Goal: Task Accomplishment & Management: Use online tool/utility

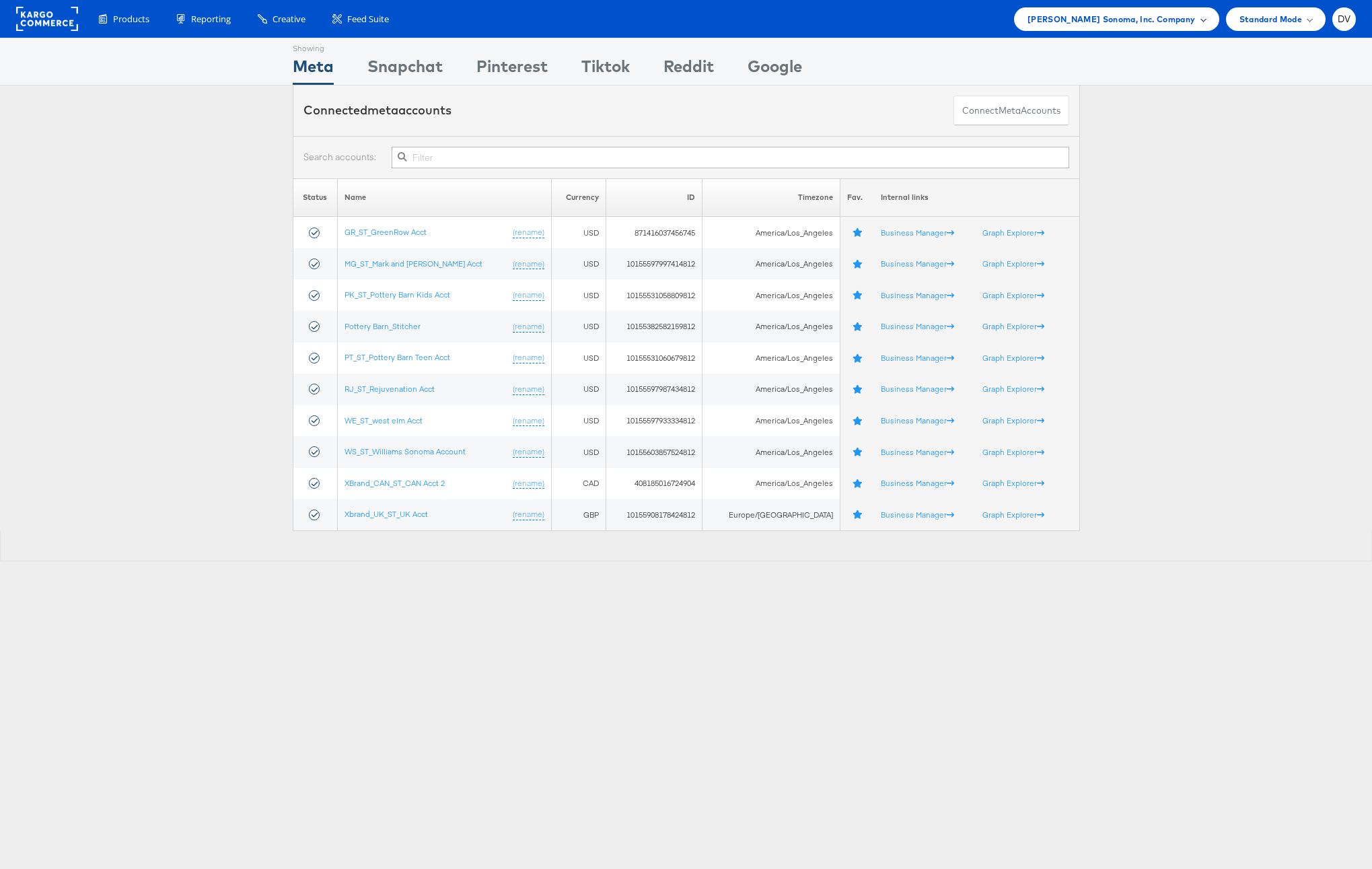
click at [1141, 23] on span "Williams Sonoma, Inc. Company" at bounding box center [1112, 18] width 168 height 14
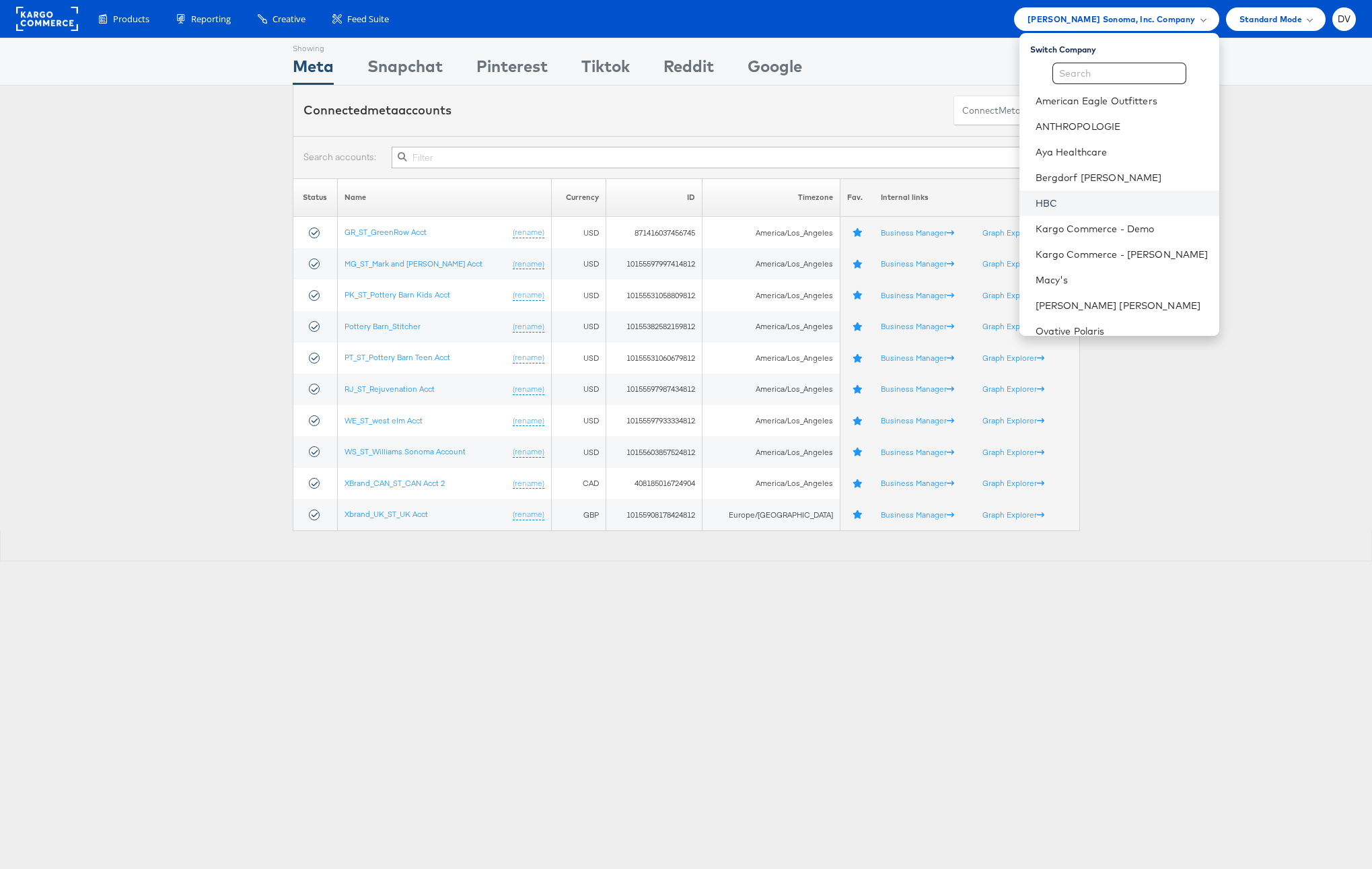
click at [1092, 204] on link "HBC" at bounding box center [1121, 203] width 173 height 14
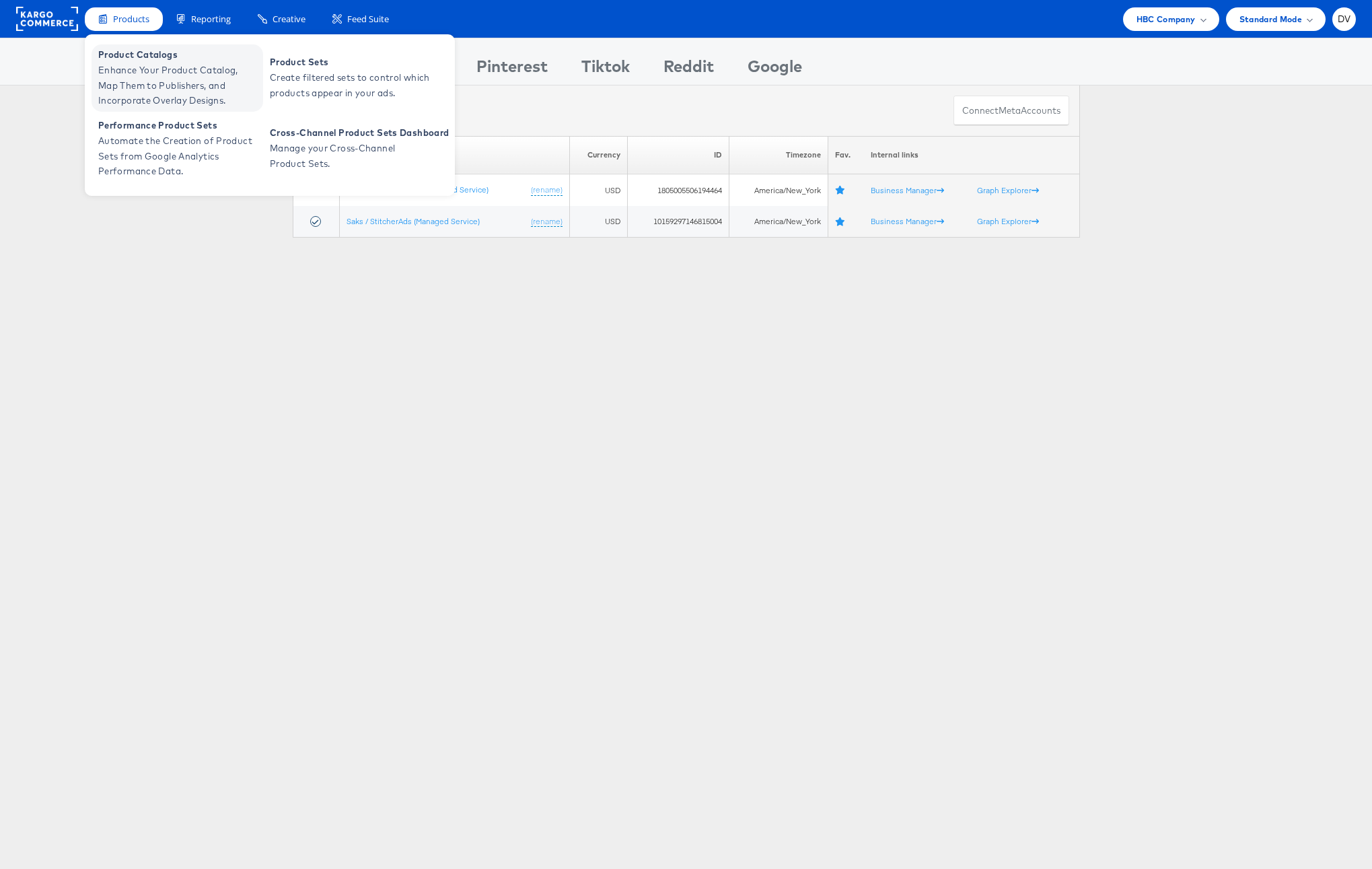
click at [140, 75] on span "Enhance Your Product Catalog, Map Them to Publishers, and Incorporate Overlay D…" at bounding box center [178, 85] width 162 height 45
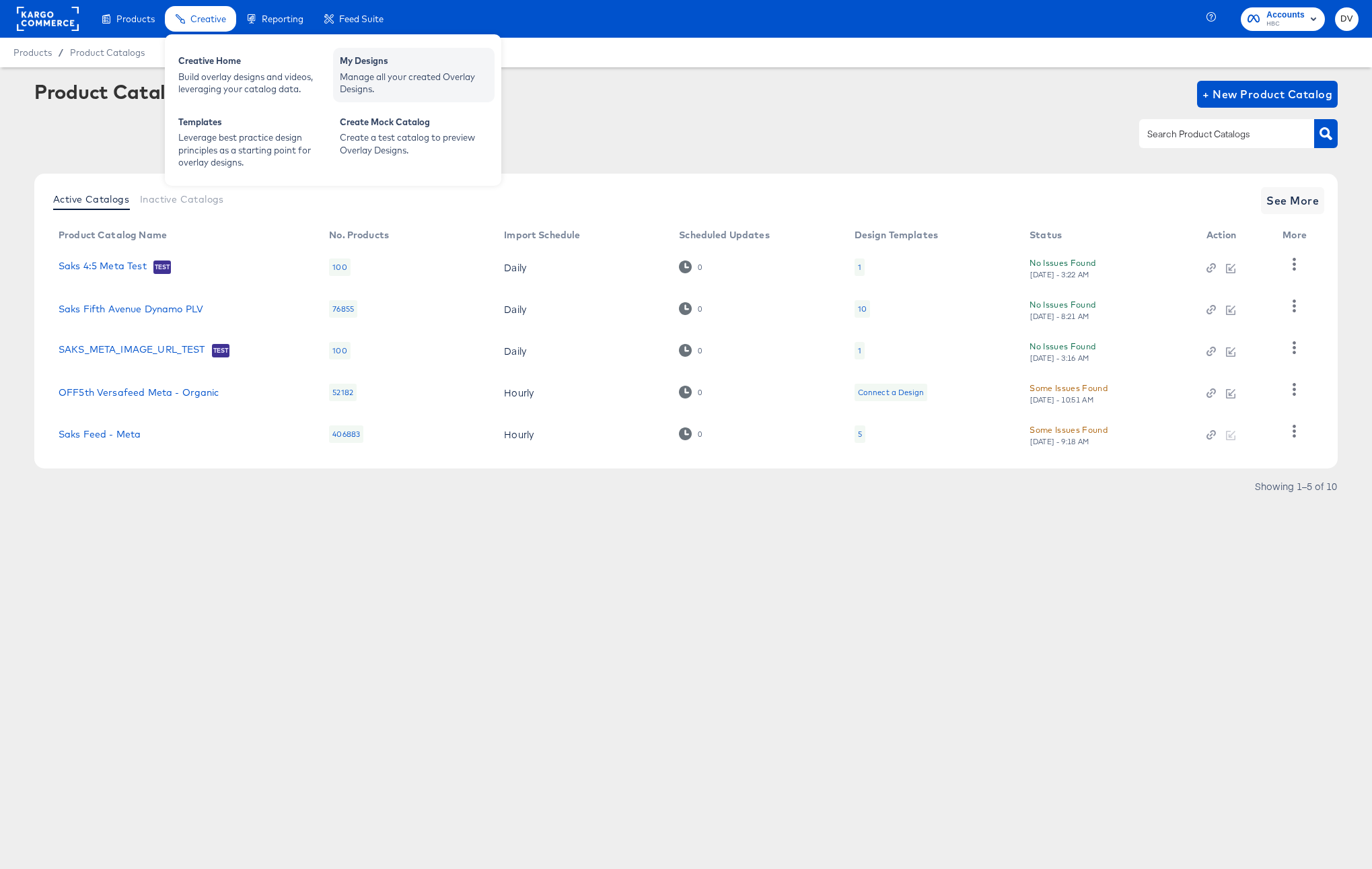
click at [423, 84] on div "Manage all your created Overlay Designs." at bounding box center [414, 82] width 148 height 25
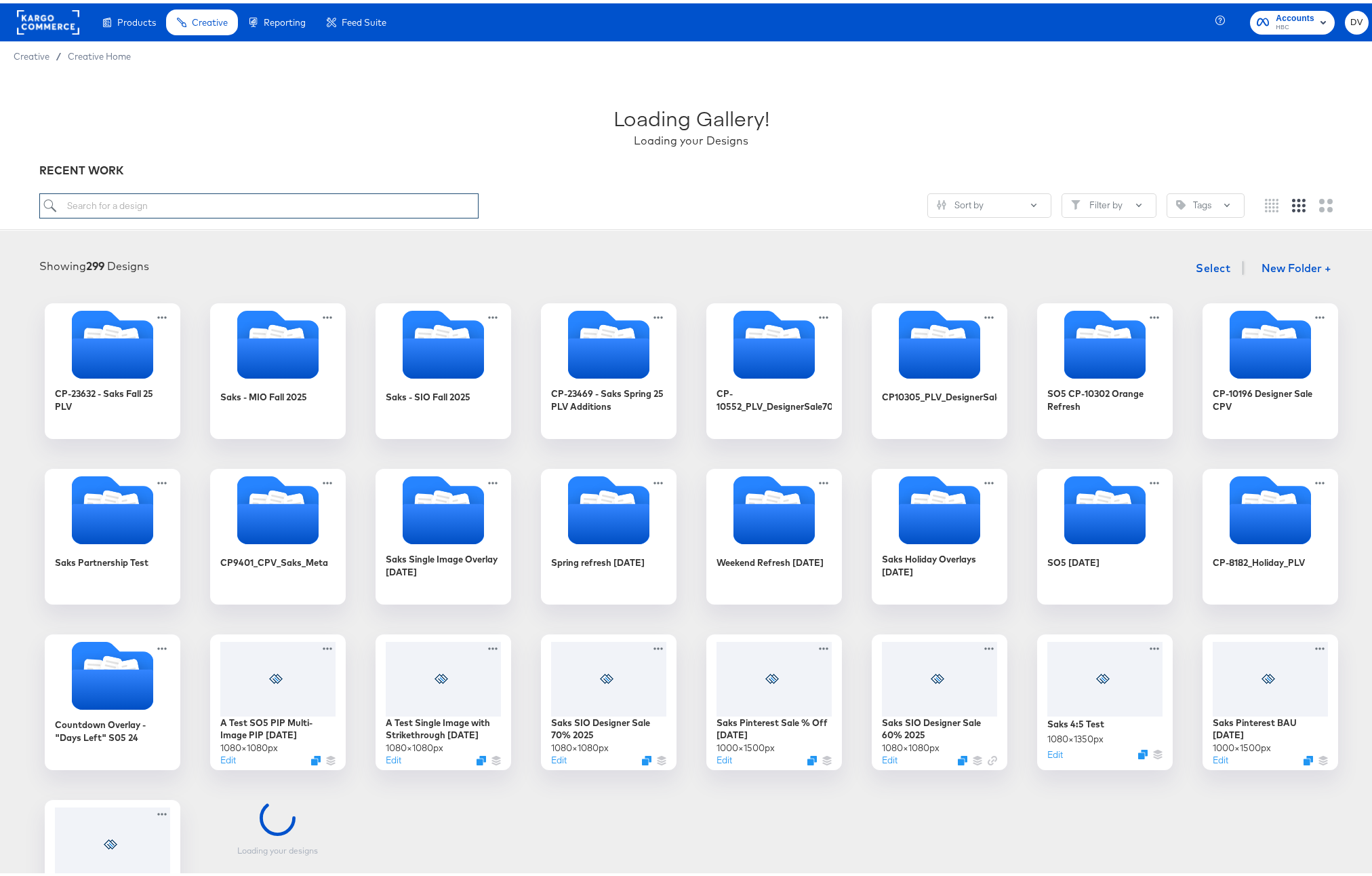
click at [340, 197] on input "search" at bounding box center [259, 202] width 440 height 25
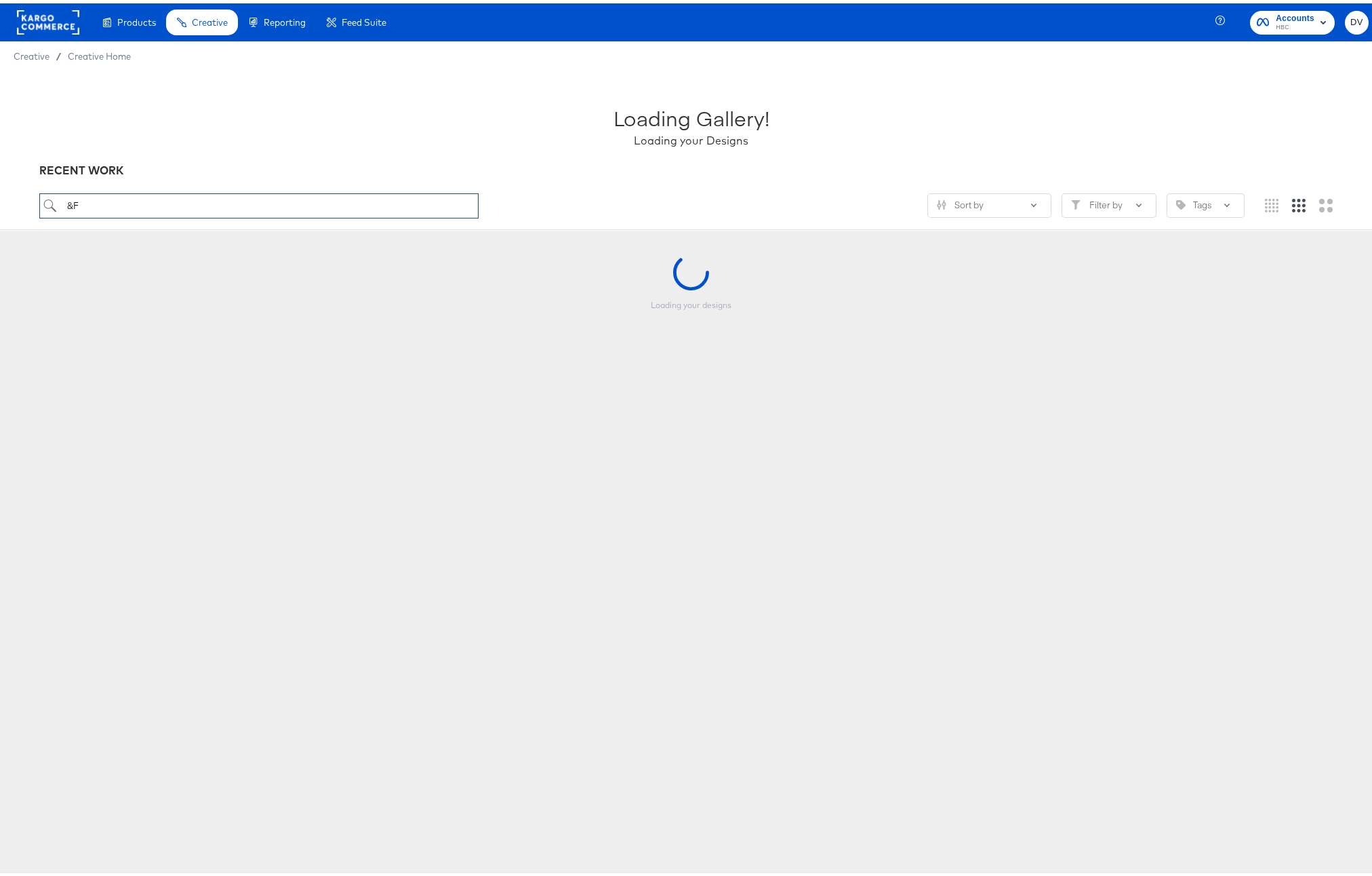
type input "&"
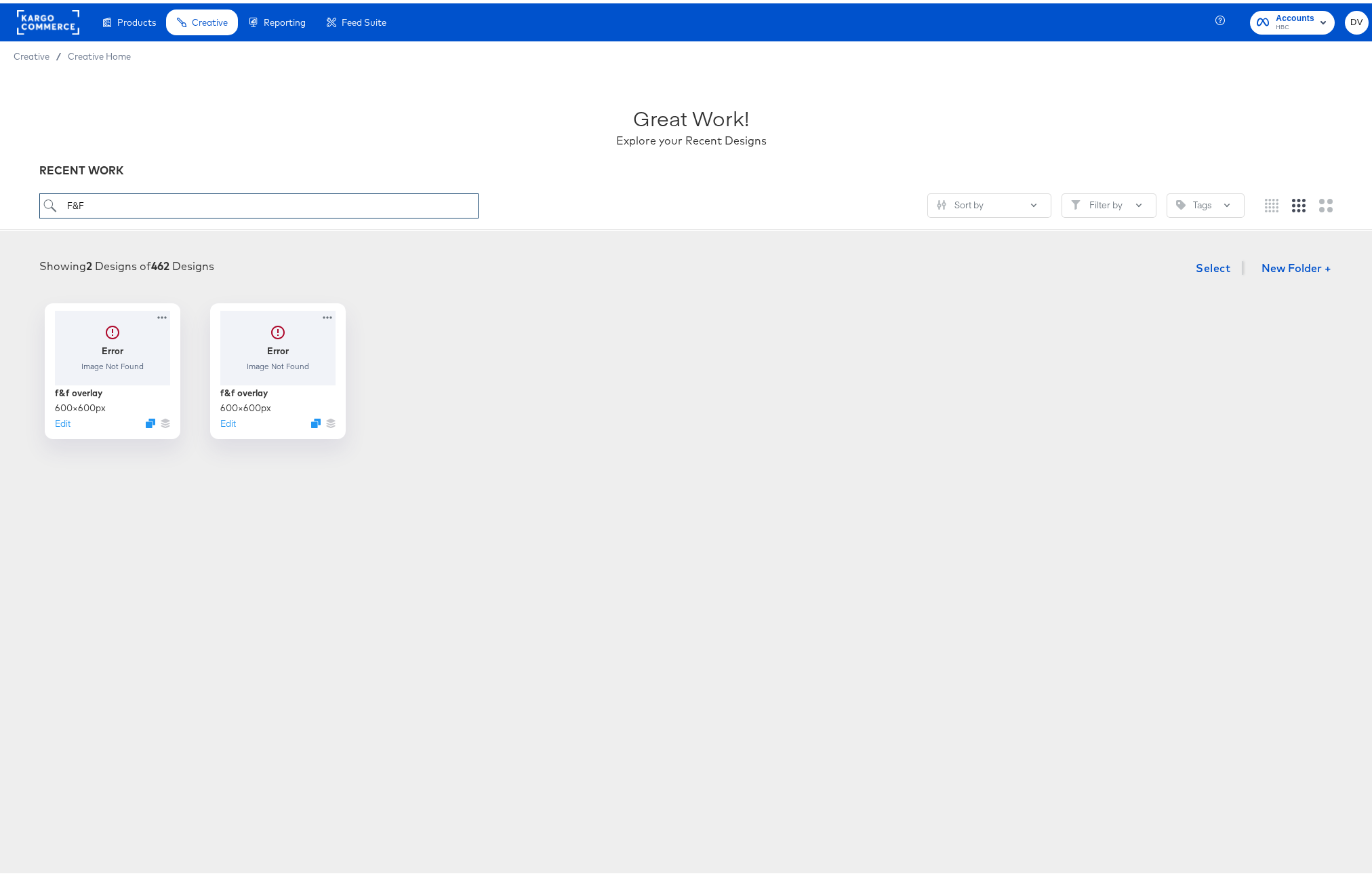
click at [251, 200] on input "F&F" at bounding box center [259, 202] width 440 height 25
type input "Friend"
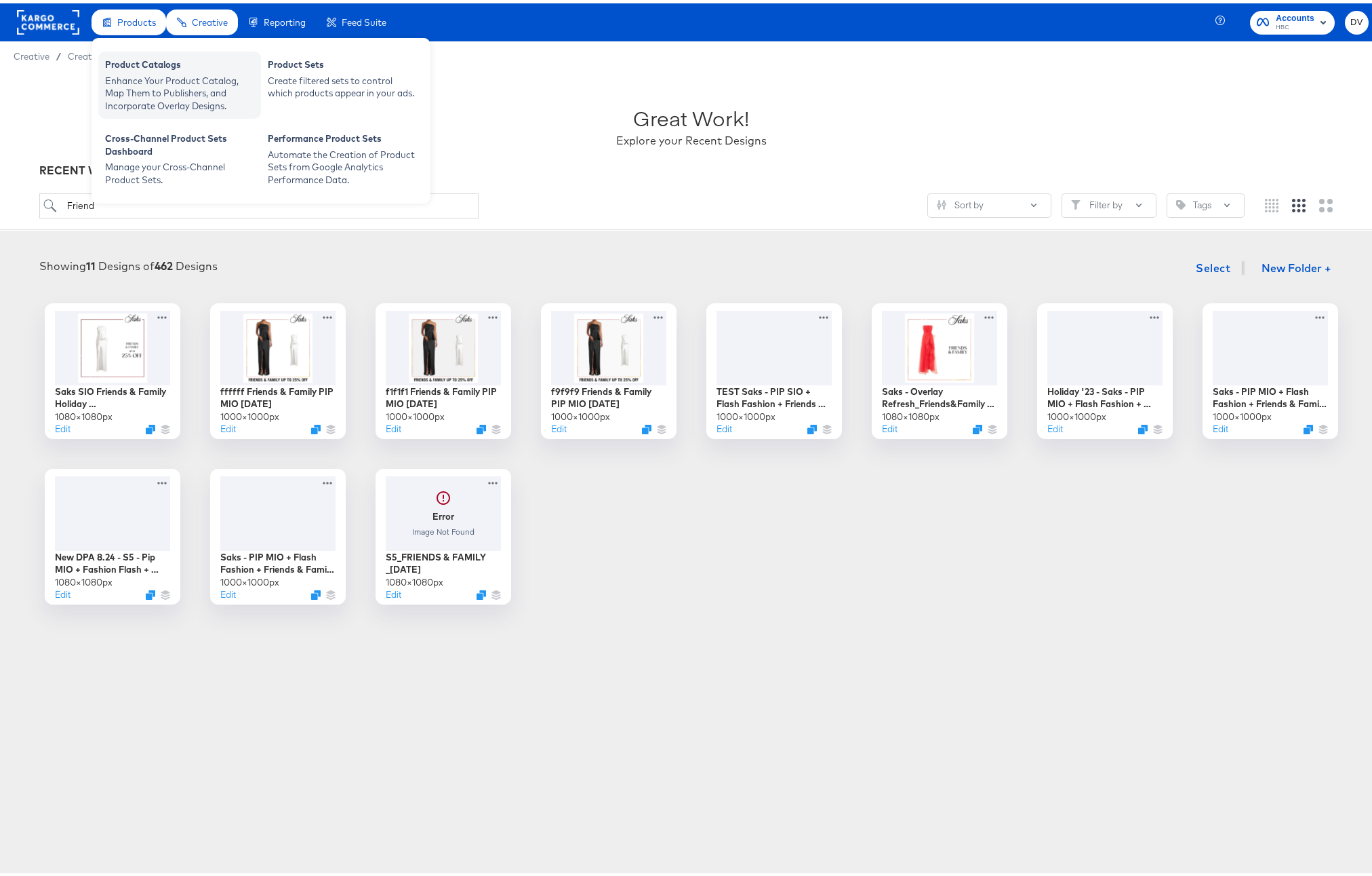
click at [137, 56] on div "Product Catalogs" at bounding box center [180, 62] width 149 height 16
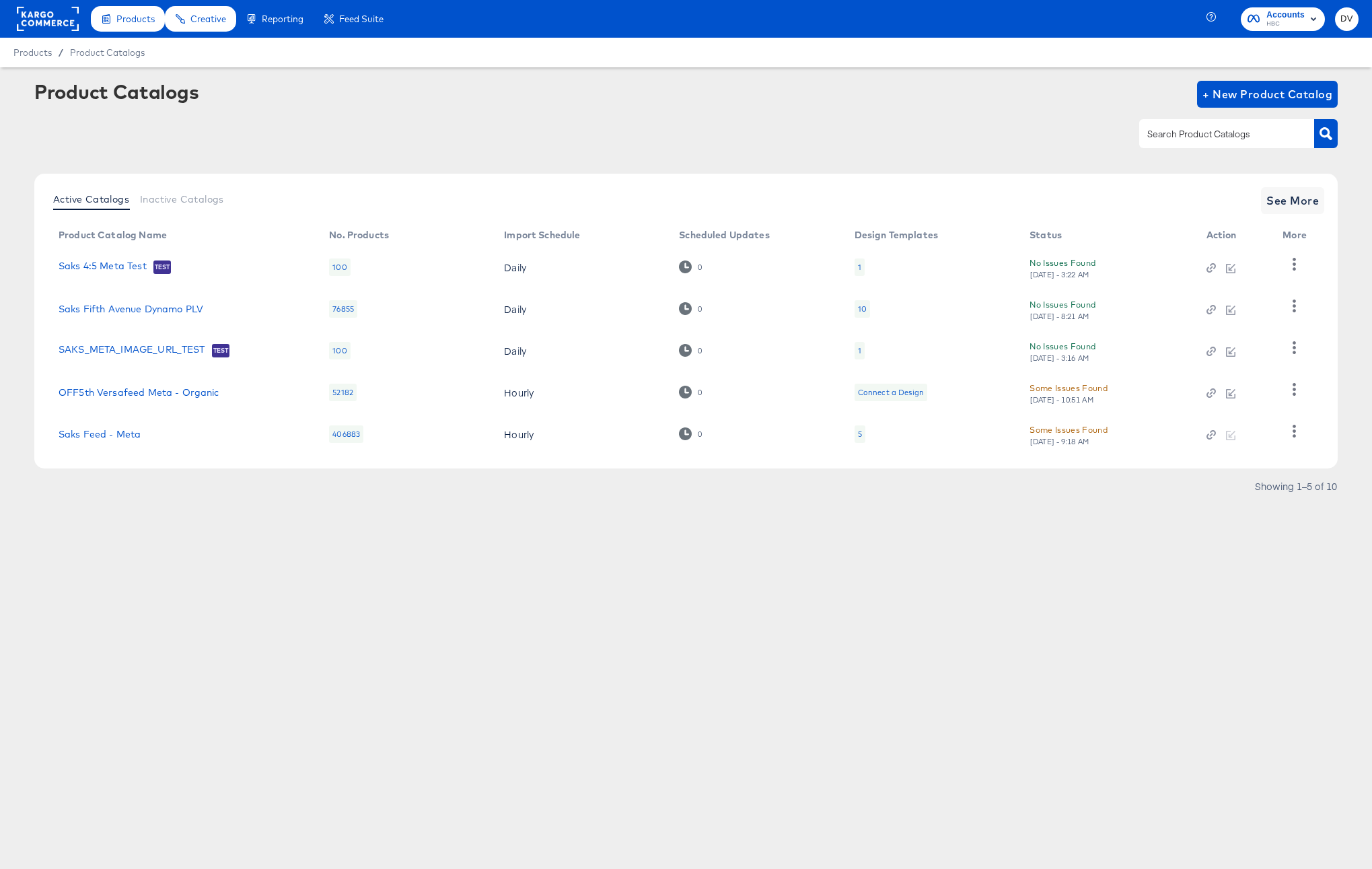
click at [998, 146] on div at bounding box center [686, 133] width 1304 height 31
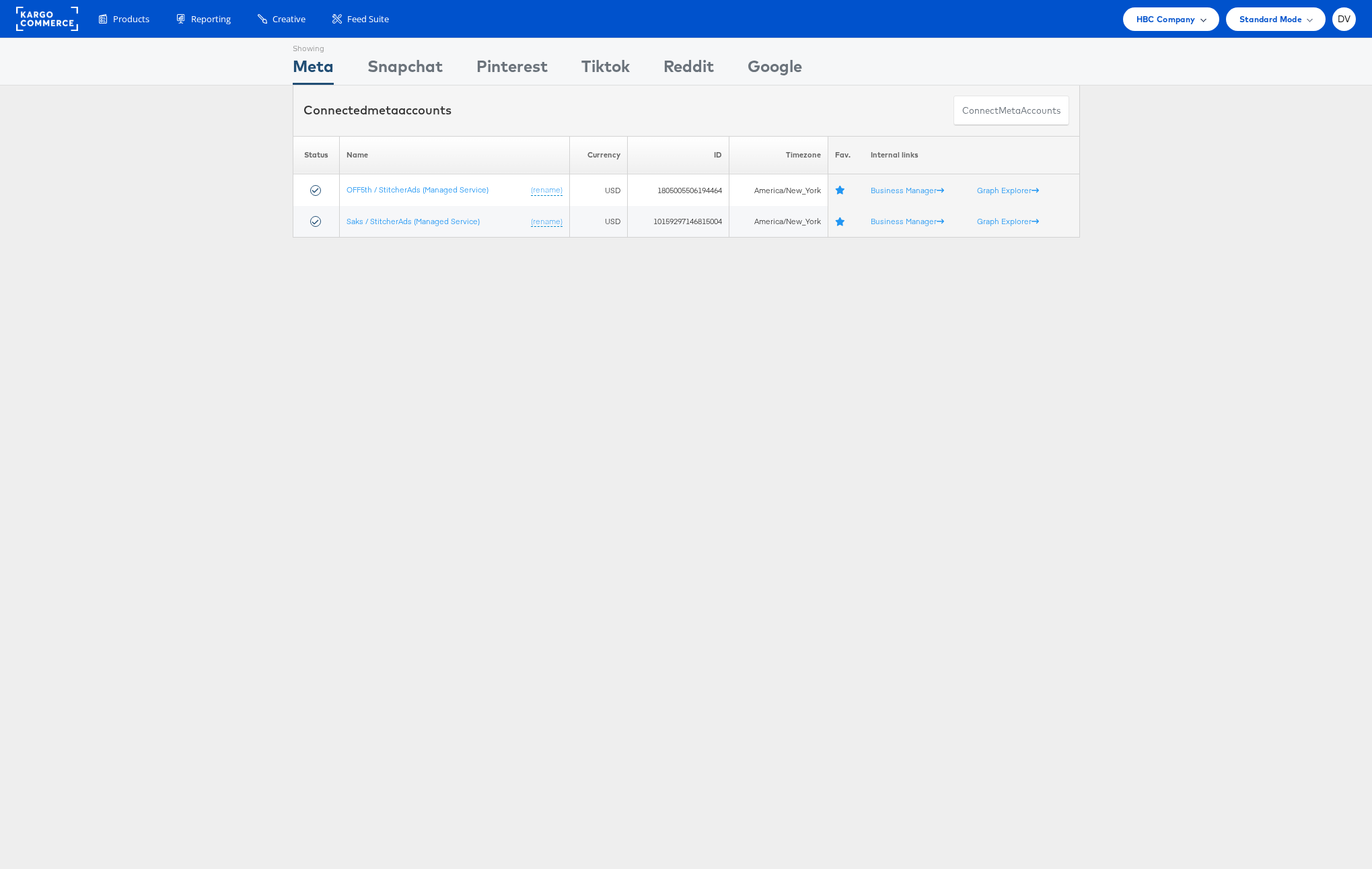
click at [1142, 16] on span "HBC Company" at bounding box center [1166, 18] width 59 height 14
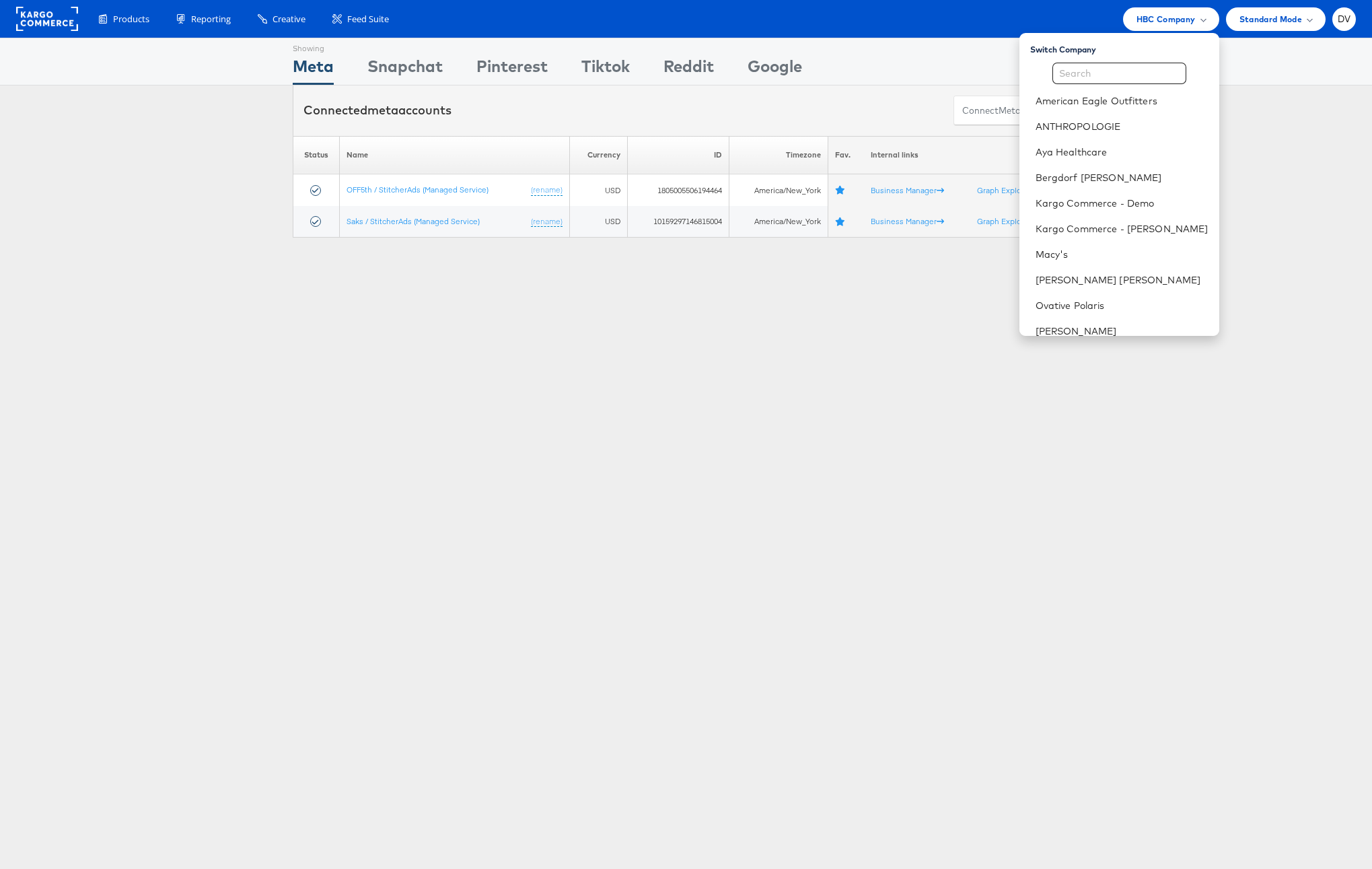
scroll to position [190, 0]
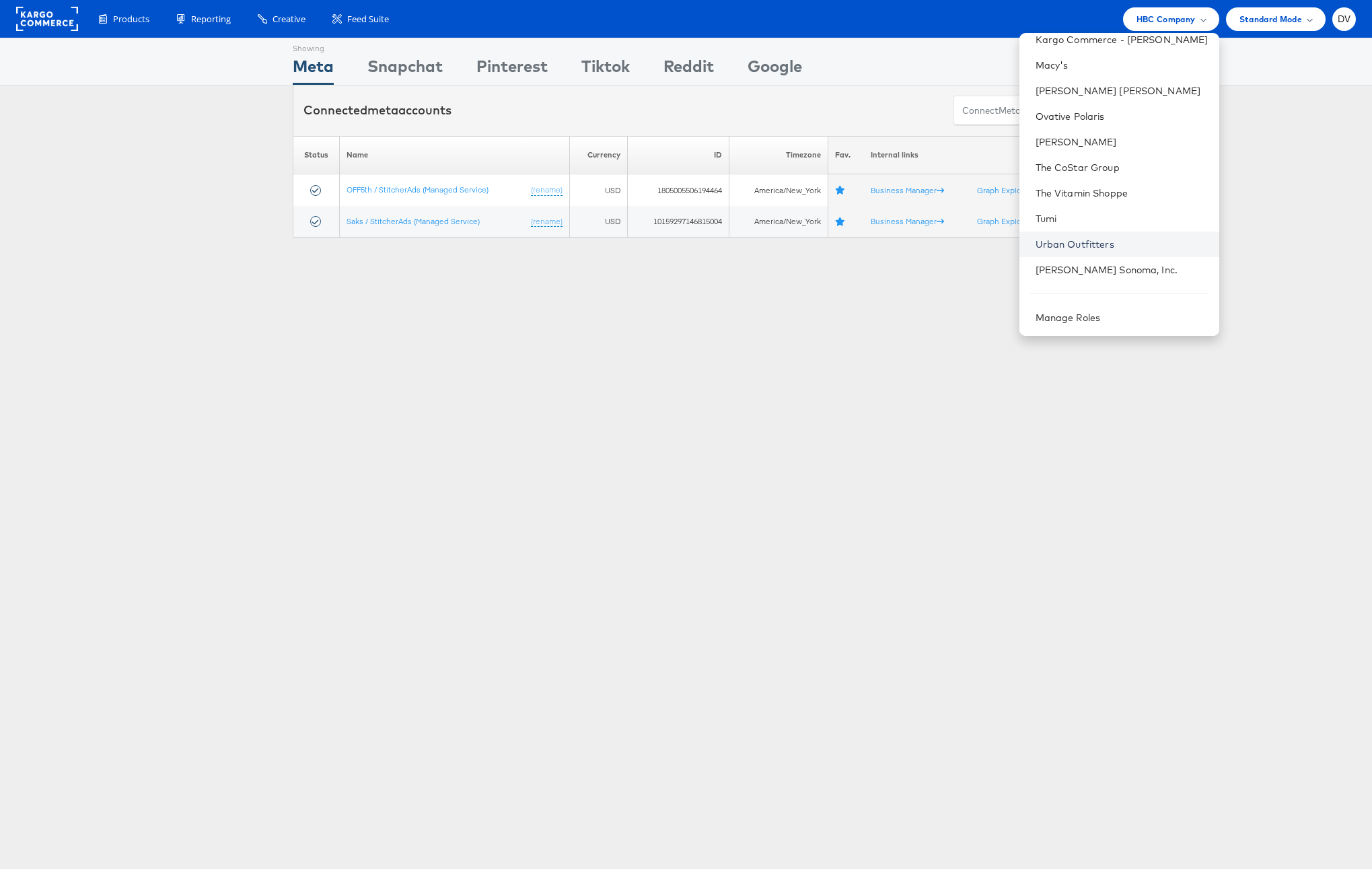
click at [1097, 247] on link "Urban Outfitters" at bounding box center [1121, 244] width 173 height 14
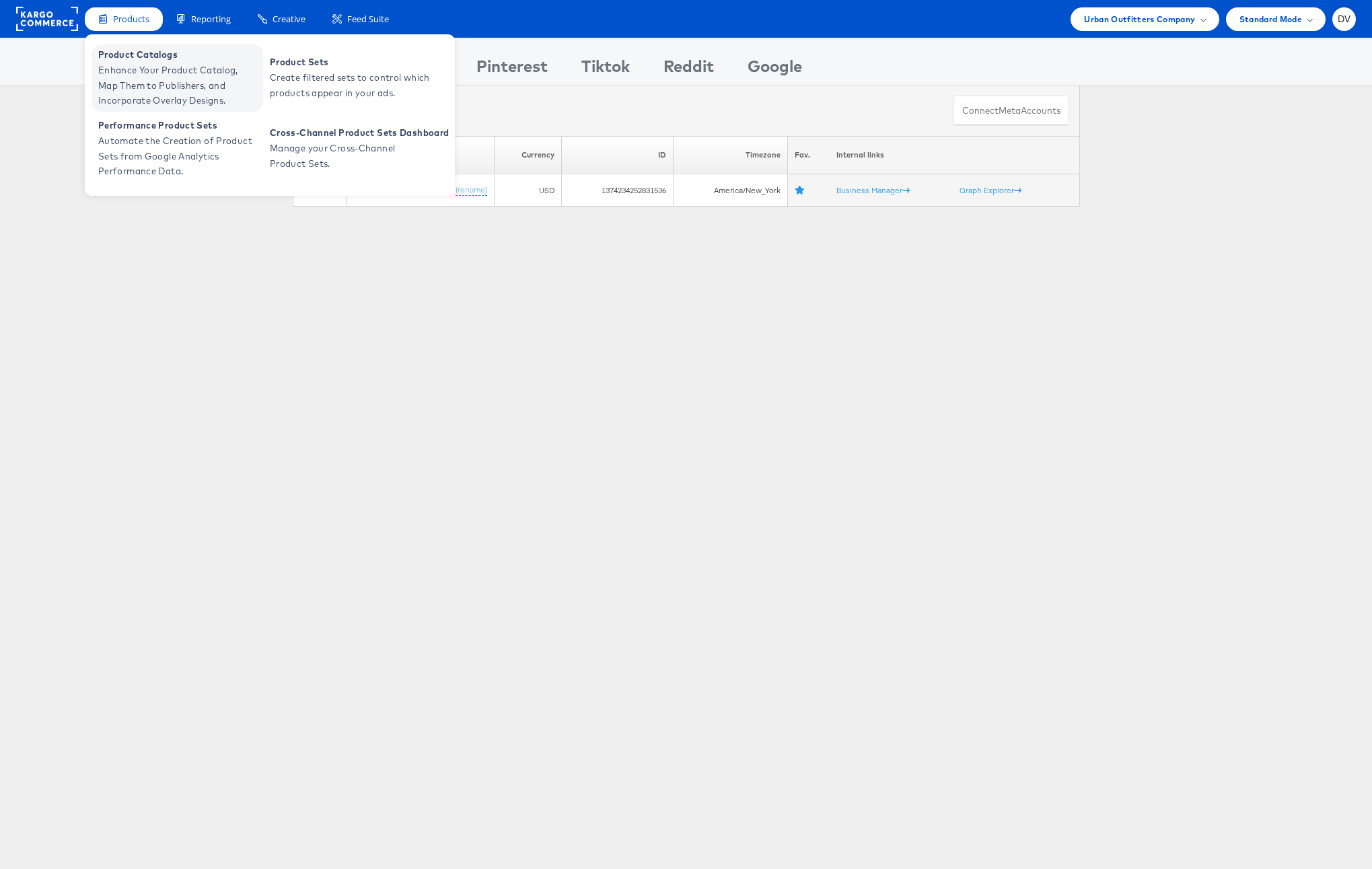
click at [129, 47] on span "Product Catalogs" at bounding box center [178, 55] width 162 height 16
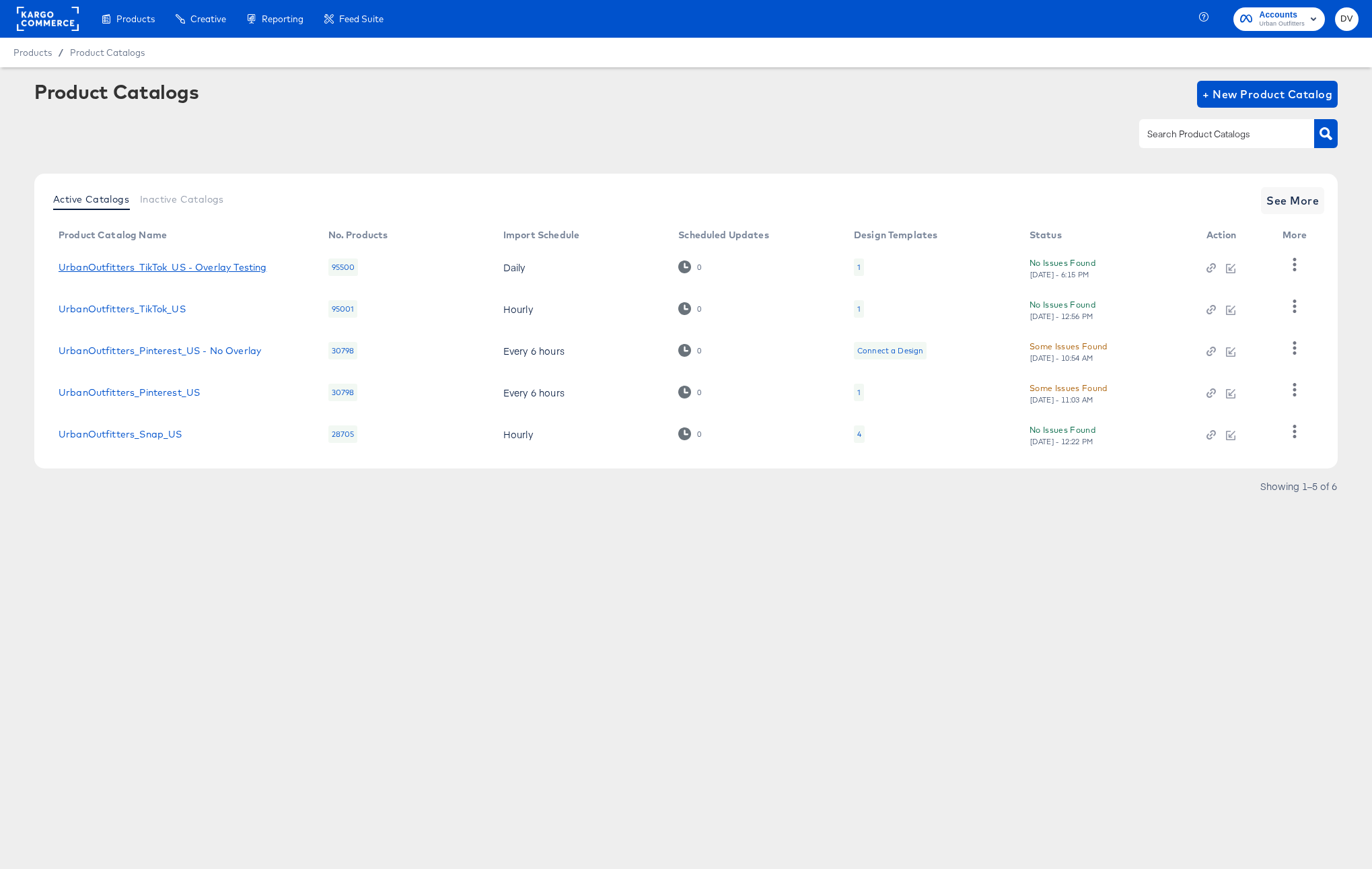
click at [190, 271] on link "UrbanOutfitters_TikTok_US - Overlay Testing" at bounding box center [162, 267] width 208 height 11
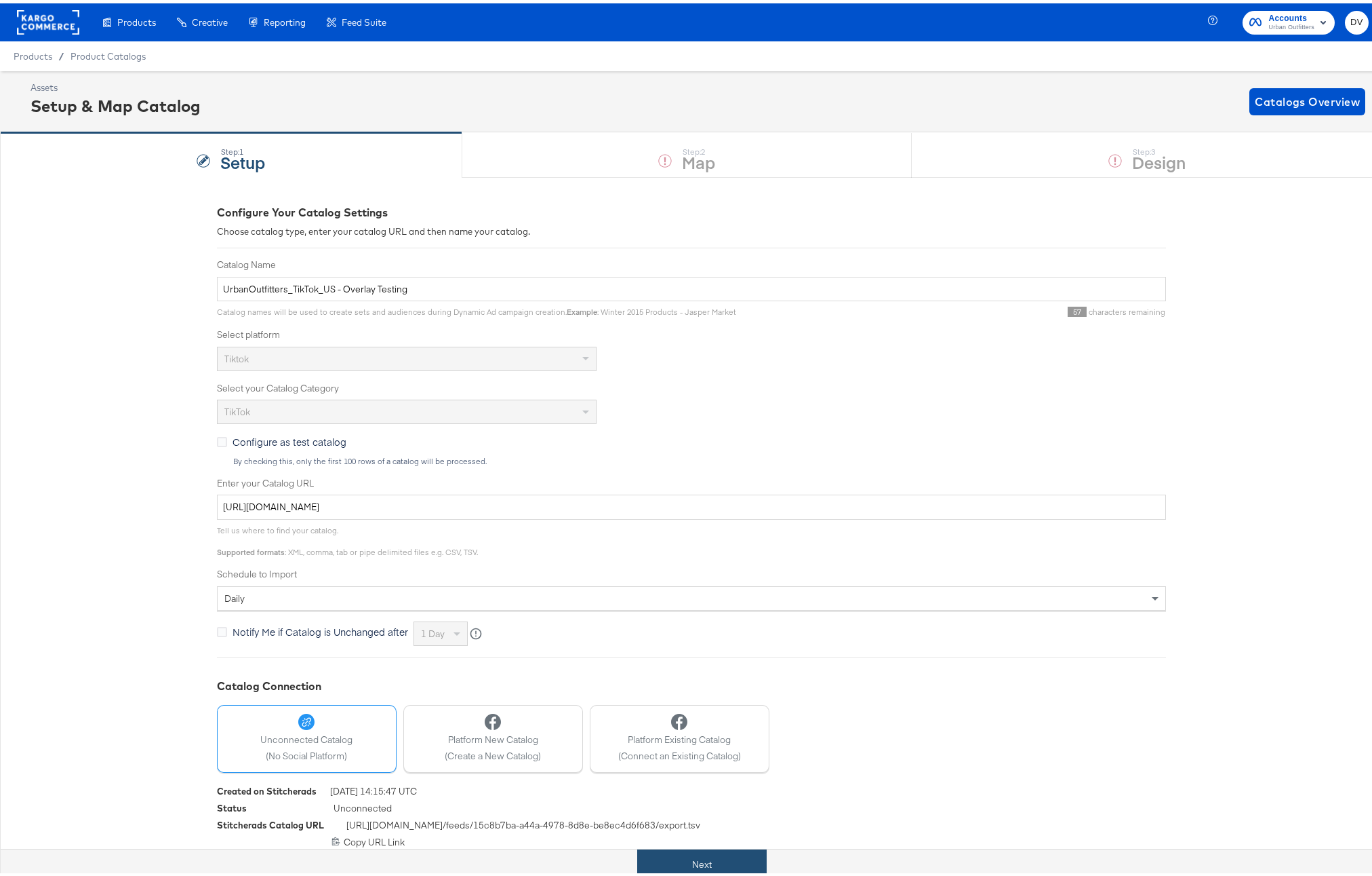
click at [731, 863] on button "Next" at bounding box center [701, 861] width 129 height 31
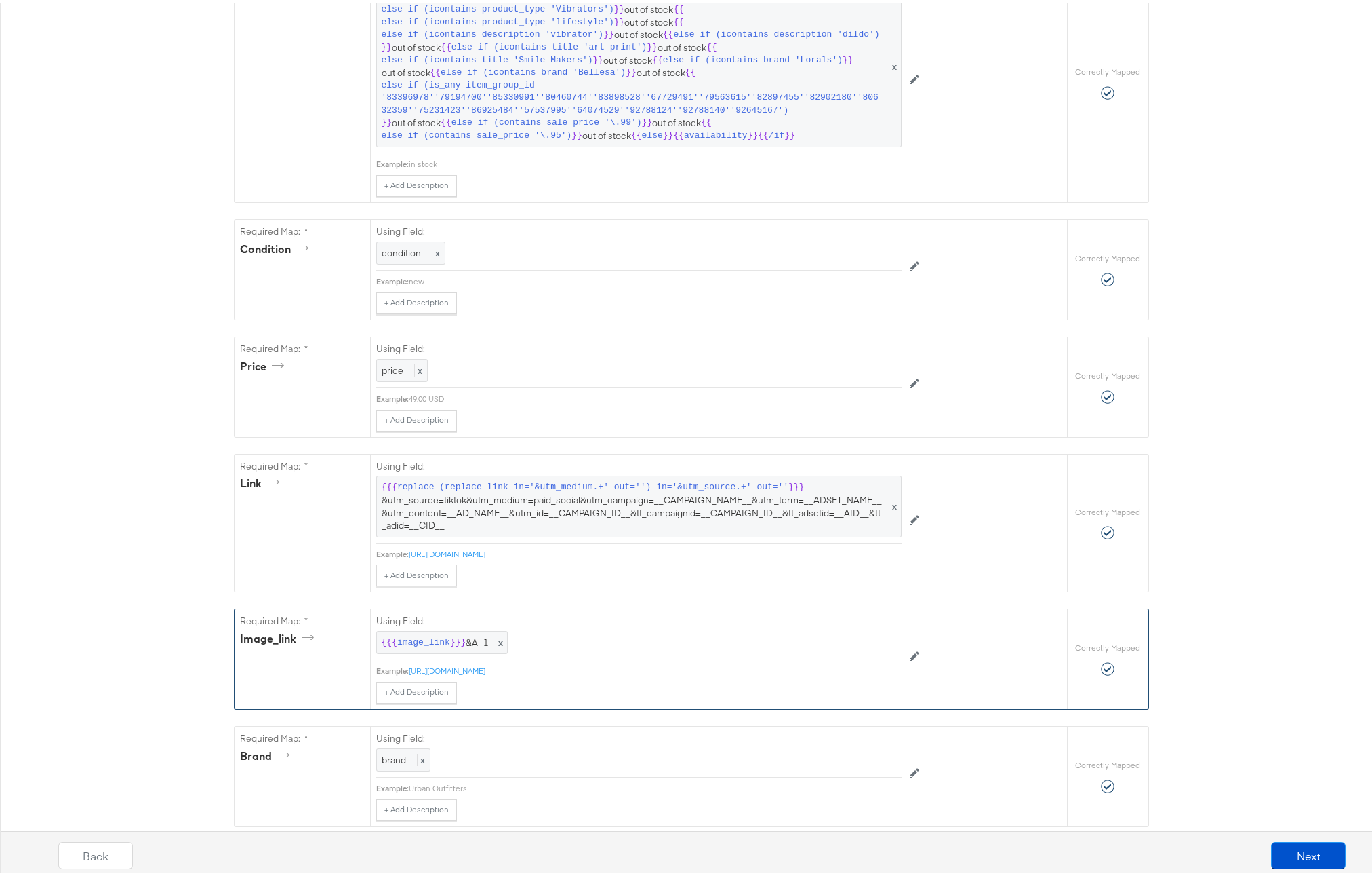
scroll to position [717, 0]
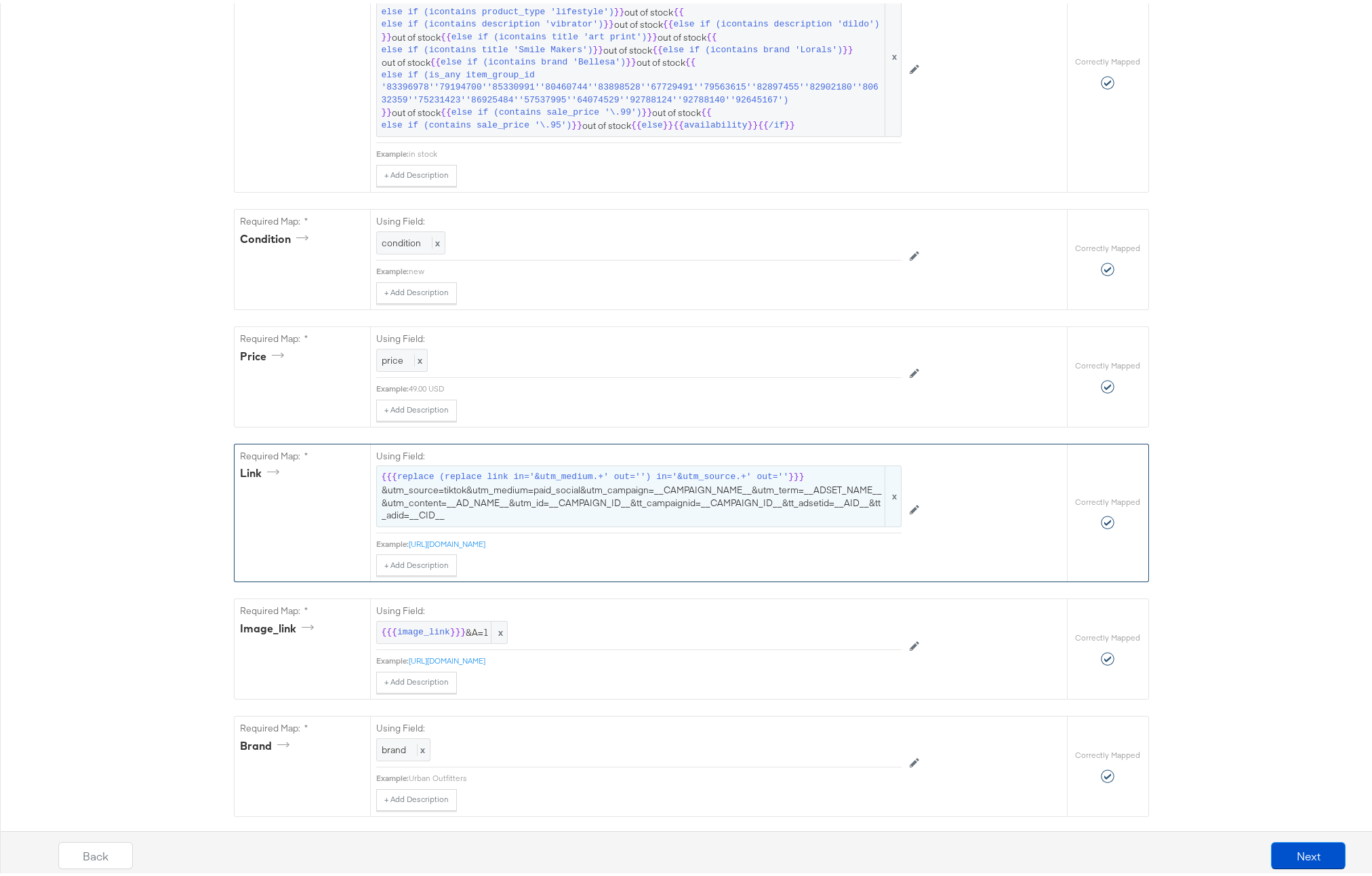
click at [629, 504] on span "{{{ replace (replace link in='&utm_medium.+' out='') in='&utm_source.+' out='' …" at bounding box center [639, 493] width 515 height 50
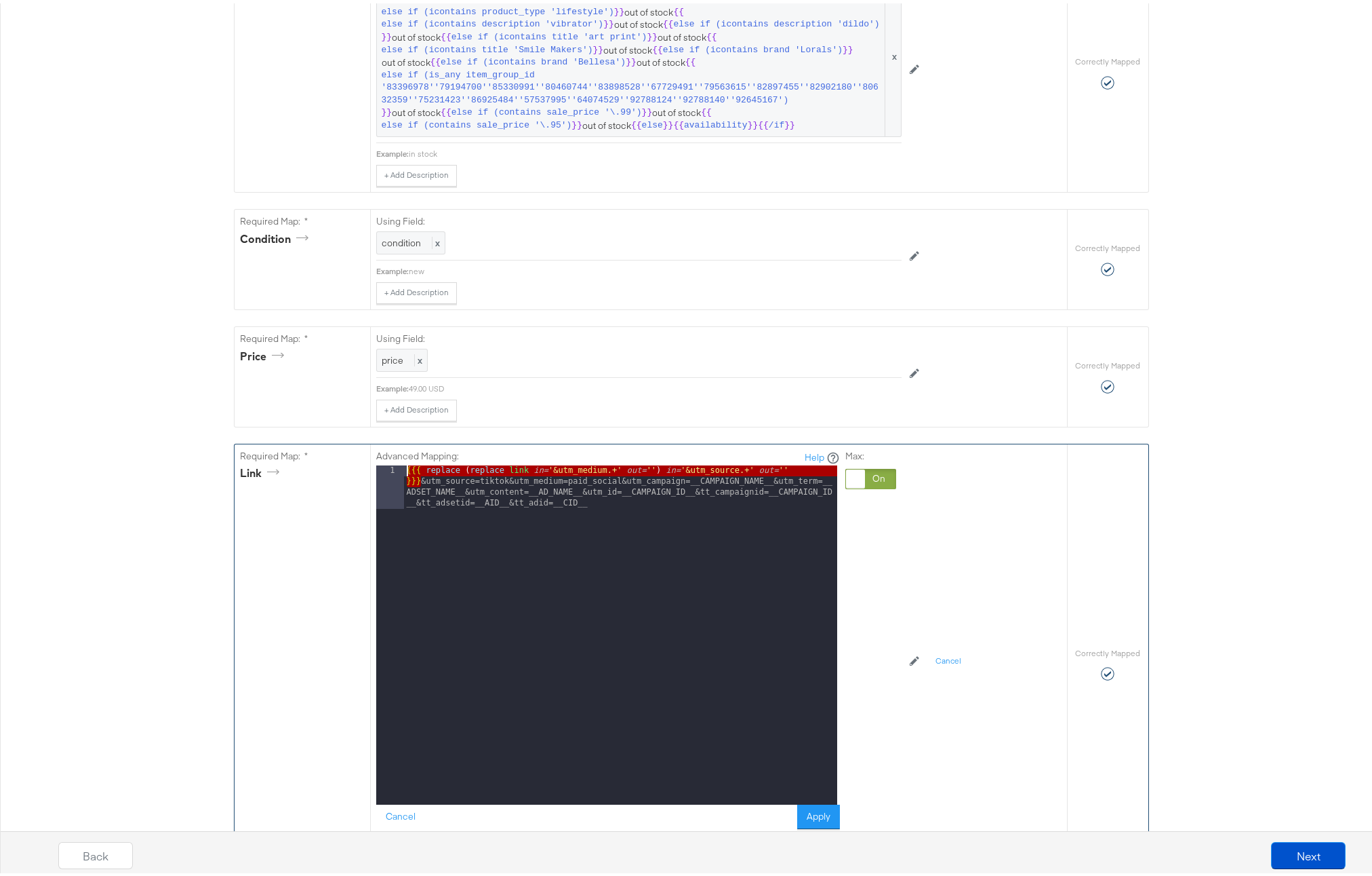
drag, startPoint x: 415, startPoint y: 489, endPoint x: 398, endPoint y: 475, distance: 22.0
click at [398, 475] on div "1 {{{ replace ( replace link in= '&utm_medium.+' out= '' ) in= '&utm_source.+' …" at bounding box center [606, 632] width 461 height 339
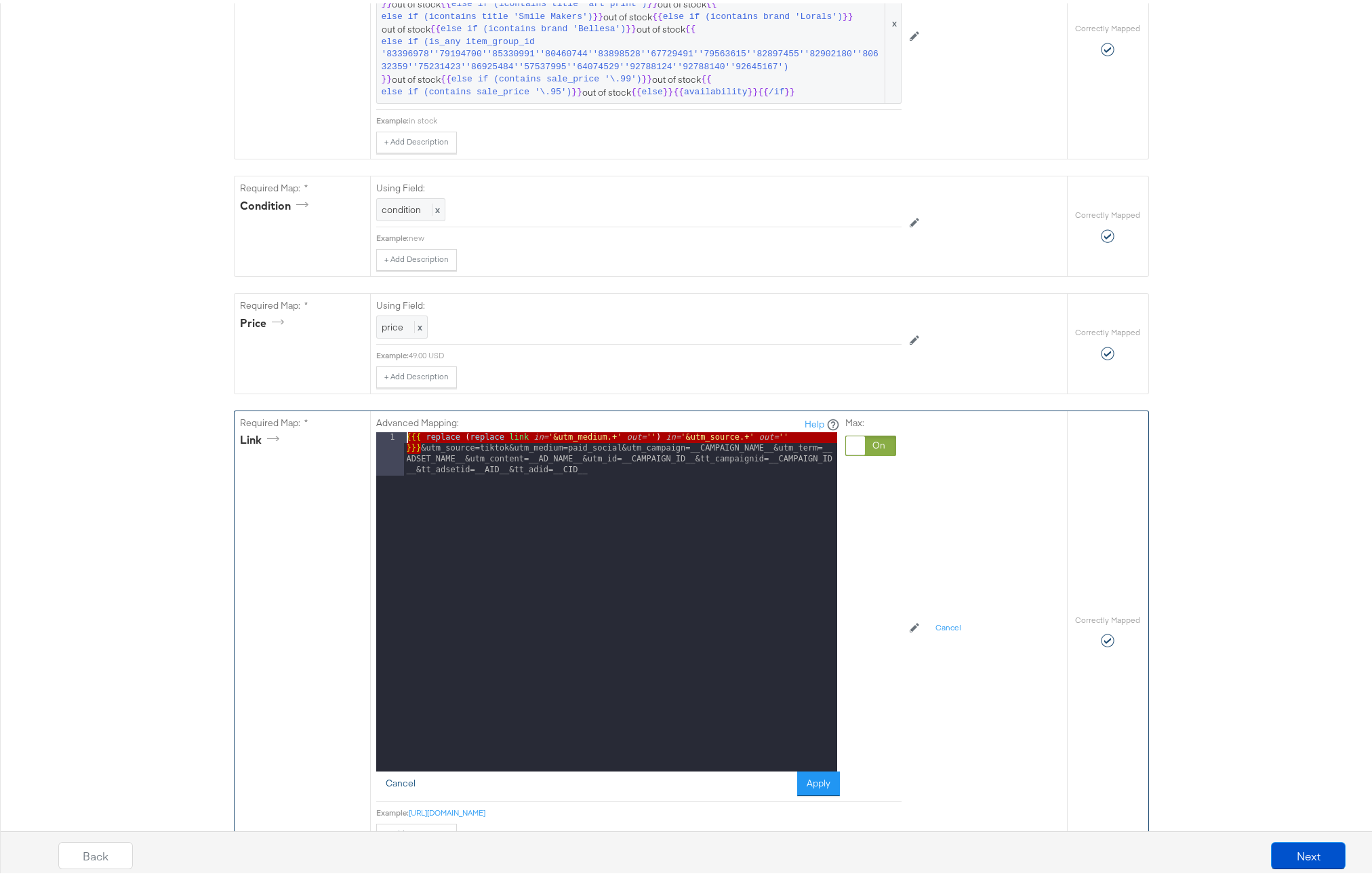
scroll to position [750, 0]
click at [407, 783] on button "Cancel" at bounding box center [401, 779] width 48 height 24
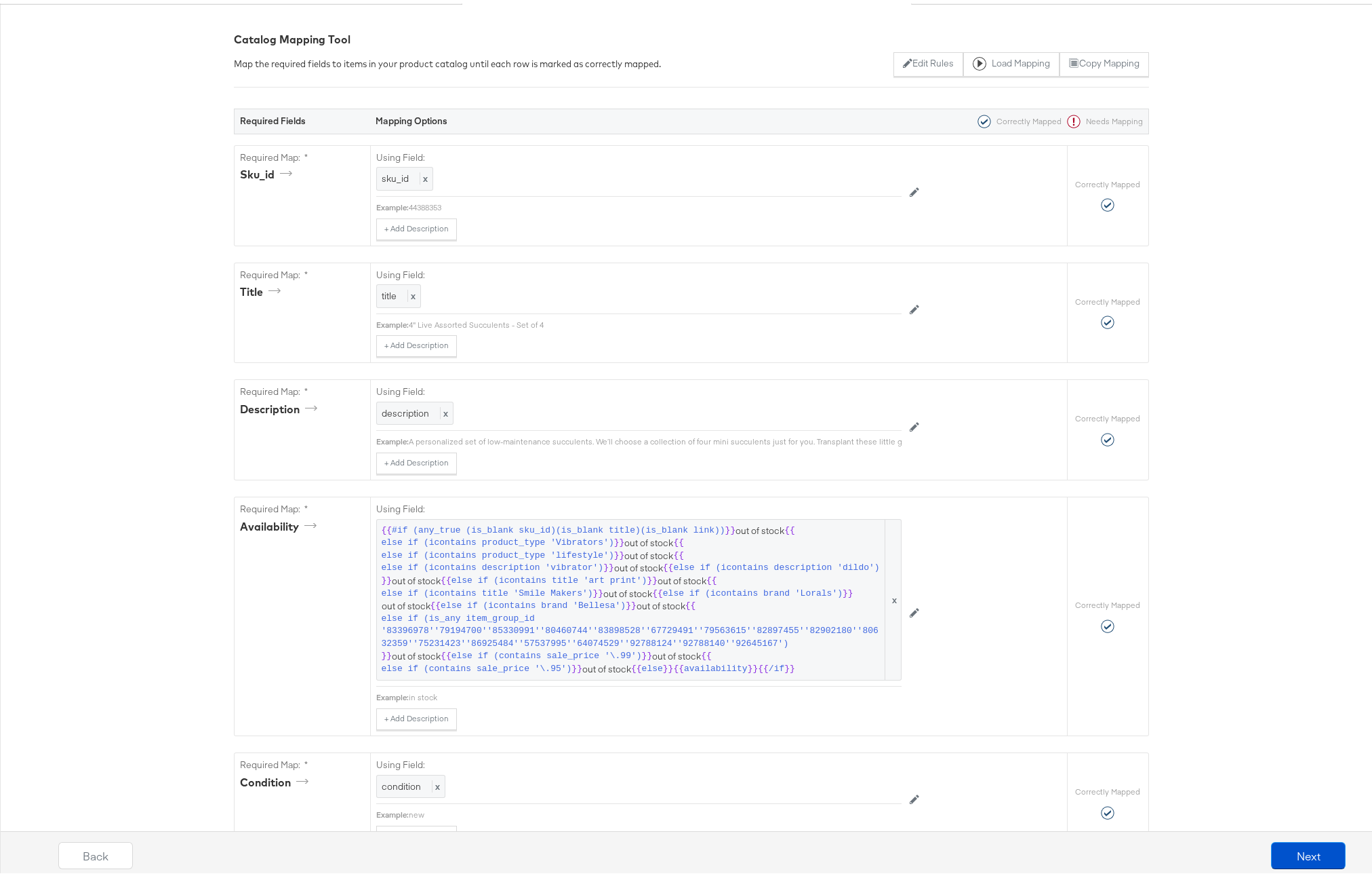
scroll to position [0, 0]
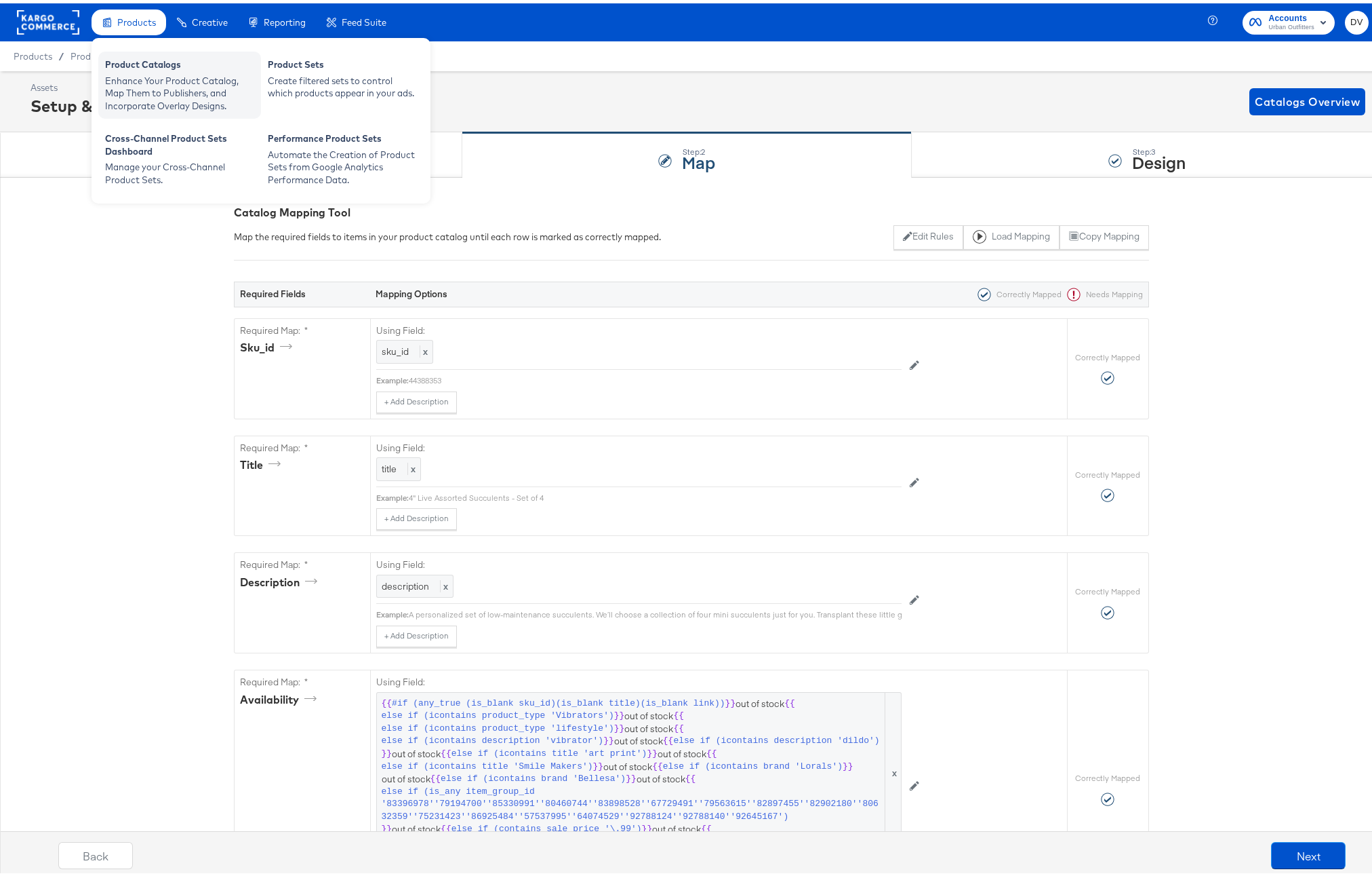
click at [166, 66] on div "Product Catalogs" at bounding box center [180, 62] width 149 height 16
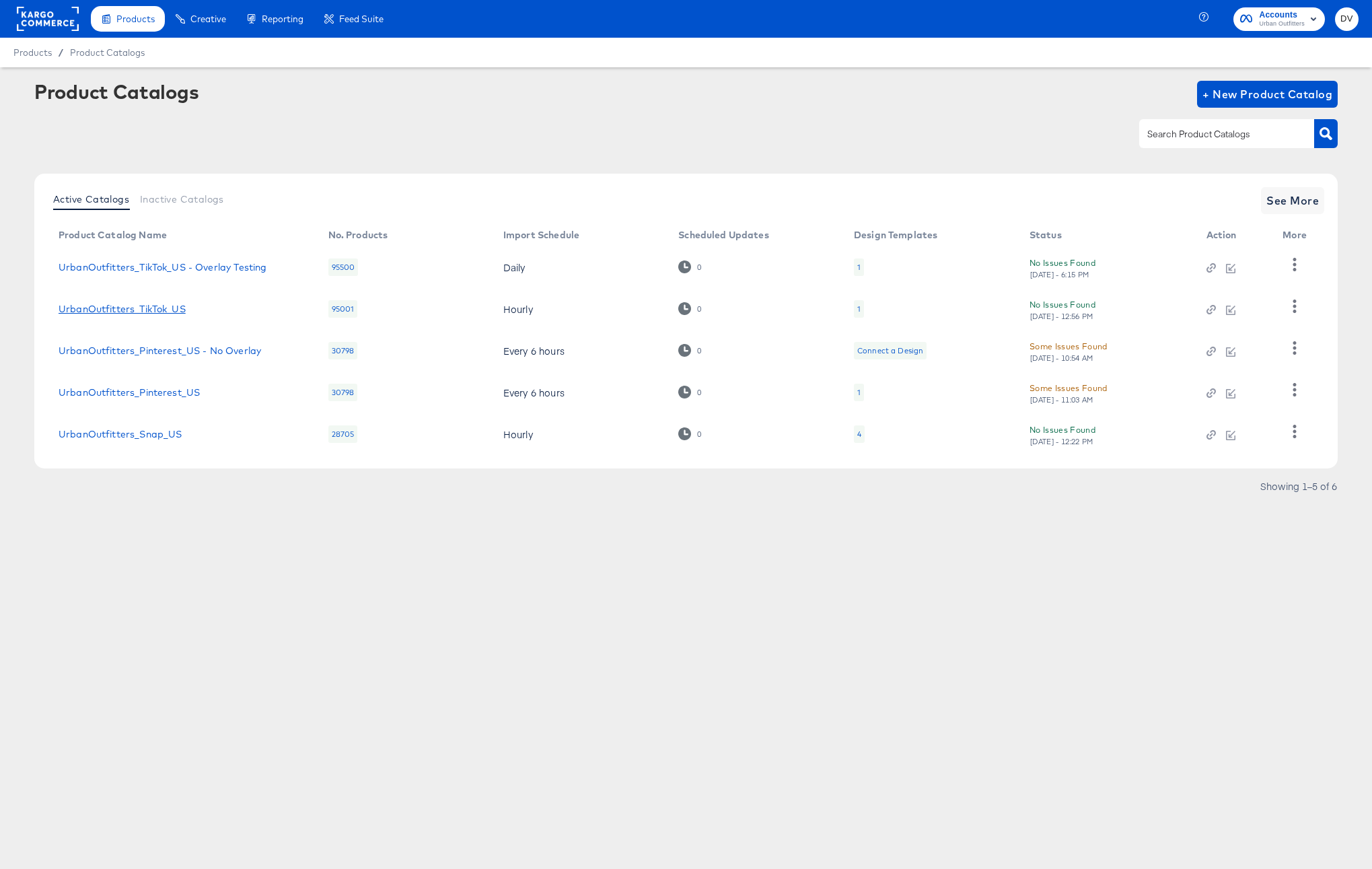
click at [175, 306] on link "UrbanOutfitters_TikTok_US" at bounding box center [122, 309] width 128 height 11
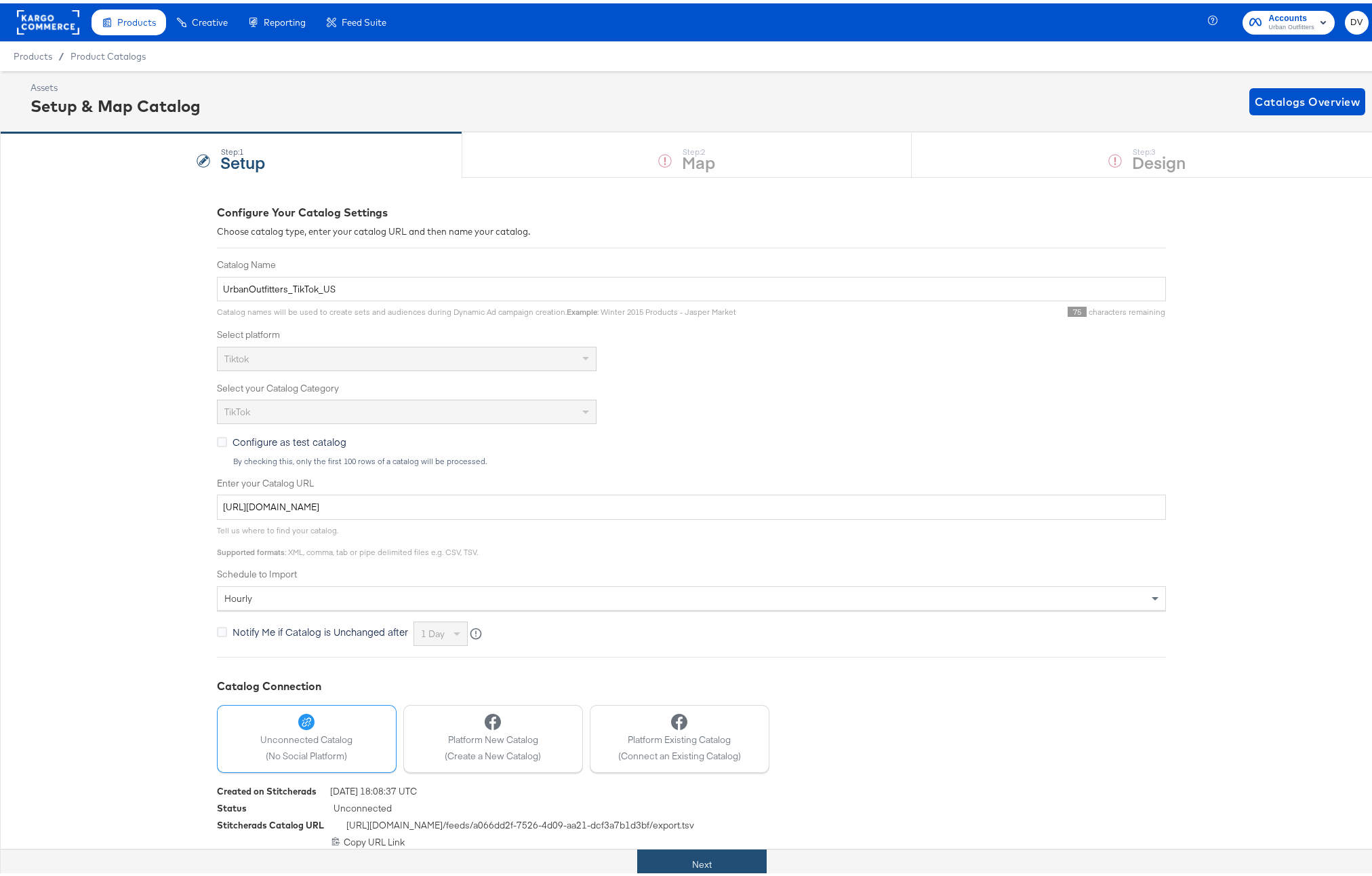
click at [734, 859] on button "Next" at bounding box center [701, 861] width 129 height 31
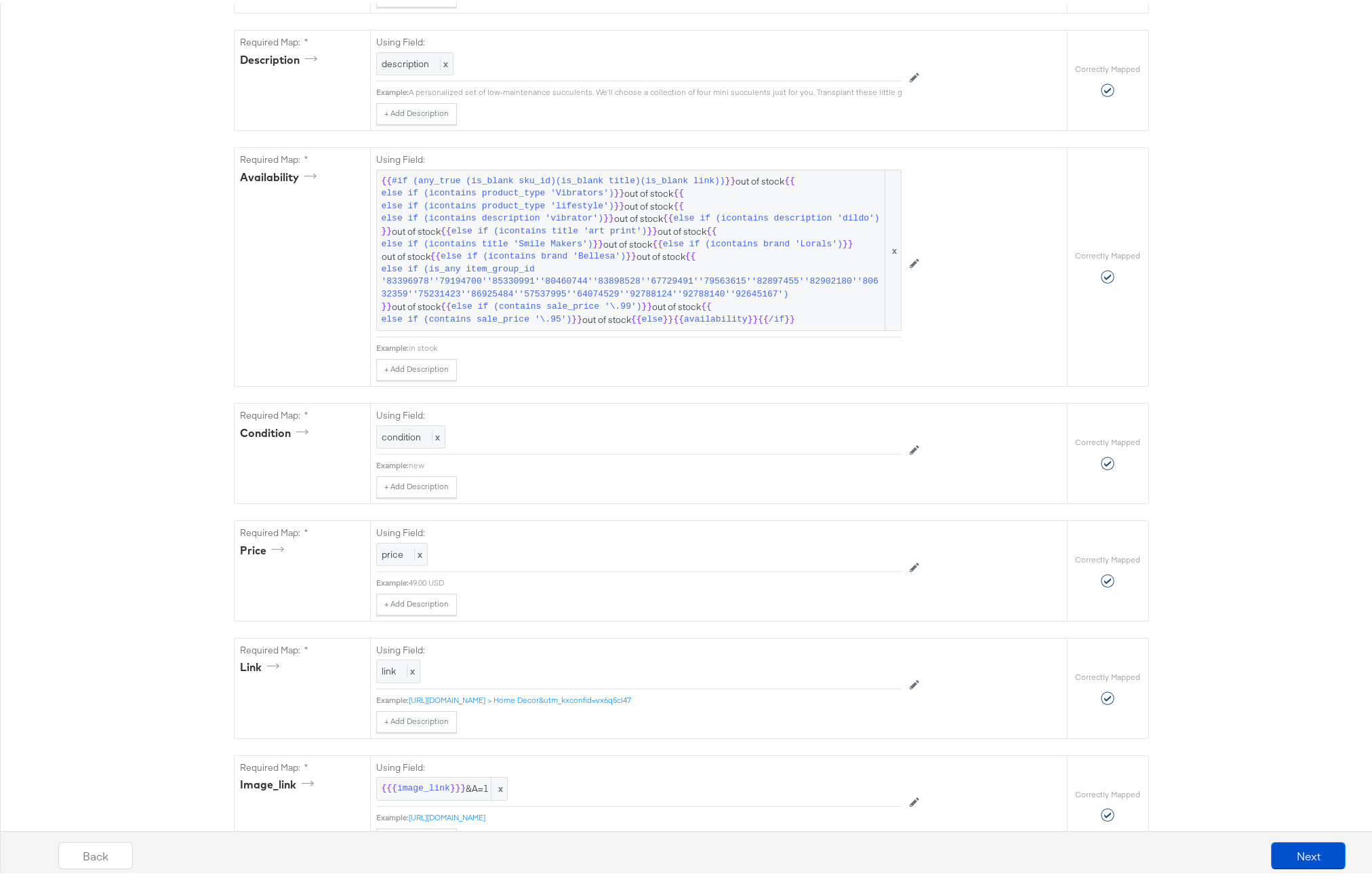
scroll to position [766, 0]
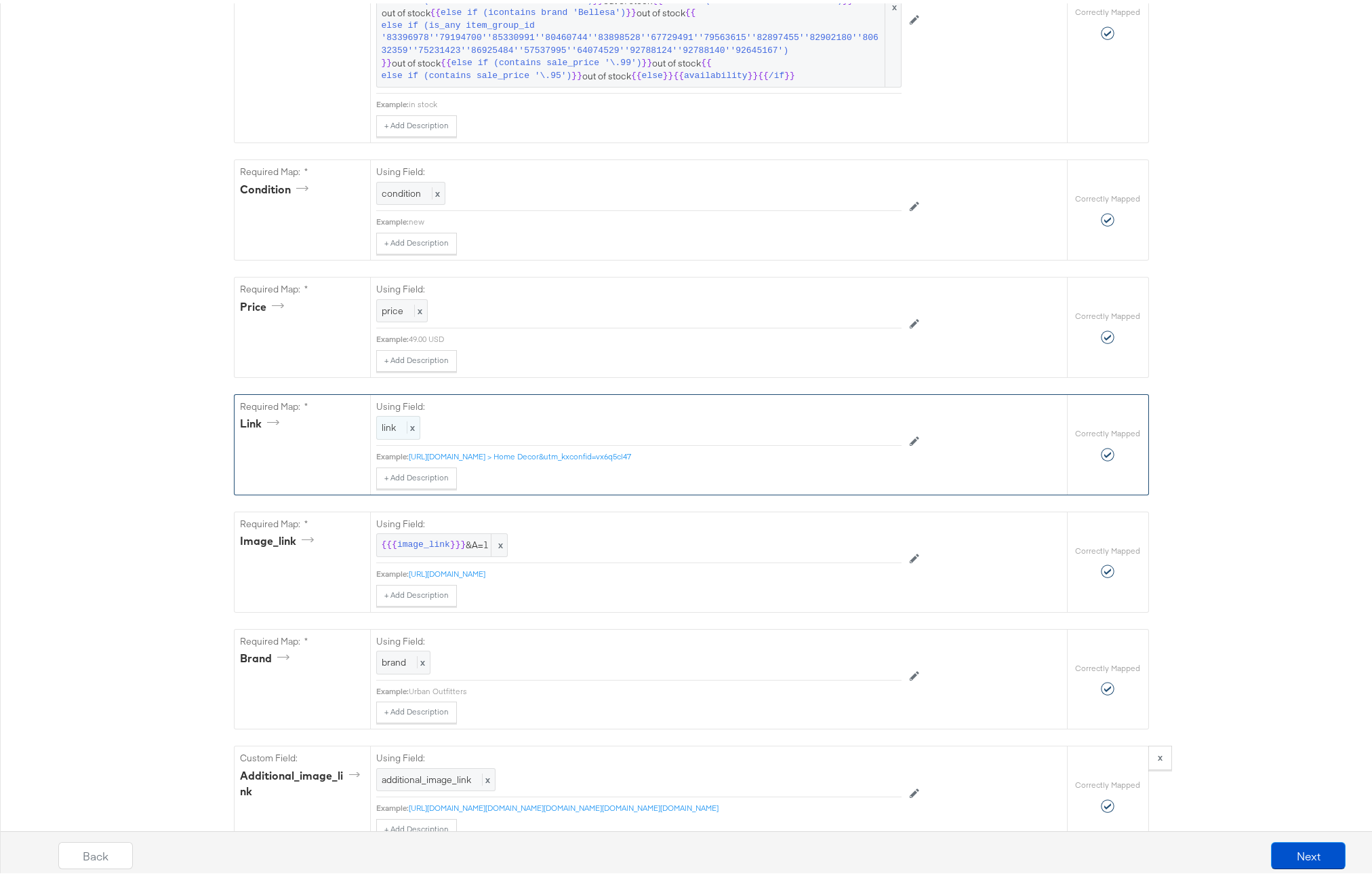
click at [385, 429] on span "link" at bounding box center [388, 423] width 14 height 12
click at [869, 435] on div at bounding box center [871, 426] width 51 height 21
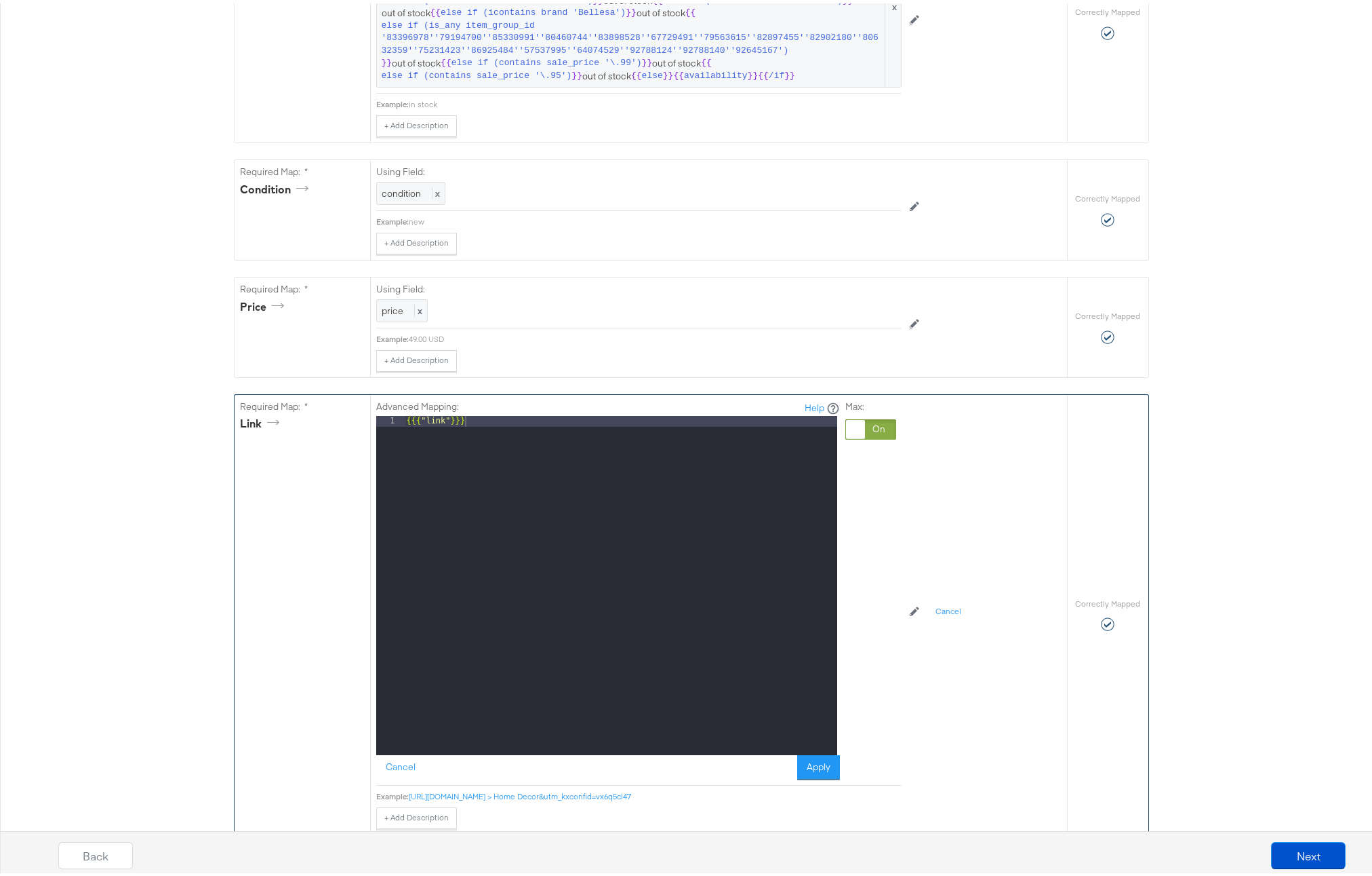
click at [772, 434] on div "{{{ "link" }}}" at bounding box center [620, 593] width 433 height 361
click at [828, 773] on button "Apply" at bounding box center [819, 764] width 43 height 24
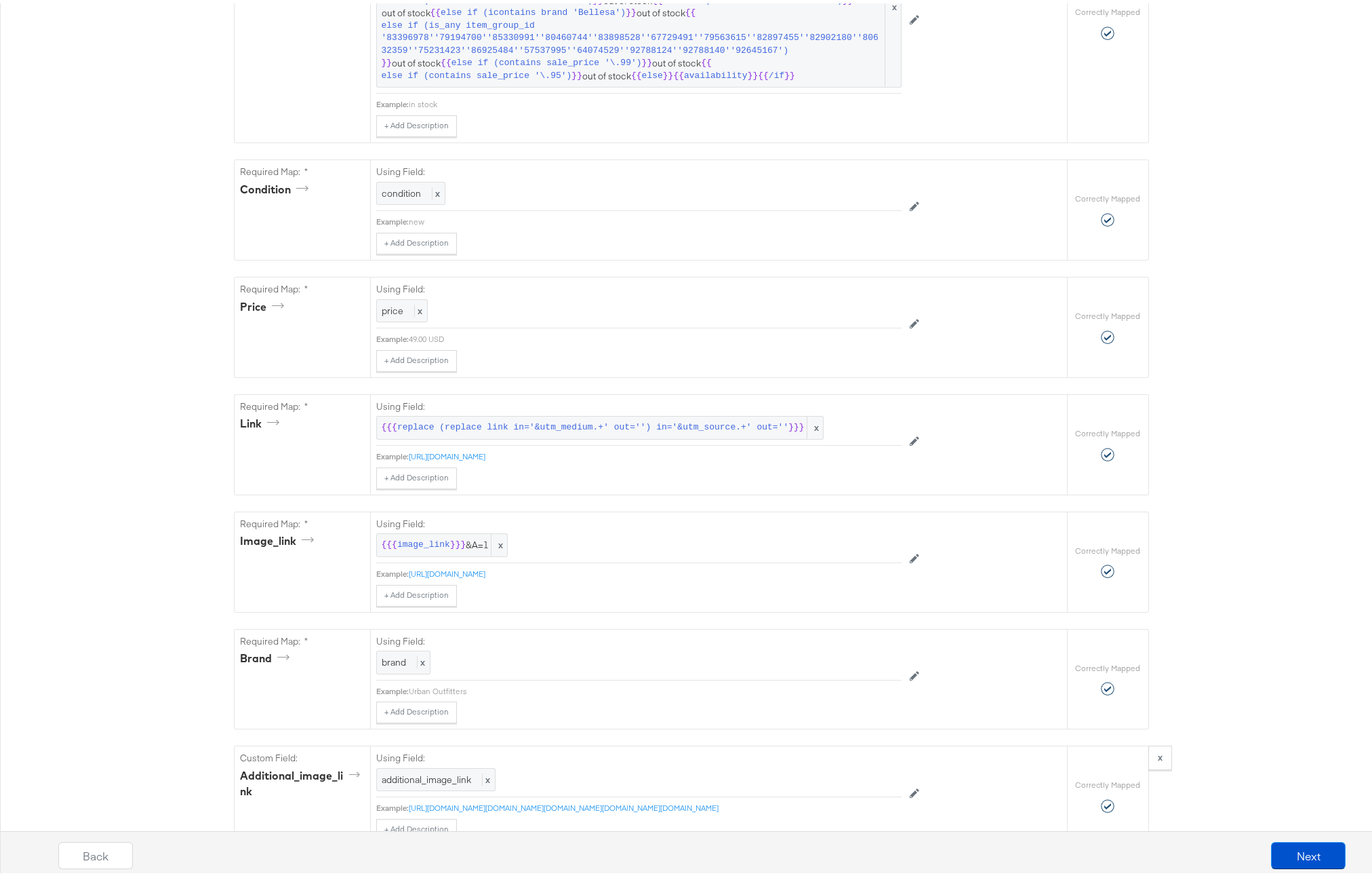
click at [1283, 340] on div "Catalog Mapping Tool Map the required fields to items in your product catalog u…" at bounding box center [691, 582] width 1382 height 2347
click at [1305, 844] on button "Next" at bounding box center [1309, 852] width 75 height 27
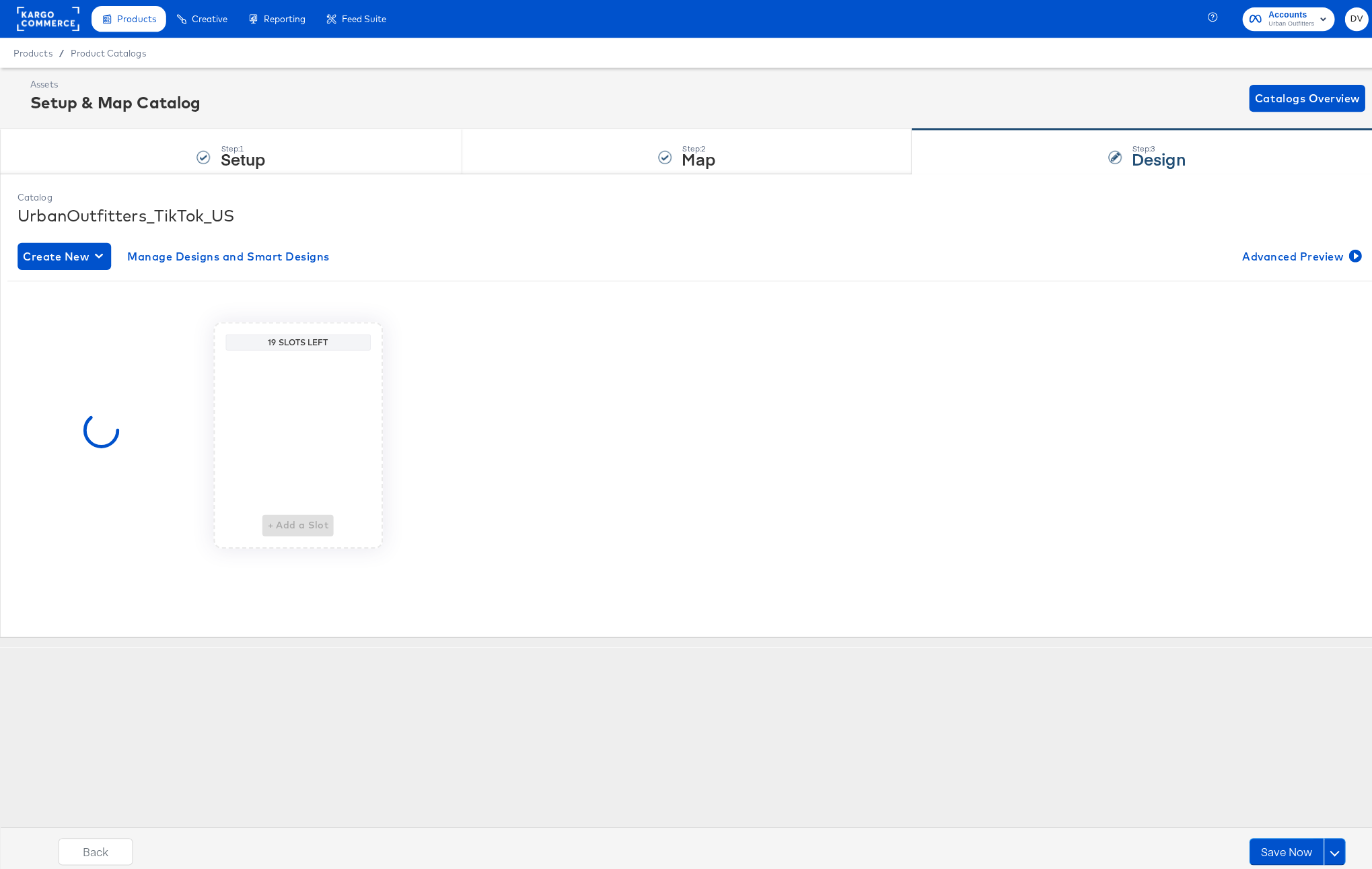
scroll to position [0, 0]
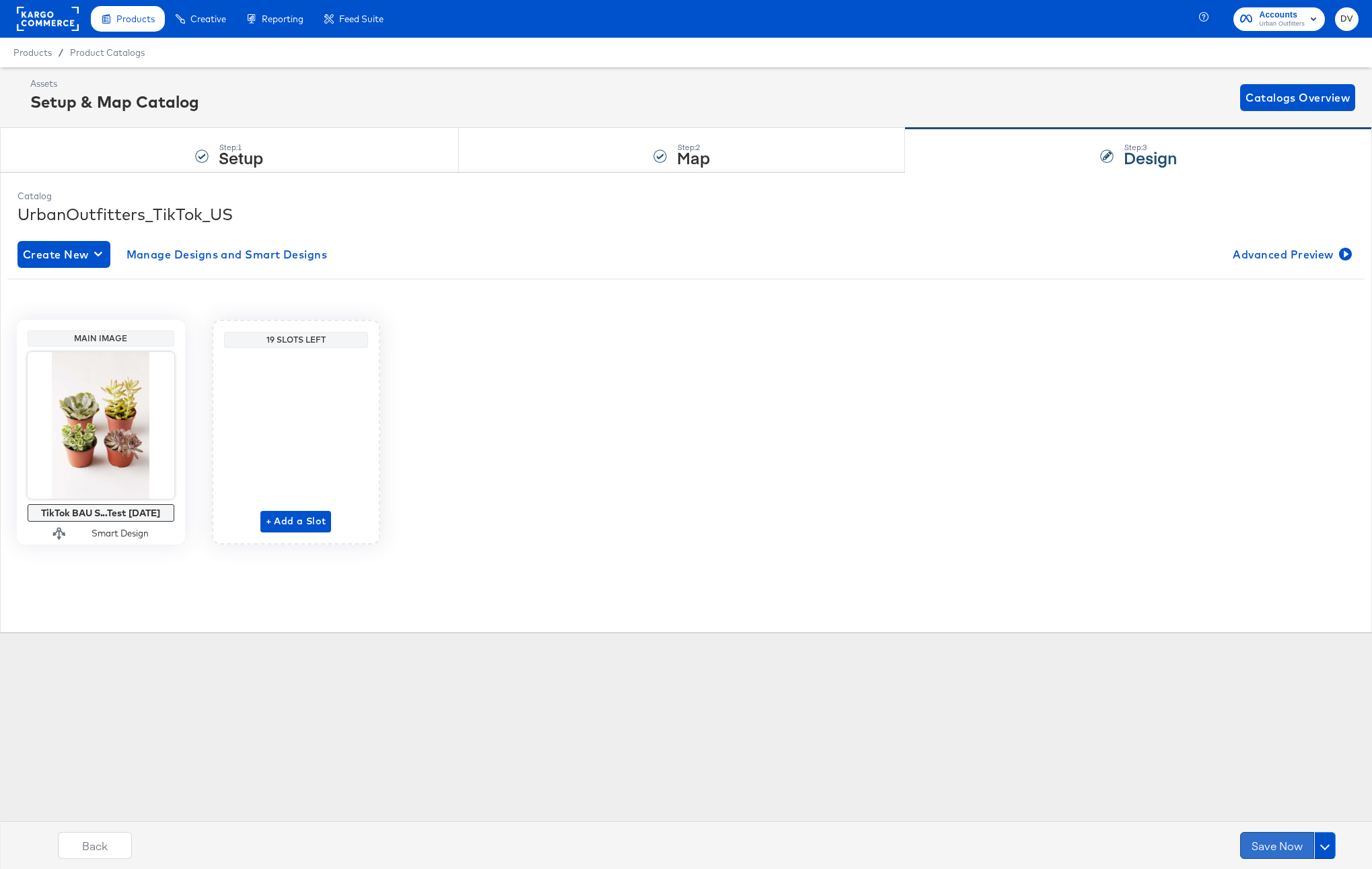
click at [1295, 838] on button "Save Now" at bounding box center [1278, 845] width 74 height 27
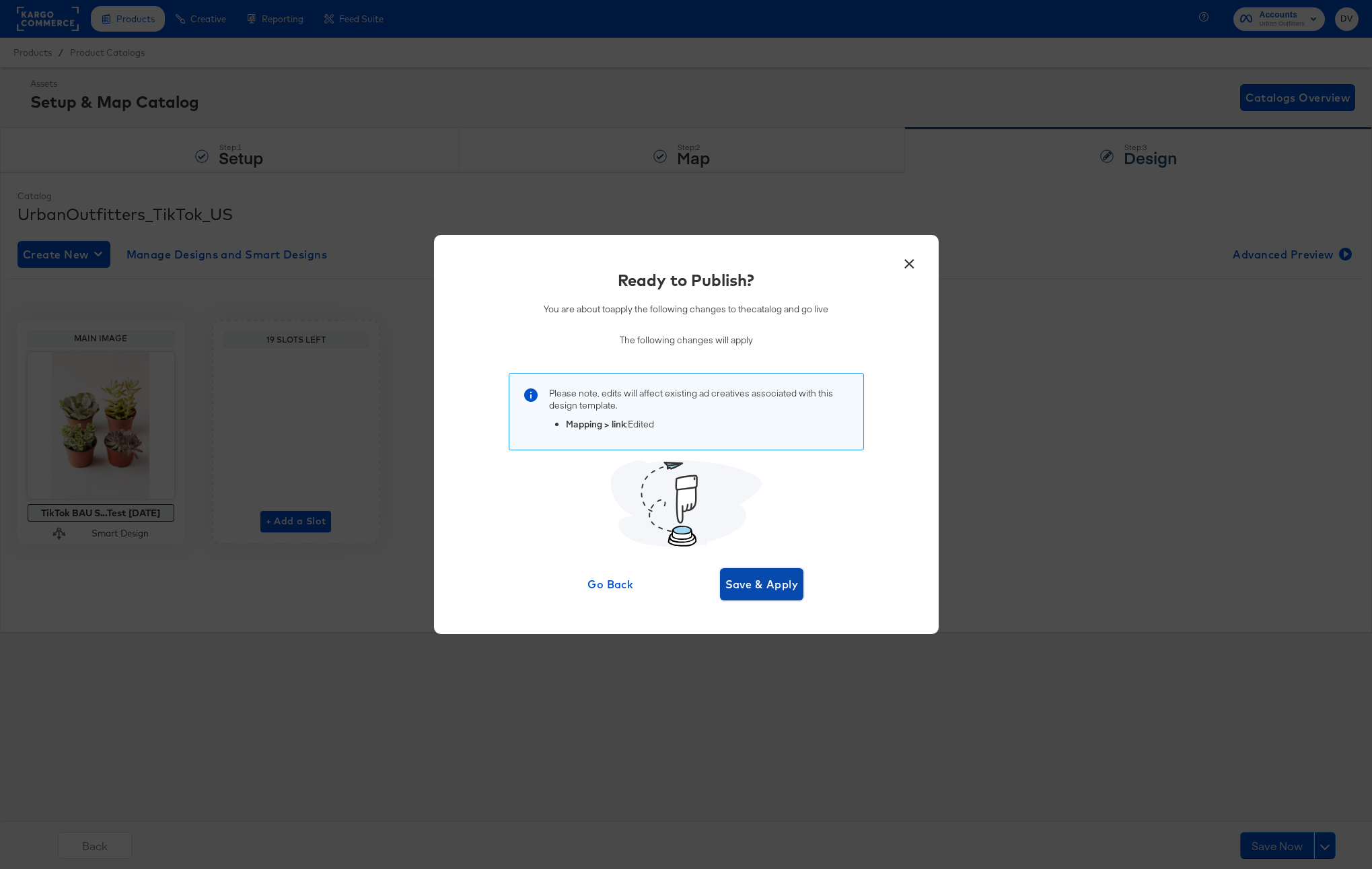
click at [788, 593] on span "Save & Apply" at bounding box center [762, 584] width 73 height 18
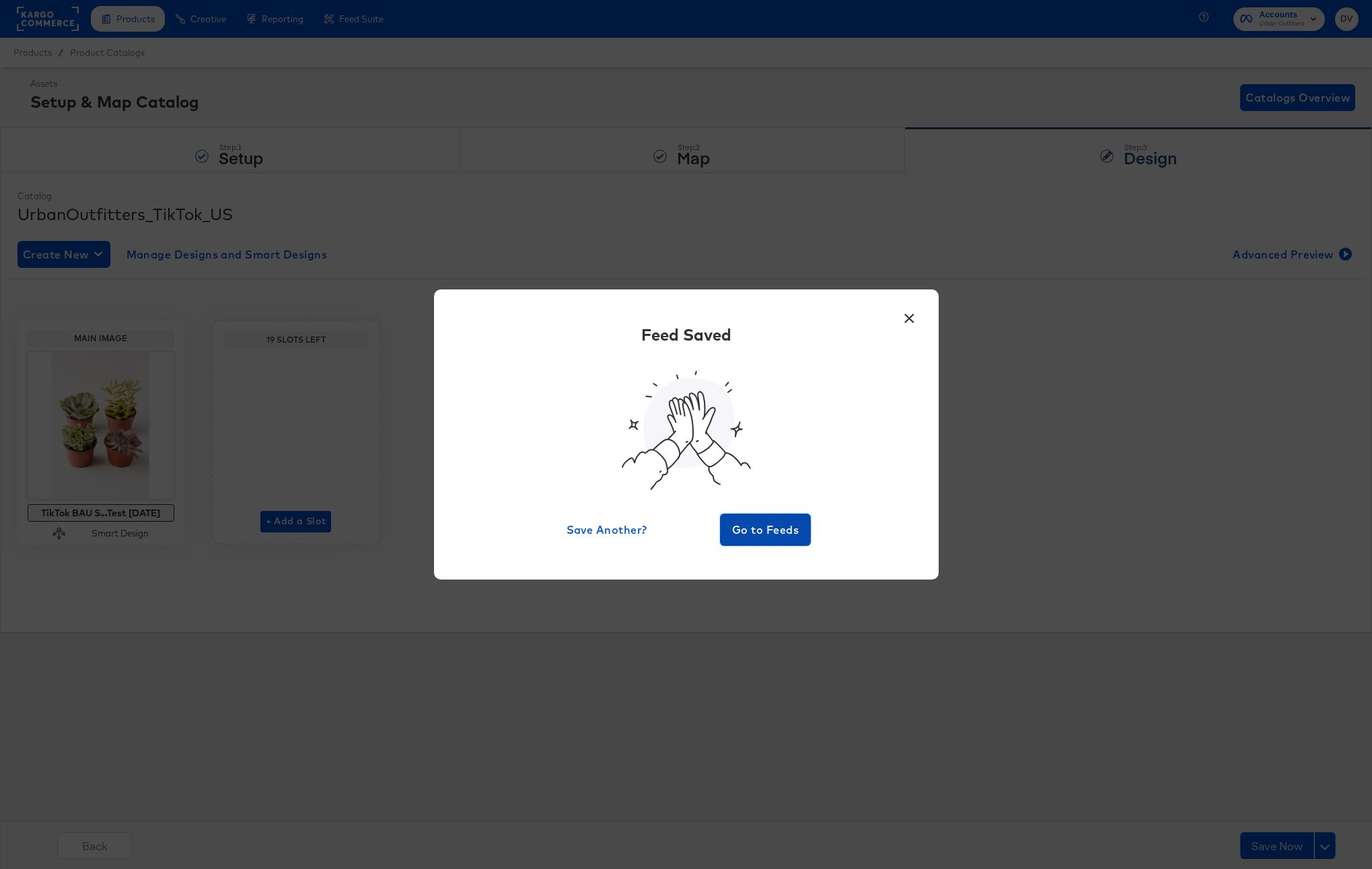
click at [756, 533] on span "Go to Feeds" at bounding box center [766, 530] width 80 height 18
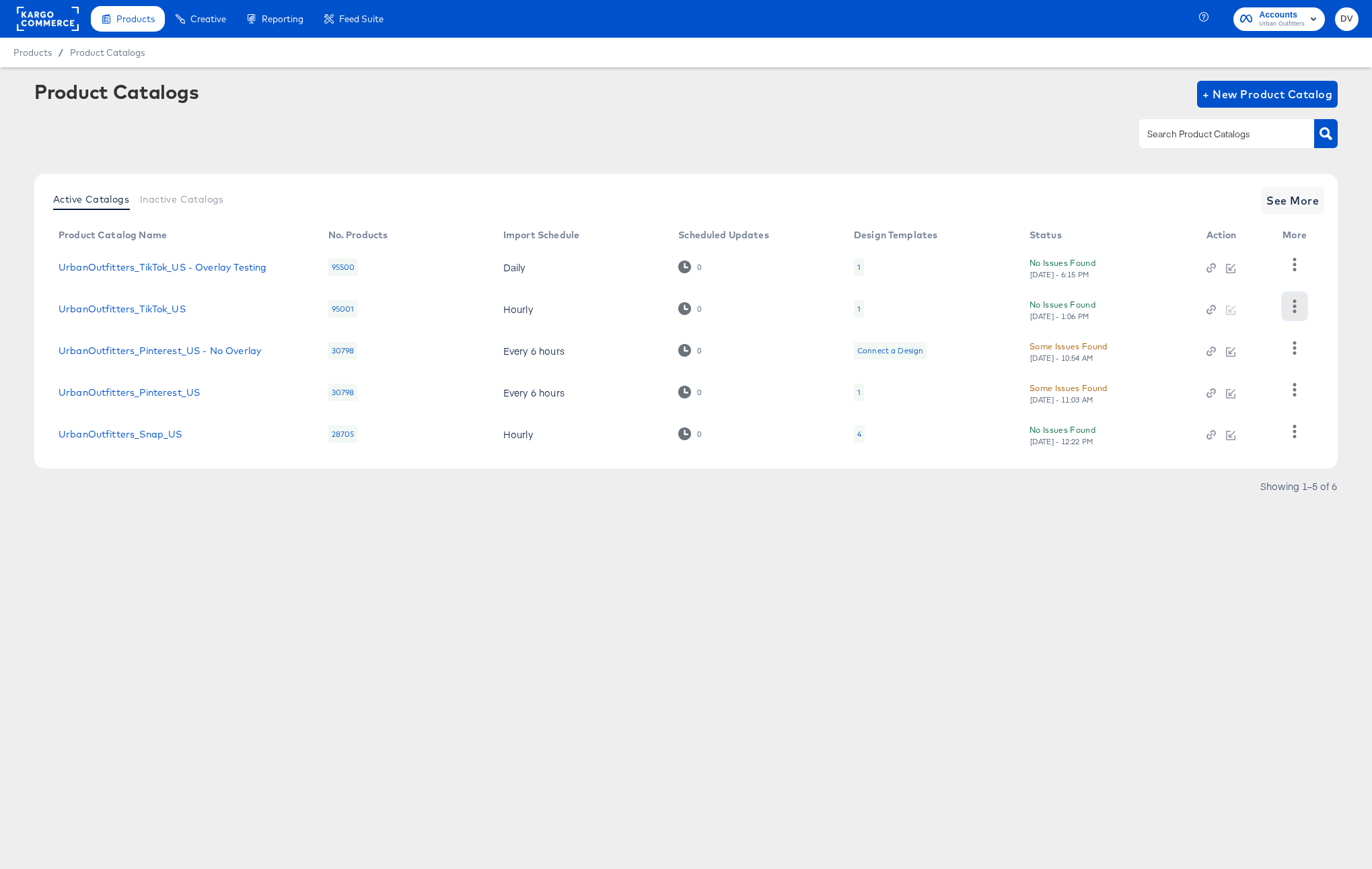
click at [1291, 308] on icon "button" at bounding box center [1294, 306] width 13 height 13
click at [1214, 361] on div "HUD Checks (Internal)" at bounding box center [1240, 355] width 135 height 21
click at [537, 181] on div "Active Catalogs Inactive Catalogs See More Product Catalog Name No. Products Im…" at bounding box center [686, 321] width 1304 height 295
click at [559, 85] on div "Product Catalogs + New Product Catalog" at bounding box center [686, 93] width 1304 height 27
click at [41, 20] on rect at bounding box center [47, 18] width 62 height 24
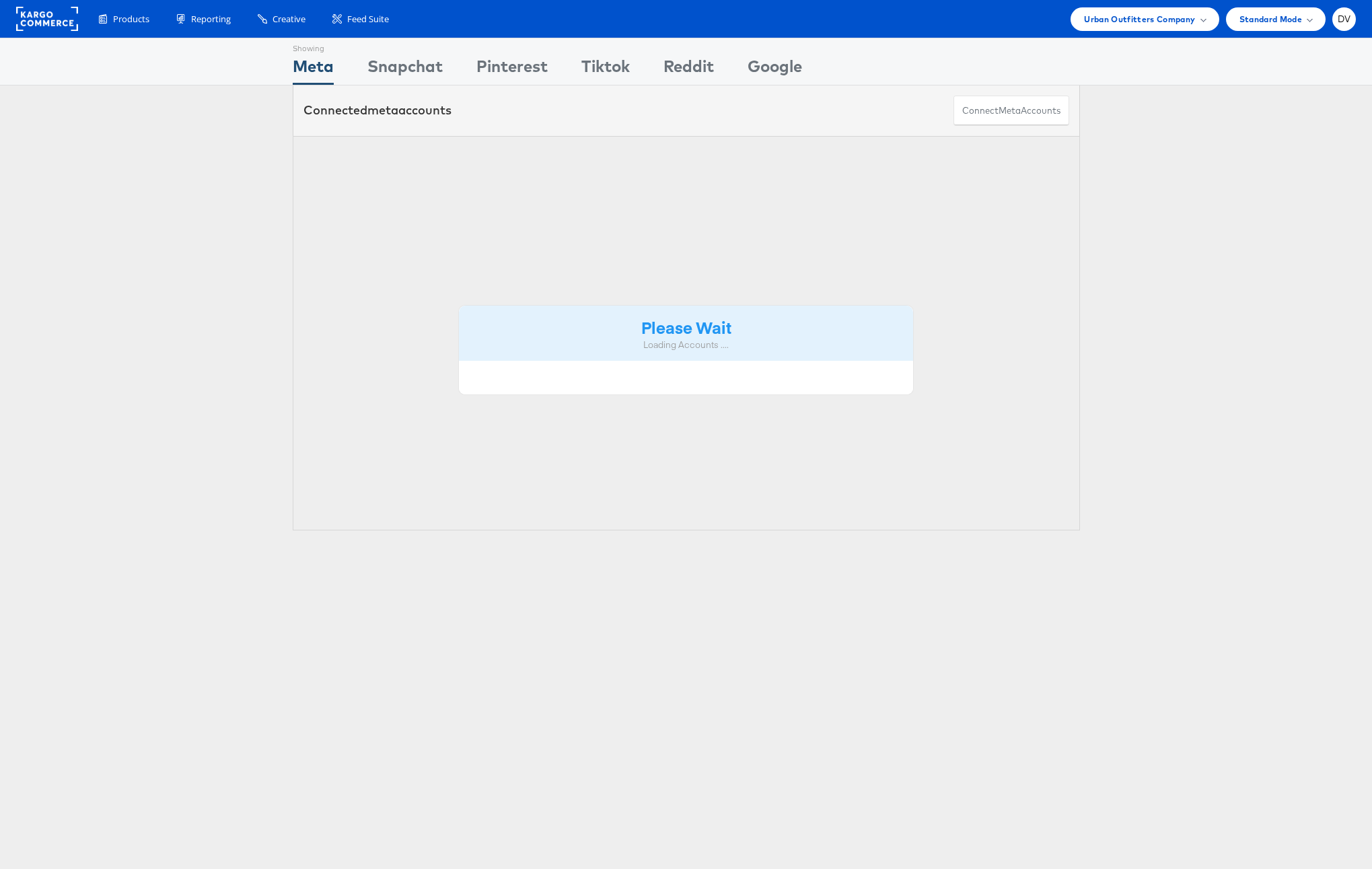
click at [1118, 9] on div "Urban Outfitters Company" at bounding box center [1145, 18] width 148 height 23
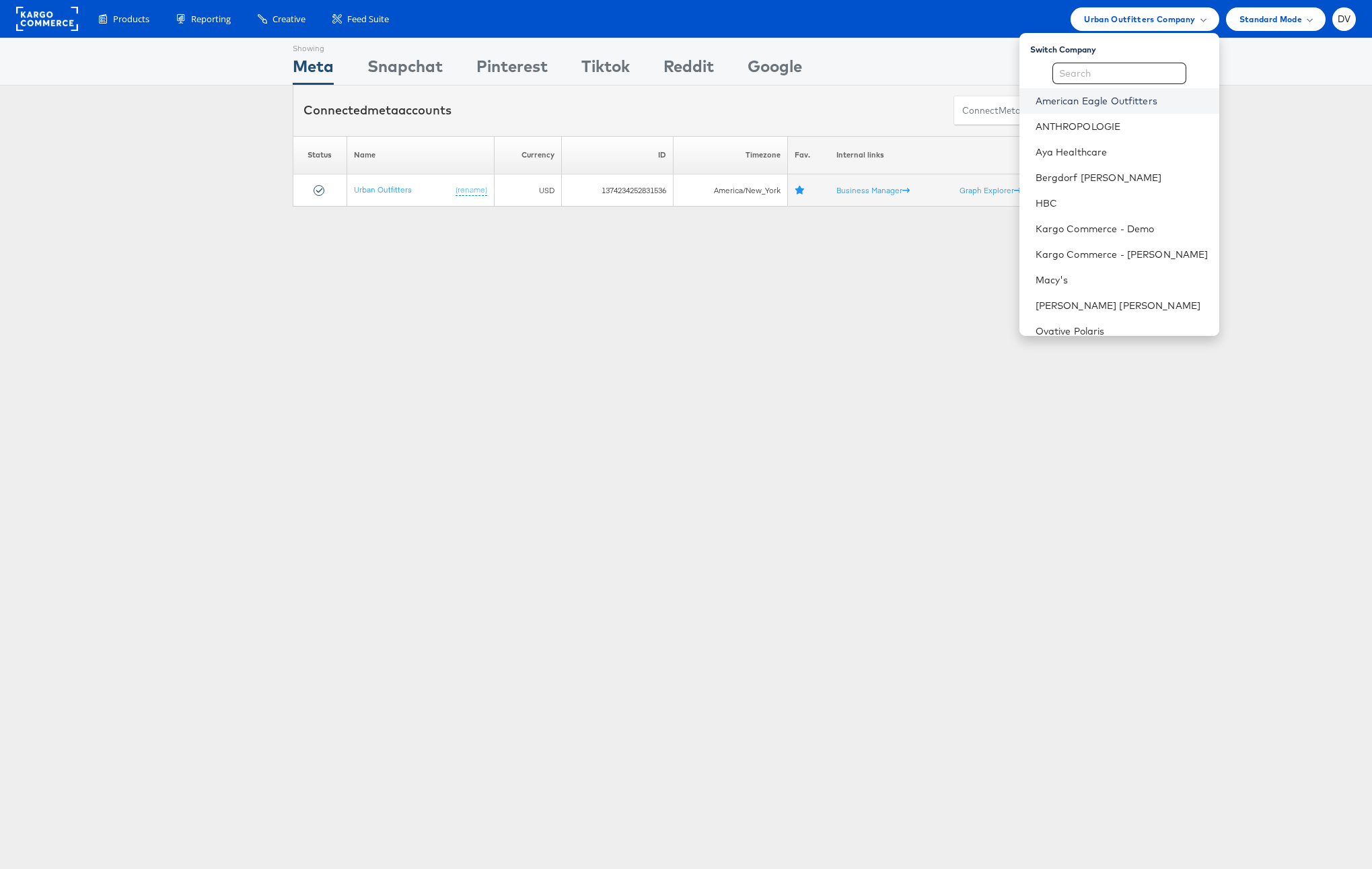
click at [1112, 98] on link "American Eagle Outfitters" at bounding box center [1121, 101] width 173 height 14
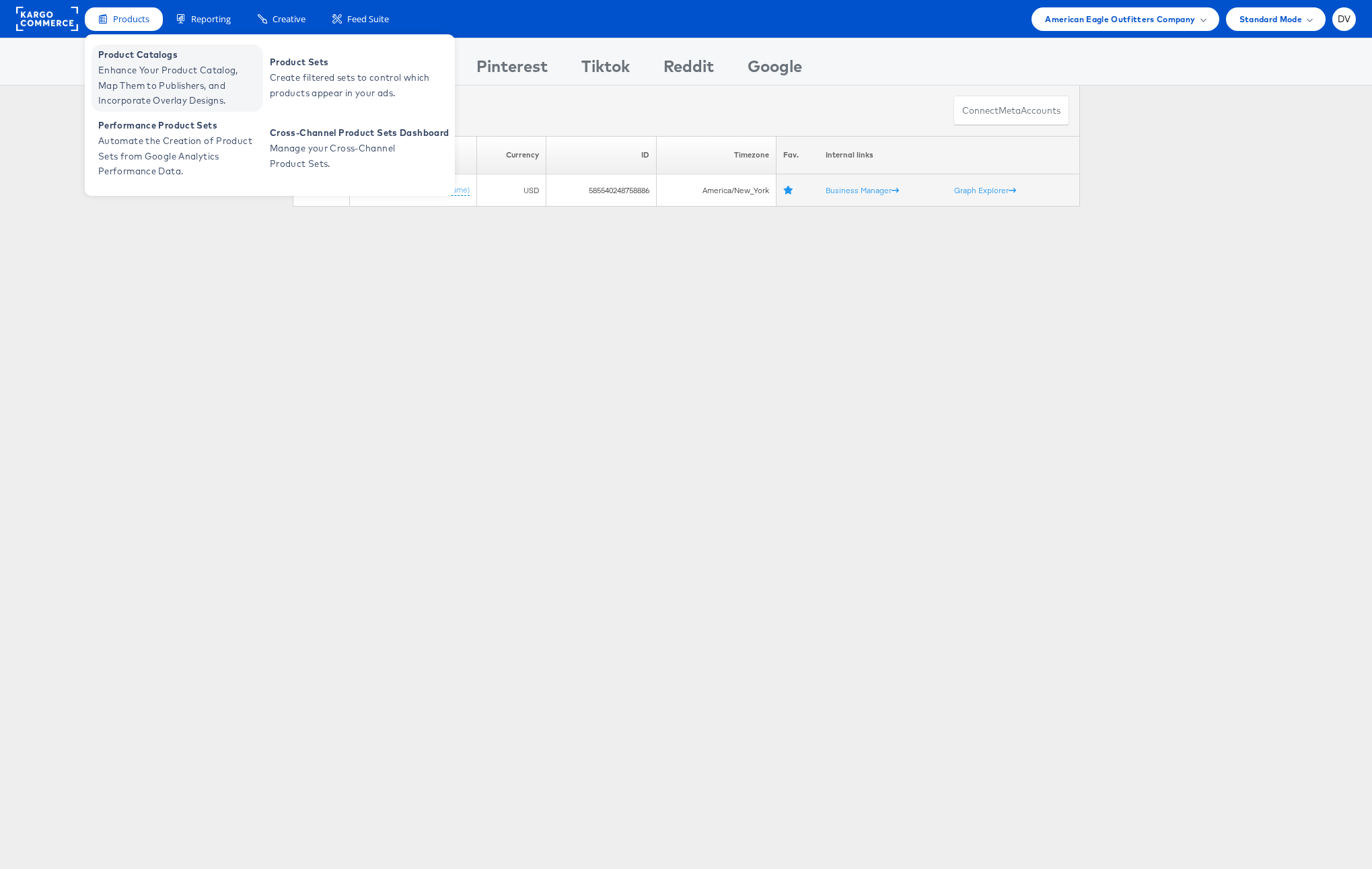
click at [139, 57] on span "Product Catalogs" at bounding box center [178, 55] width 162 height 16
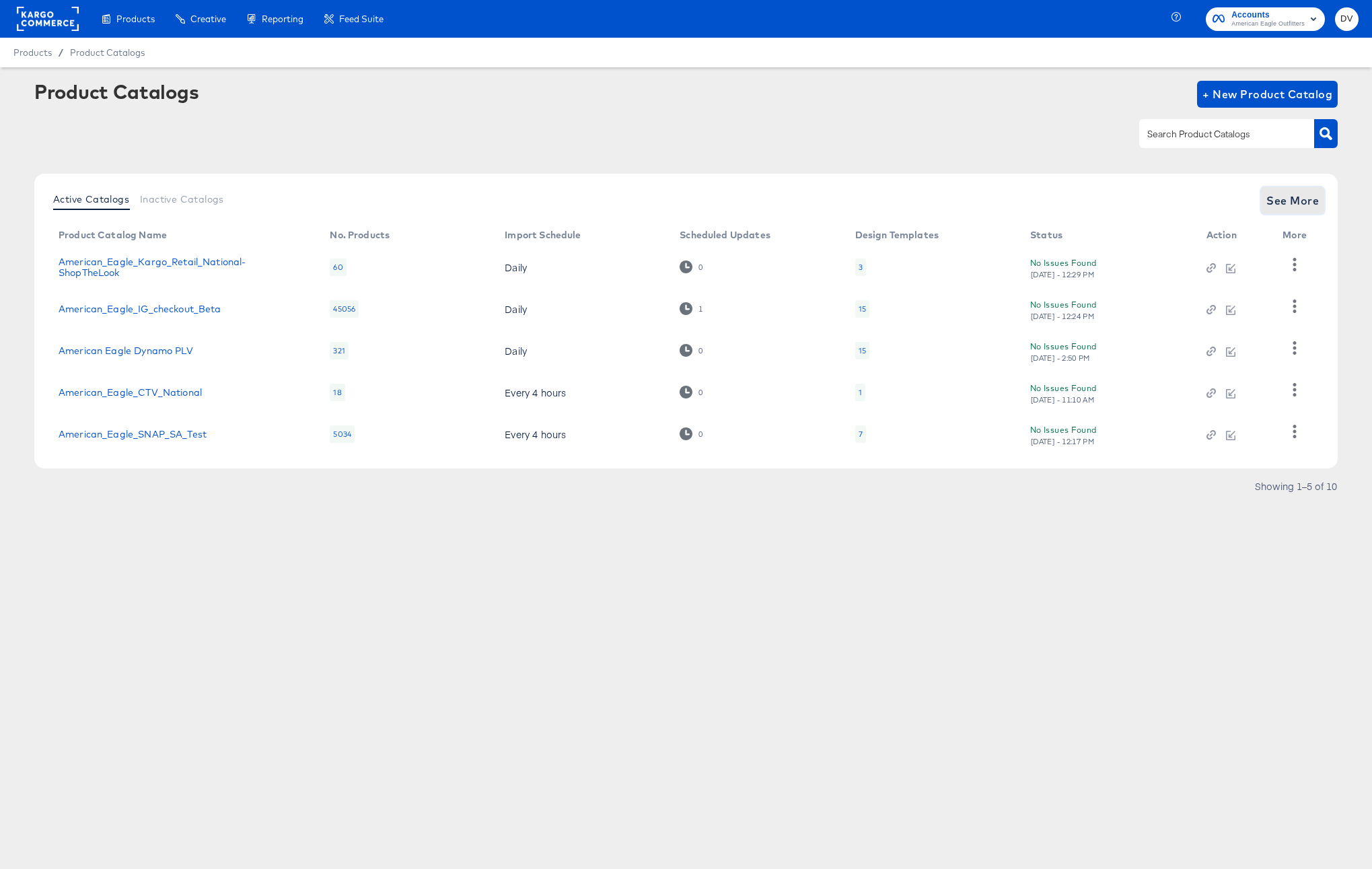
click at [1305, 202] on span "See More" at bounding box center [1292, 201] width 53 height 18
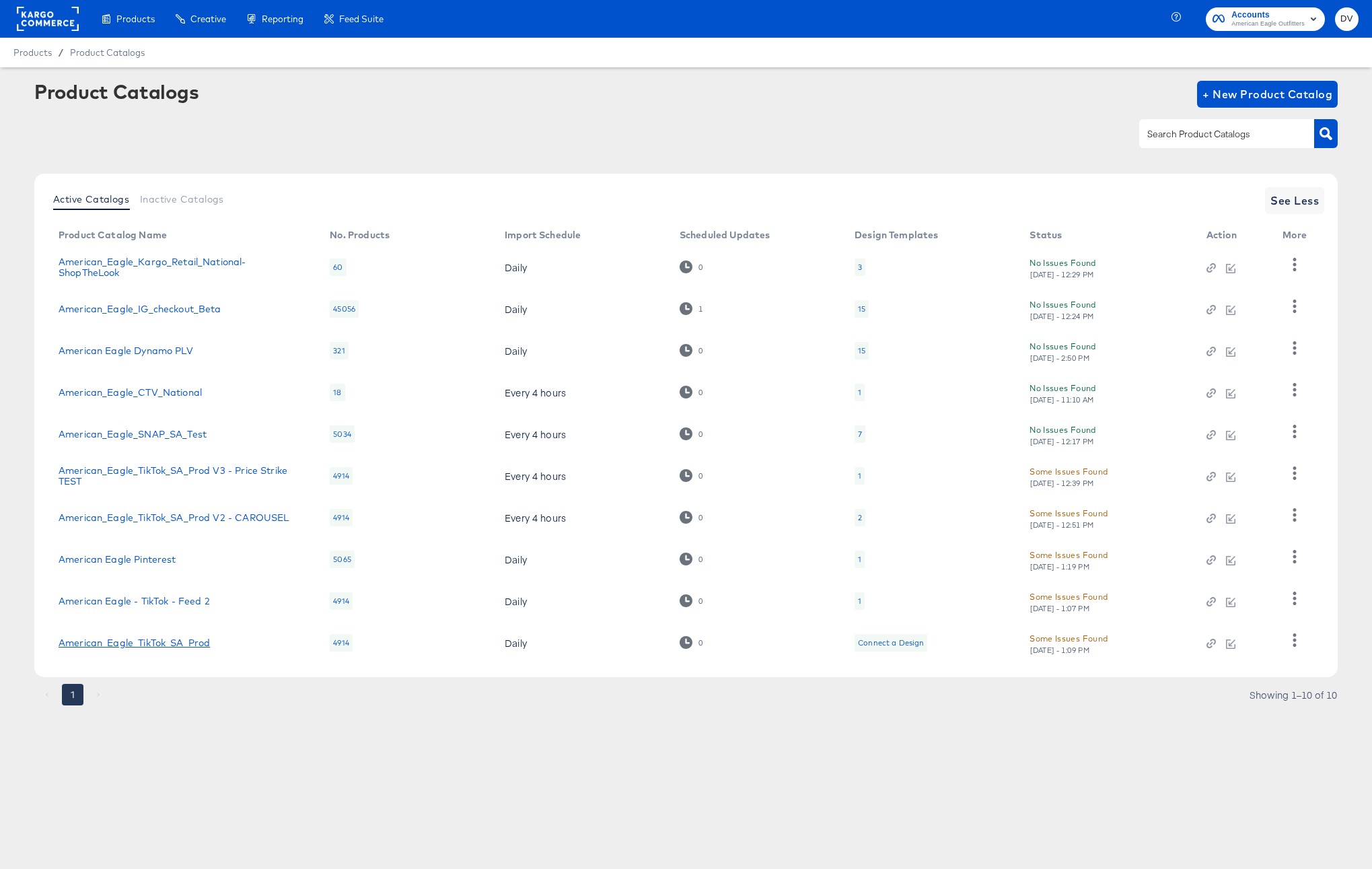
click at [165, 642] on link "American_Eagle_TikTok_SA_Prod" at bounding box center [134, 643] width 152 height 11
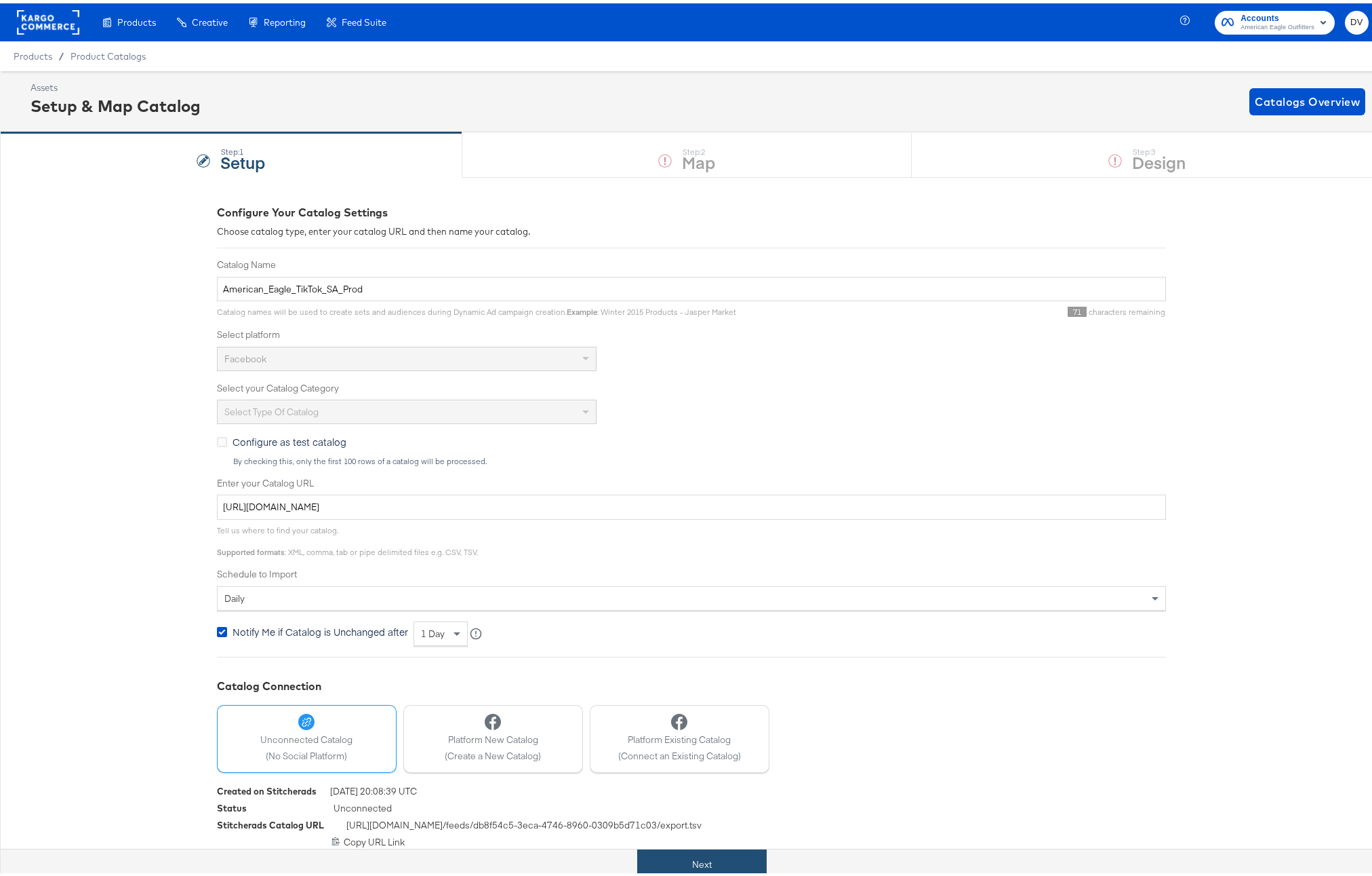
click at [693, 860] on button "Next" at bounding box center [701, 861] width 129 height 31
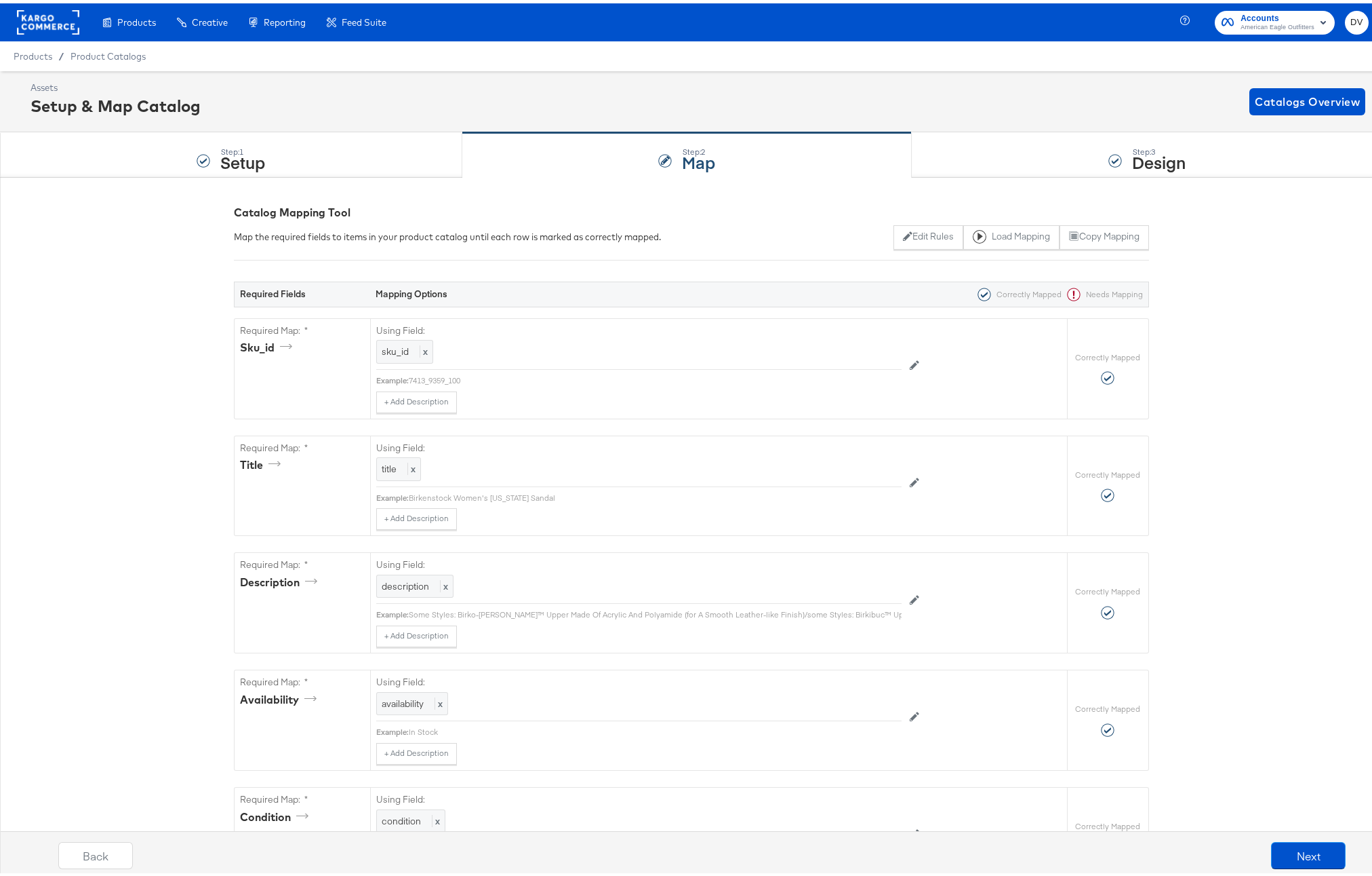
click at [48, 16] on rect at bounding box center [48, 19] width 62 height 24
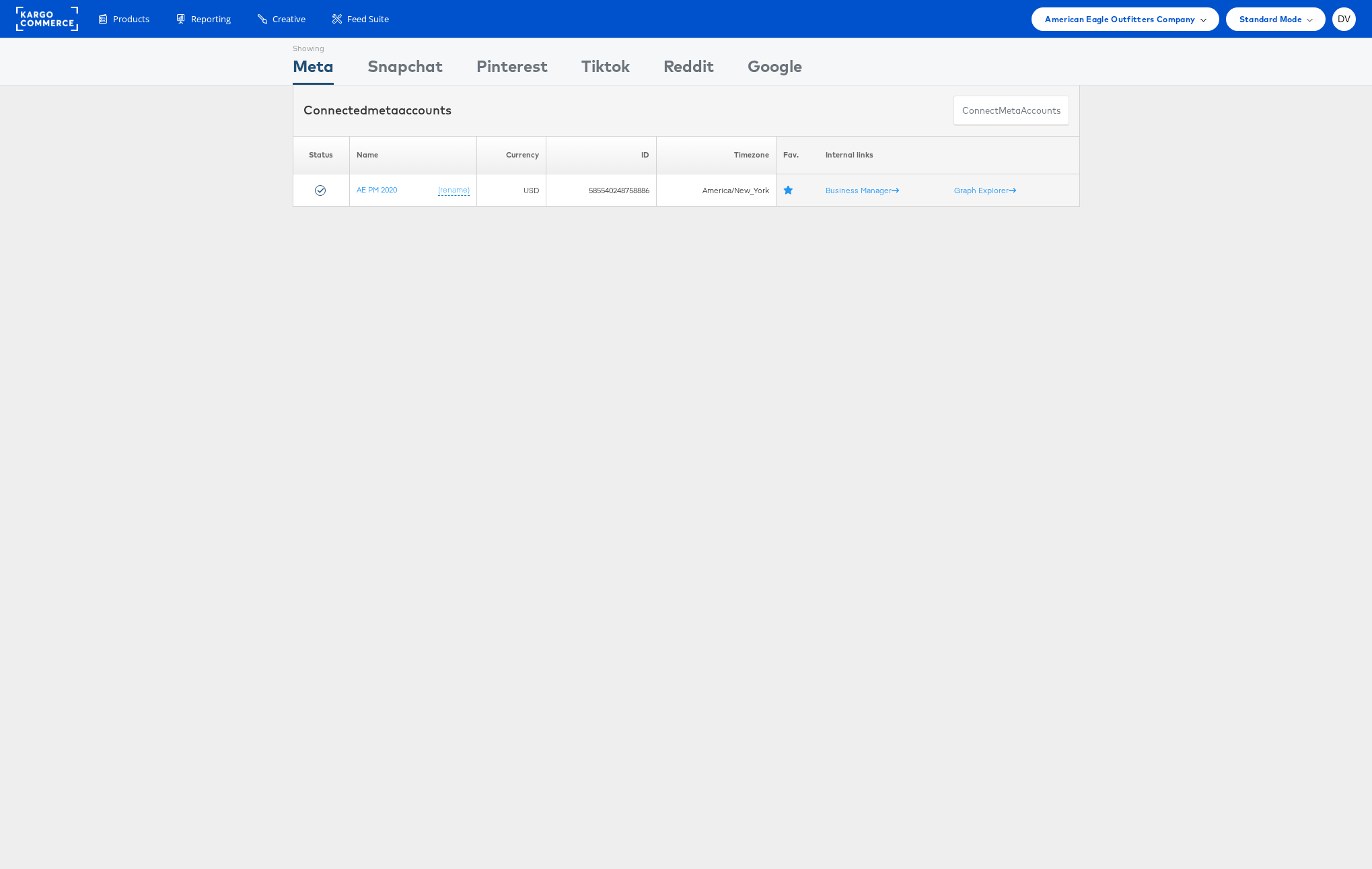
click at [1100, 14] on span "American Eagle Outfitters Company" at bounding box center [1120, 18] width 150 height 14
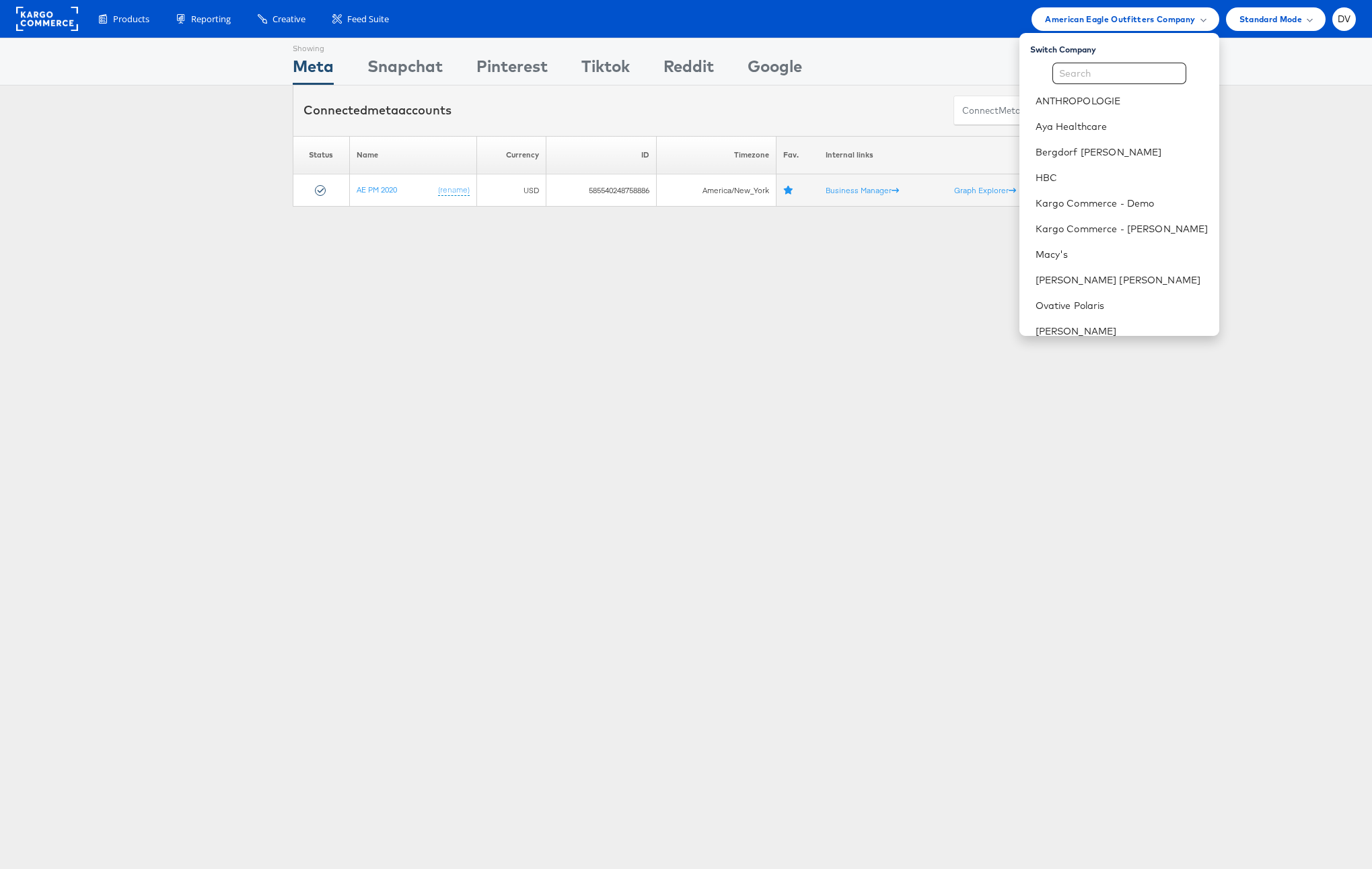
scroll to position [190, 0]
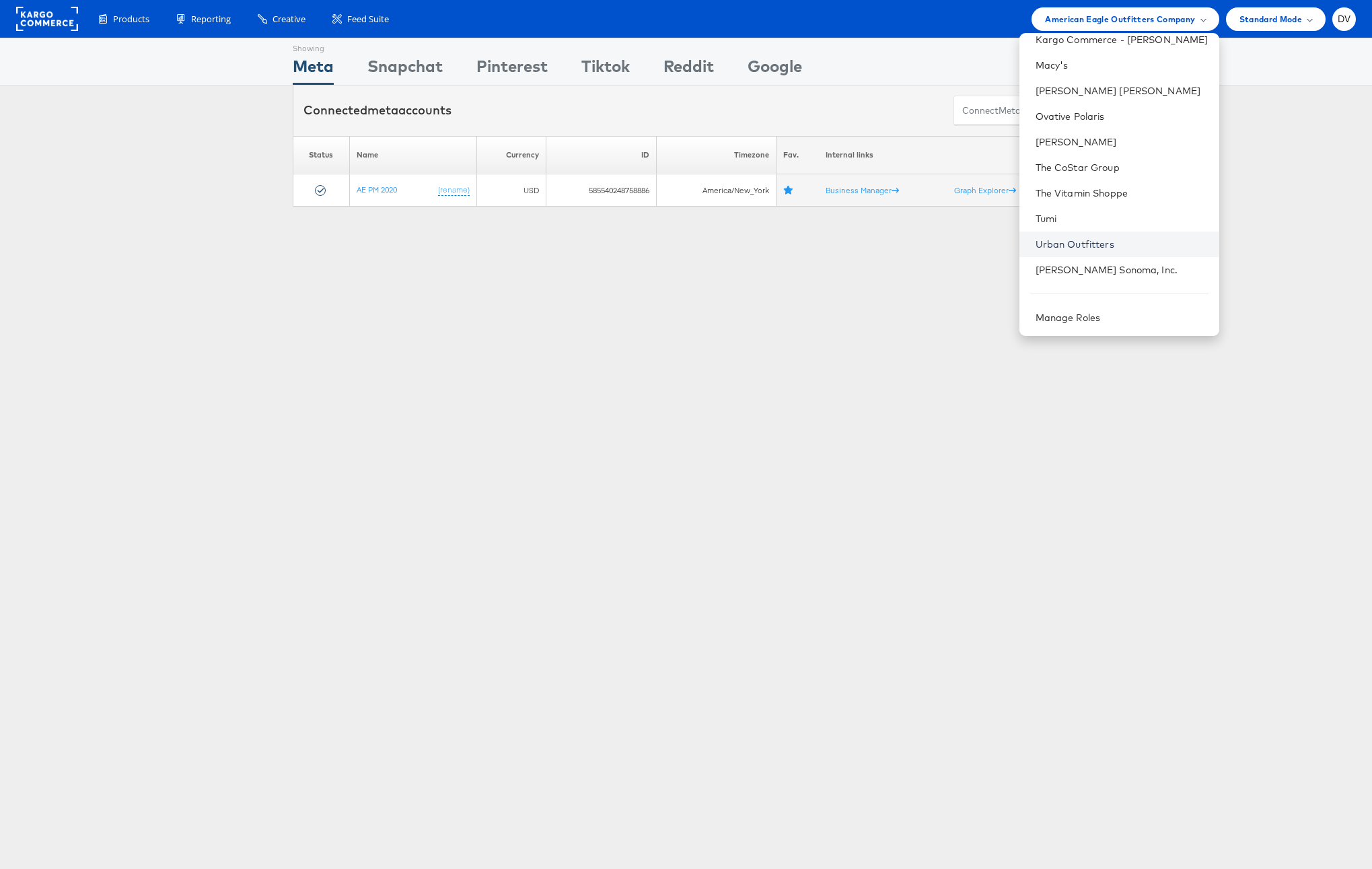
click at [1091, 241] on link "Urban Outfitters" at bounding box center [1121, 244] width 173 height 14
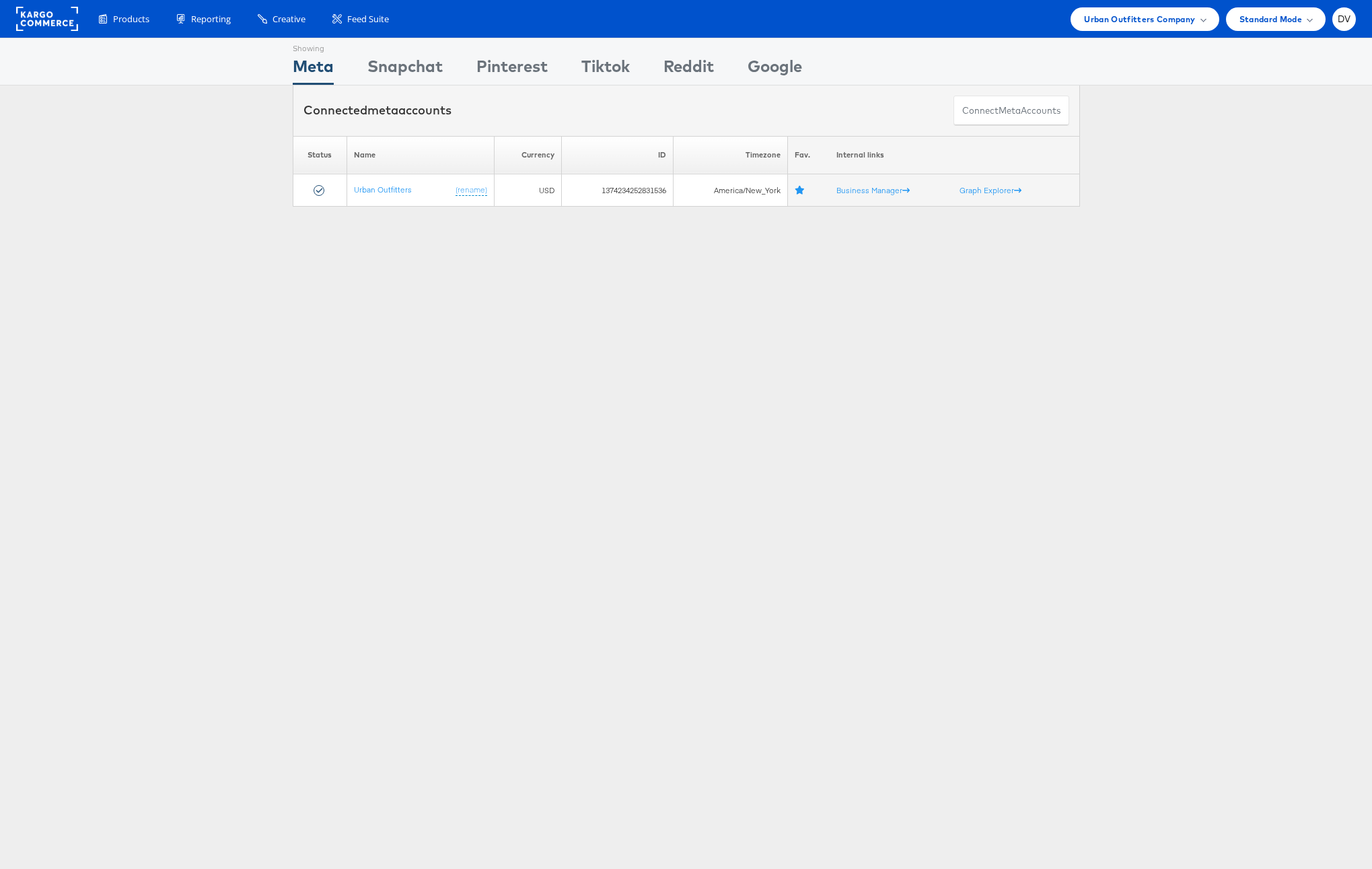
click at [43, 16] on rect at bounding box center [46, 18] width 62 height 24
click at [1130, 20] on span "Urban Outfitters Company" at bounding box center [1140, 18] width 111 height 14
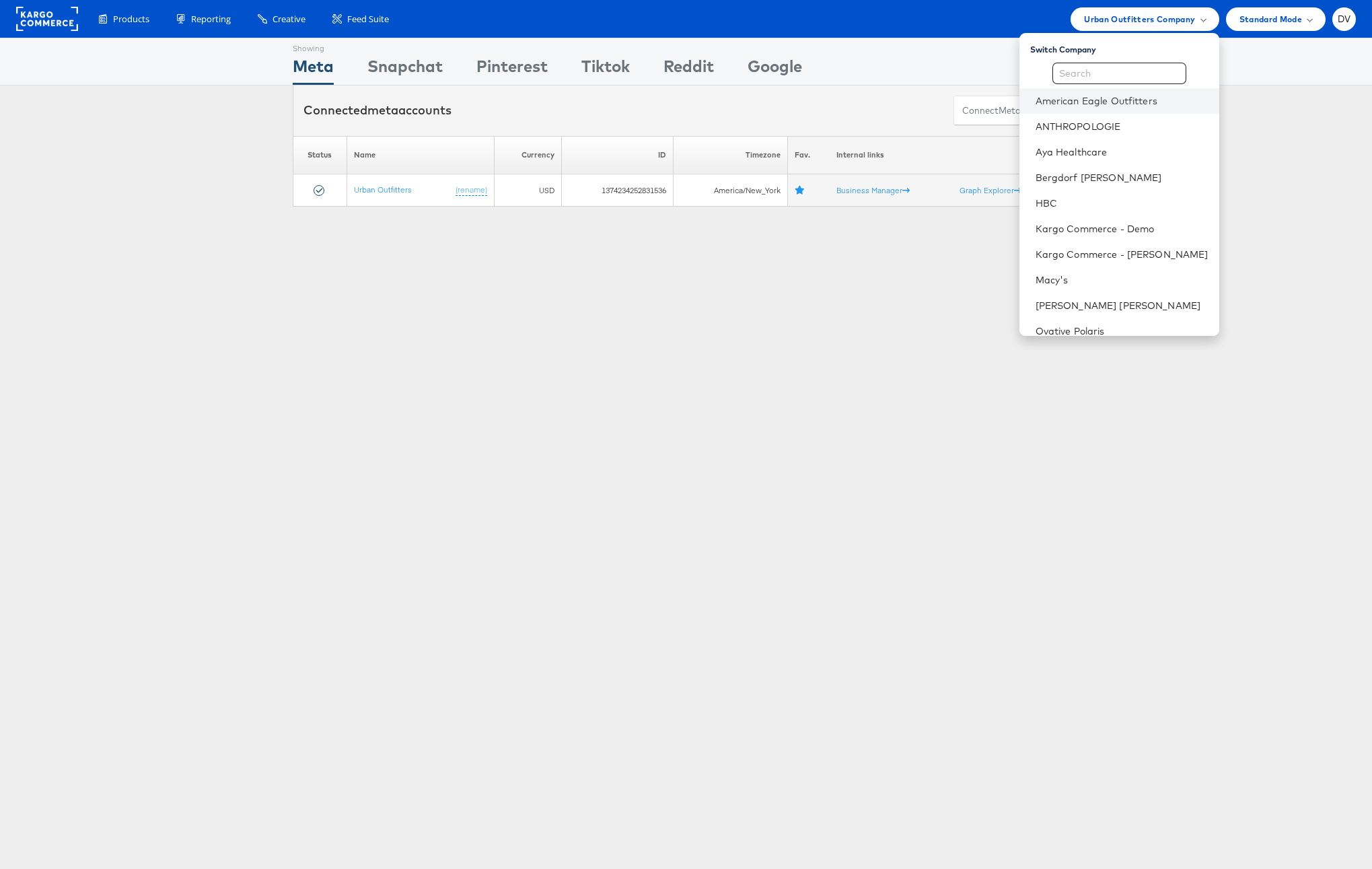
click at [1109, 92] on li "American Eagle Outfitters" at bounding box center [1120, 101] width 200 height 26
click at [1109, 97] on link "American Eagle Outfitters" at bounding box center [1121, 101] width 173 height 14
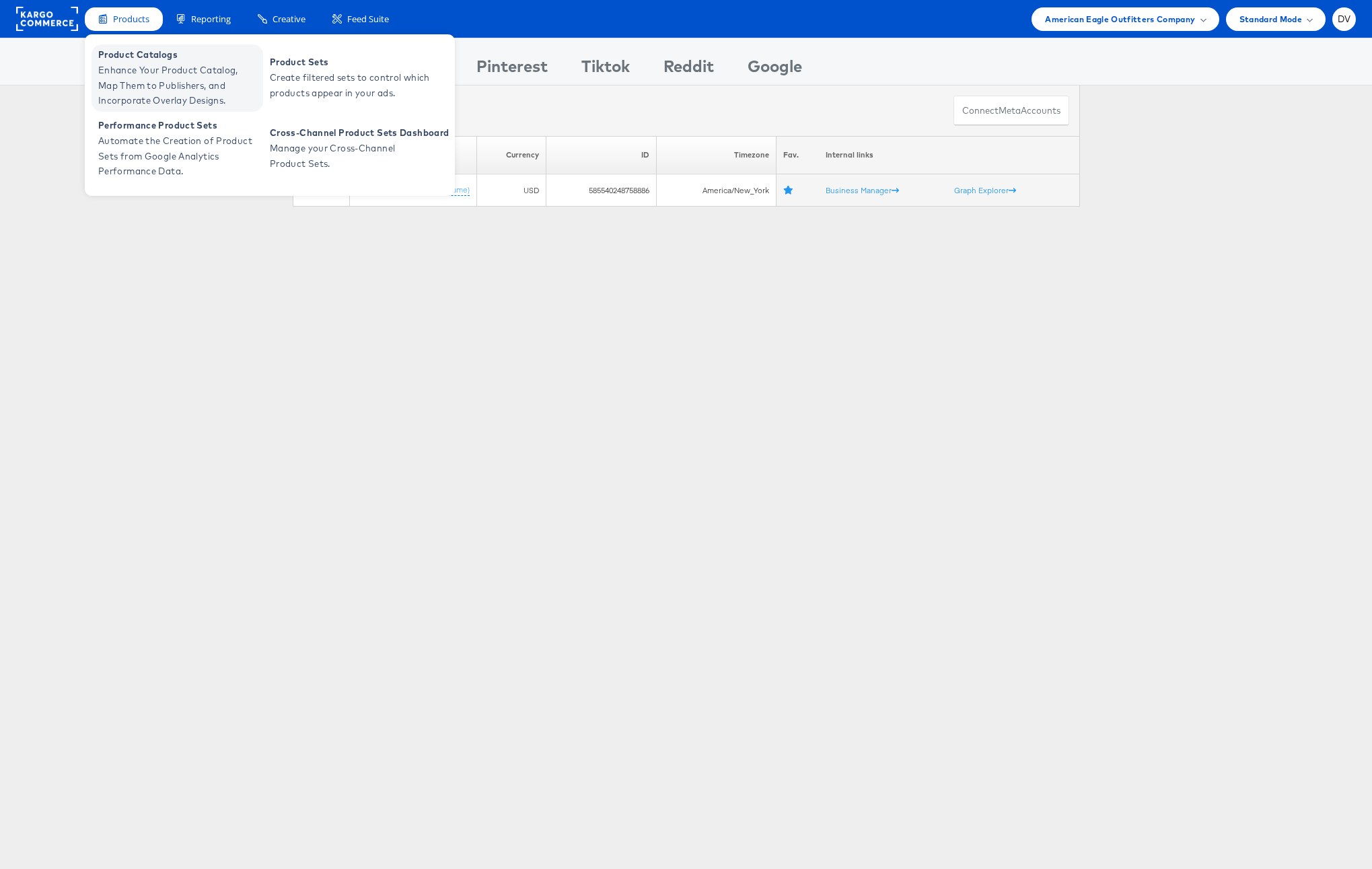
click at [143, 55] on span "Product Catalogs" at bounding box center [178, 55] width 162 height 16
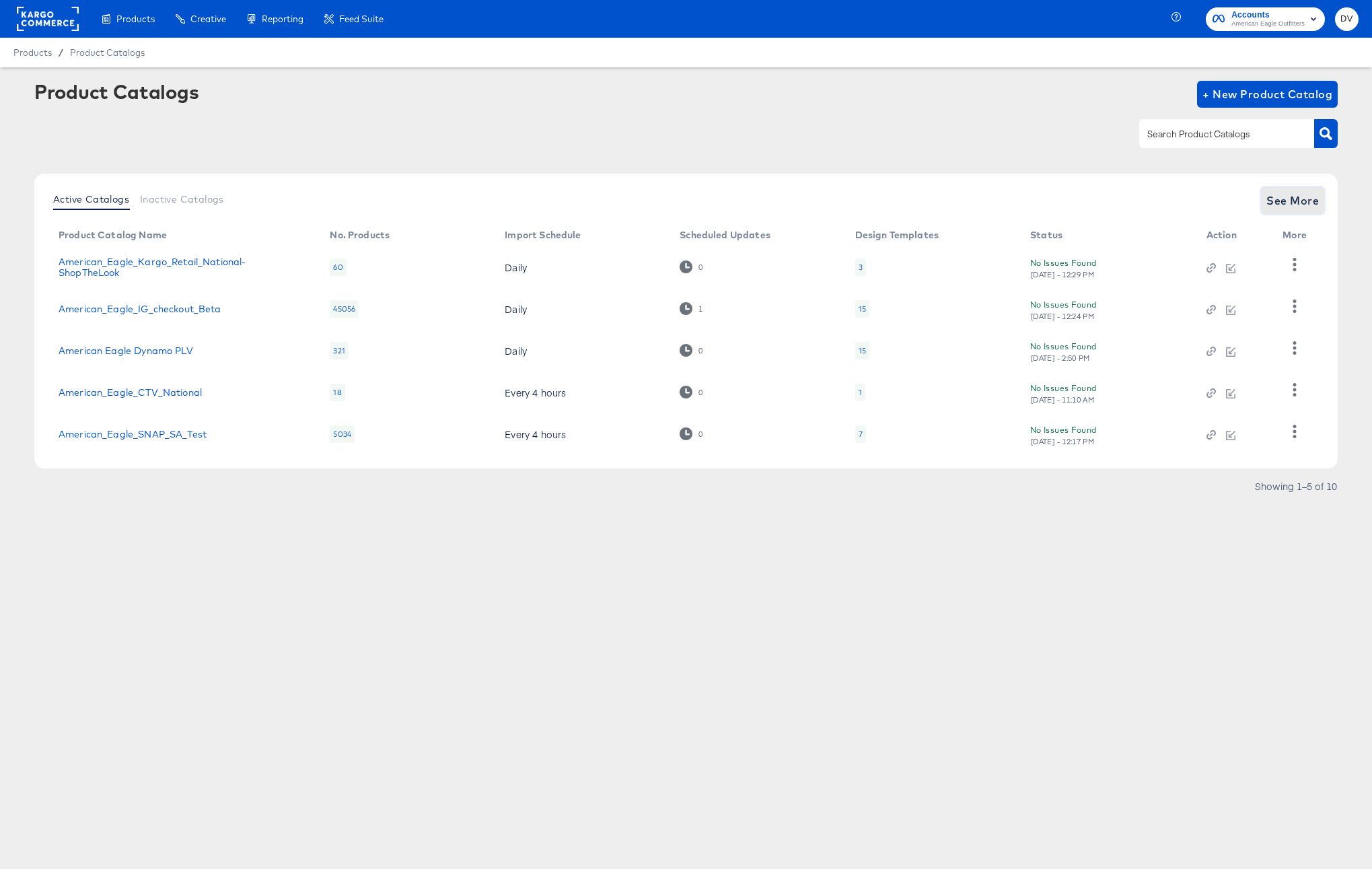
click at [1295, 203] on span "See More" at bounding box center [1292, 201] width 53 height 18
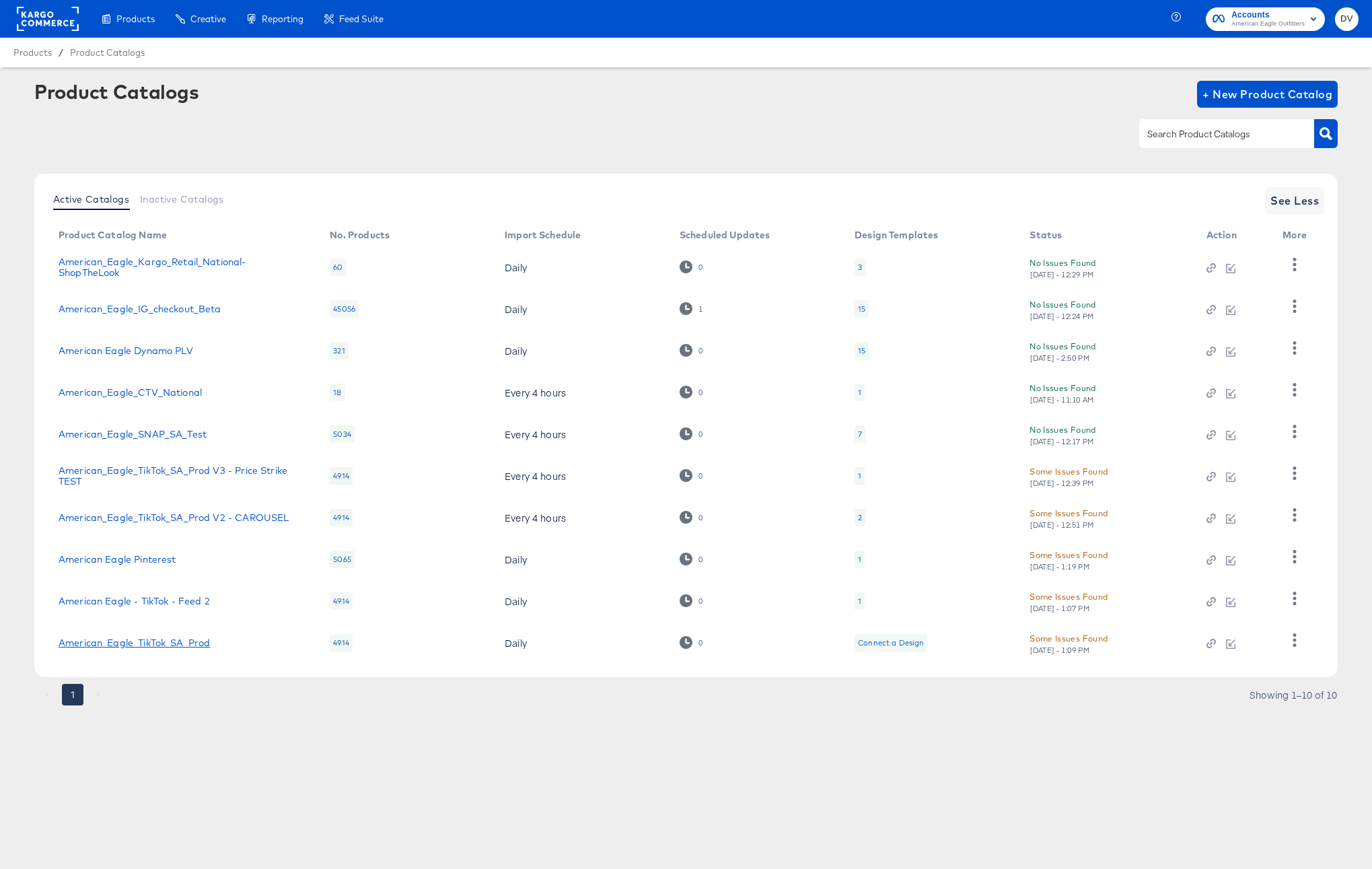
click at [186, 642] on link "American_Eagle_TikTok_SA_Prod" at bounding box center [134, 643] width 152 height 11
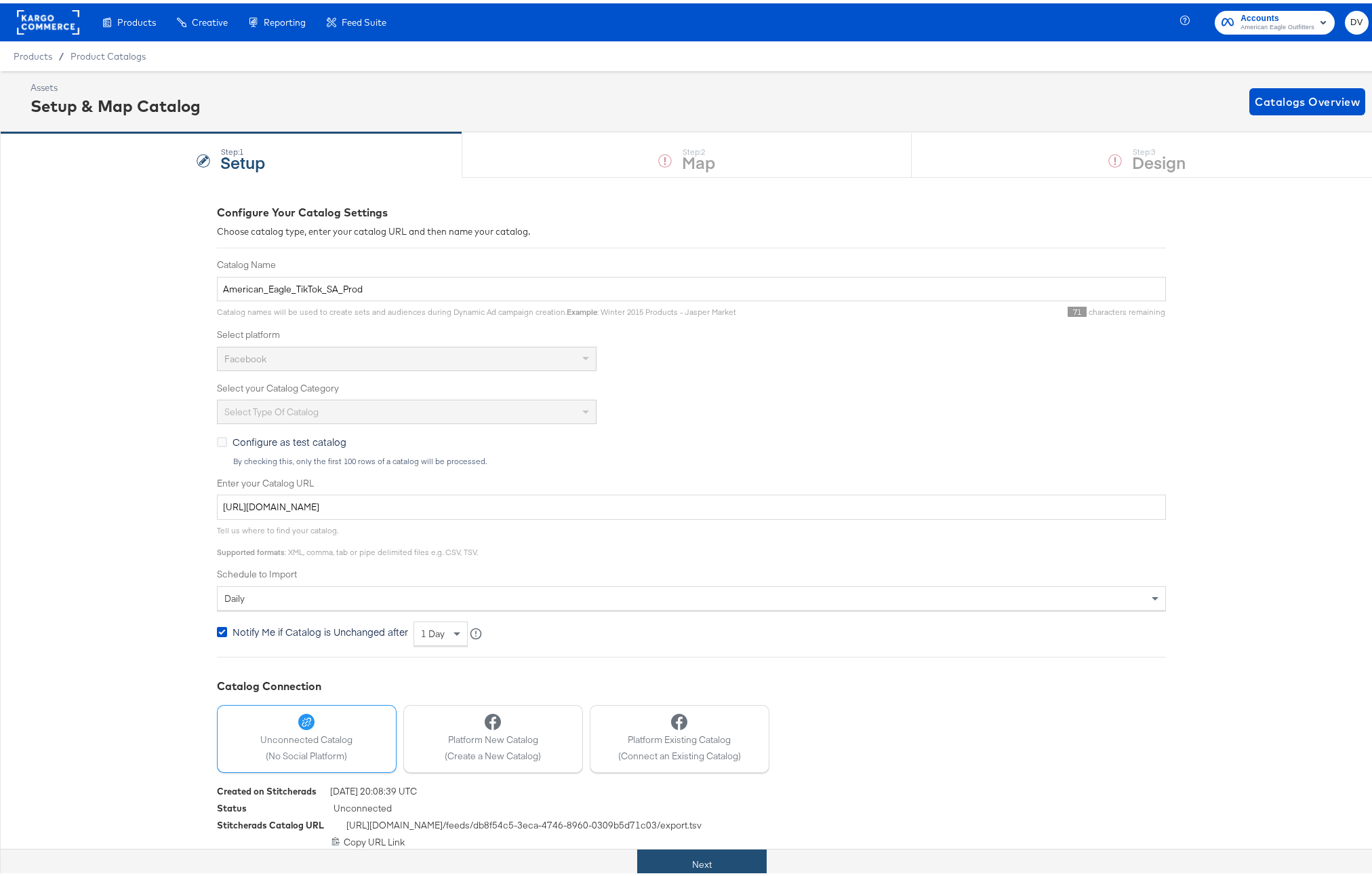
click at [740, 854] on button "Next" at bounding box center [701, 861] width 129 height 31
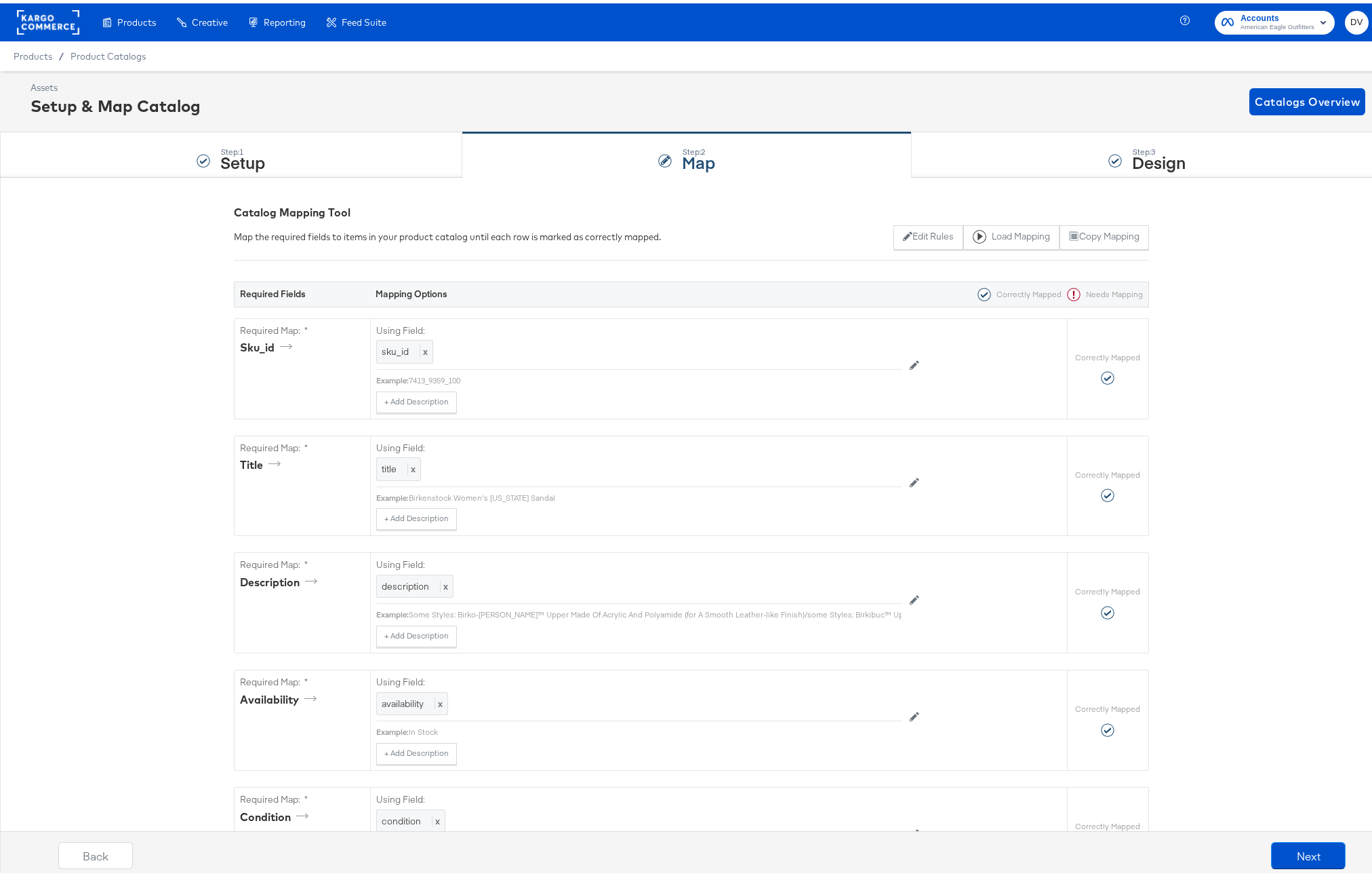
click at [64, 26] on rect at bounding box center [48, 19] width 62 height 24
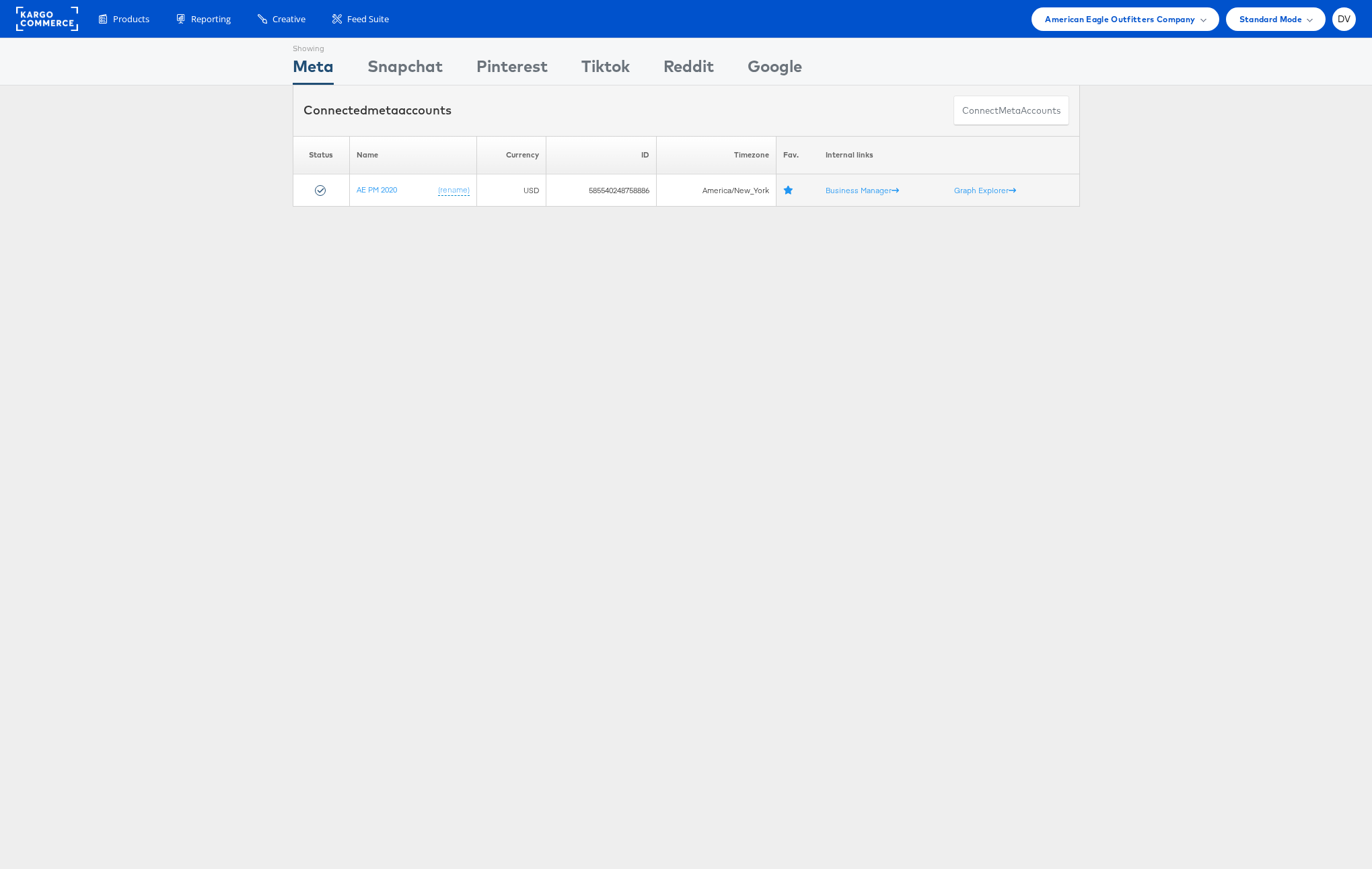
click at [30, 25] on rect at bounding box center [46, 18] width 62 height 24
click at [1129, 12] on span "American Eagle Outfitters Company" at bounding box center [1120, 18] width 150 height 14
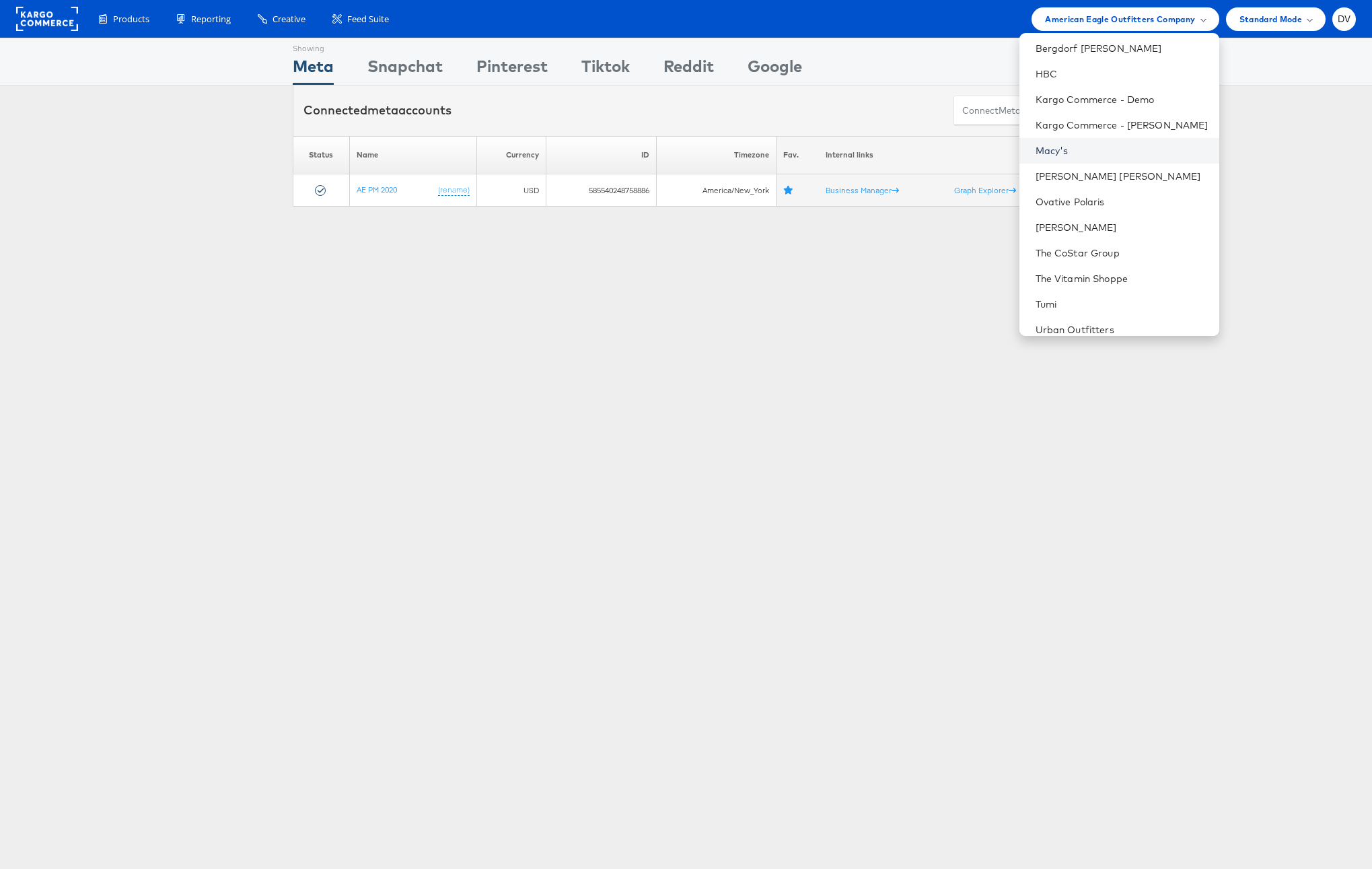
scroll to position [190, 0]
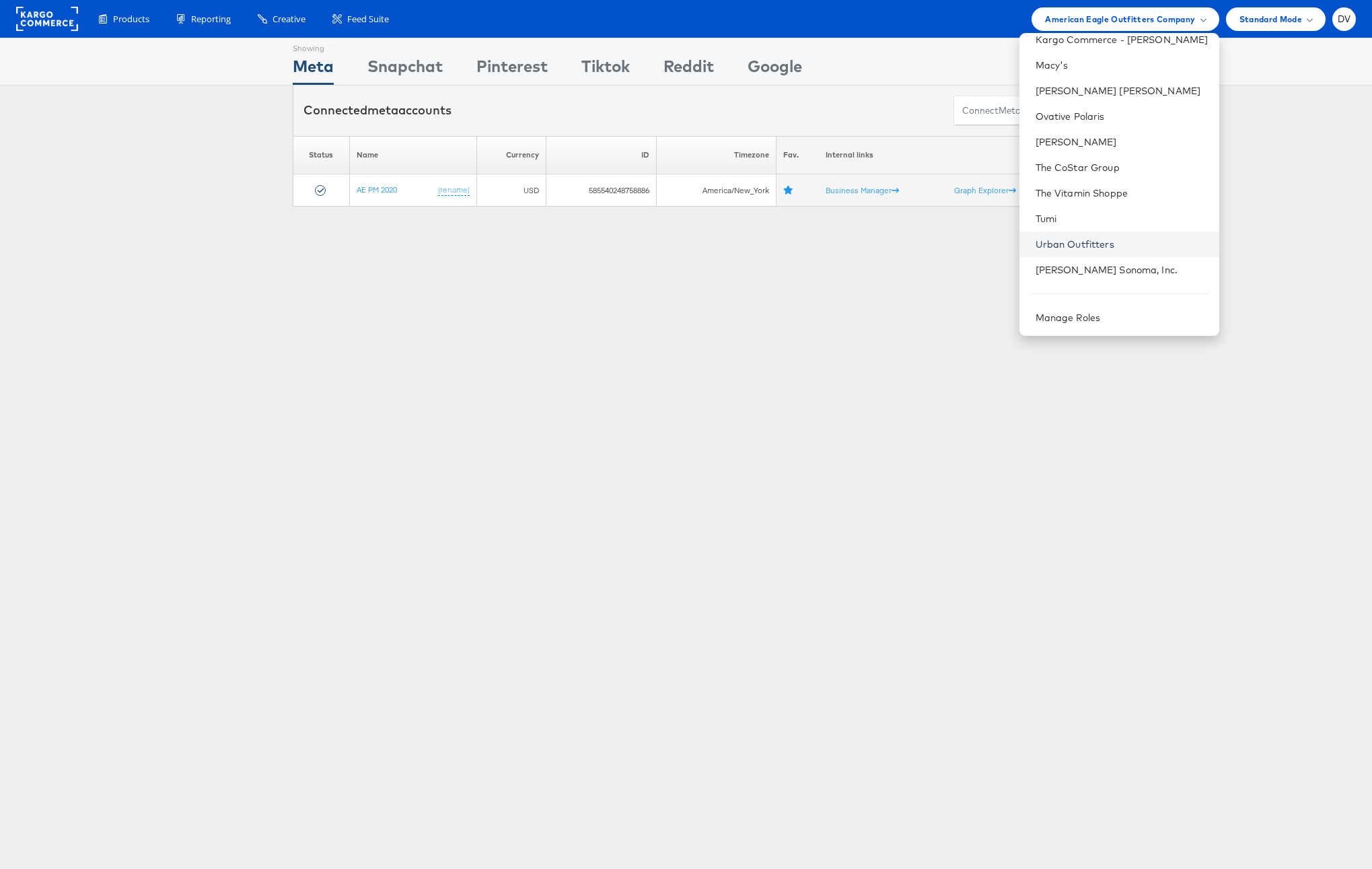
click at [1117, 239] on link "Urban Outfitters" at bounding box center [1121, 244] width 173 height 14
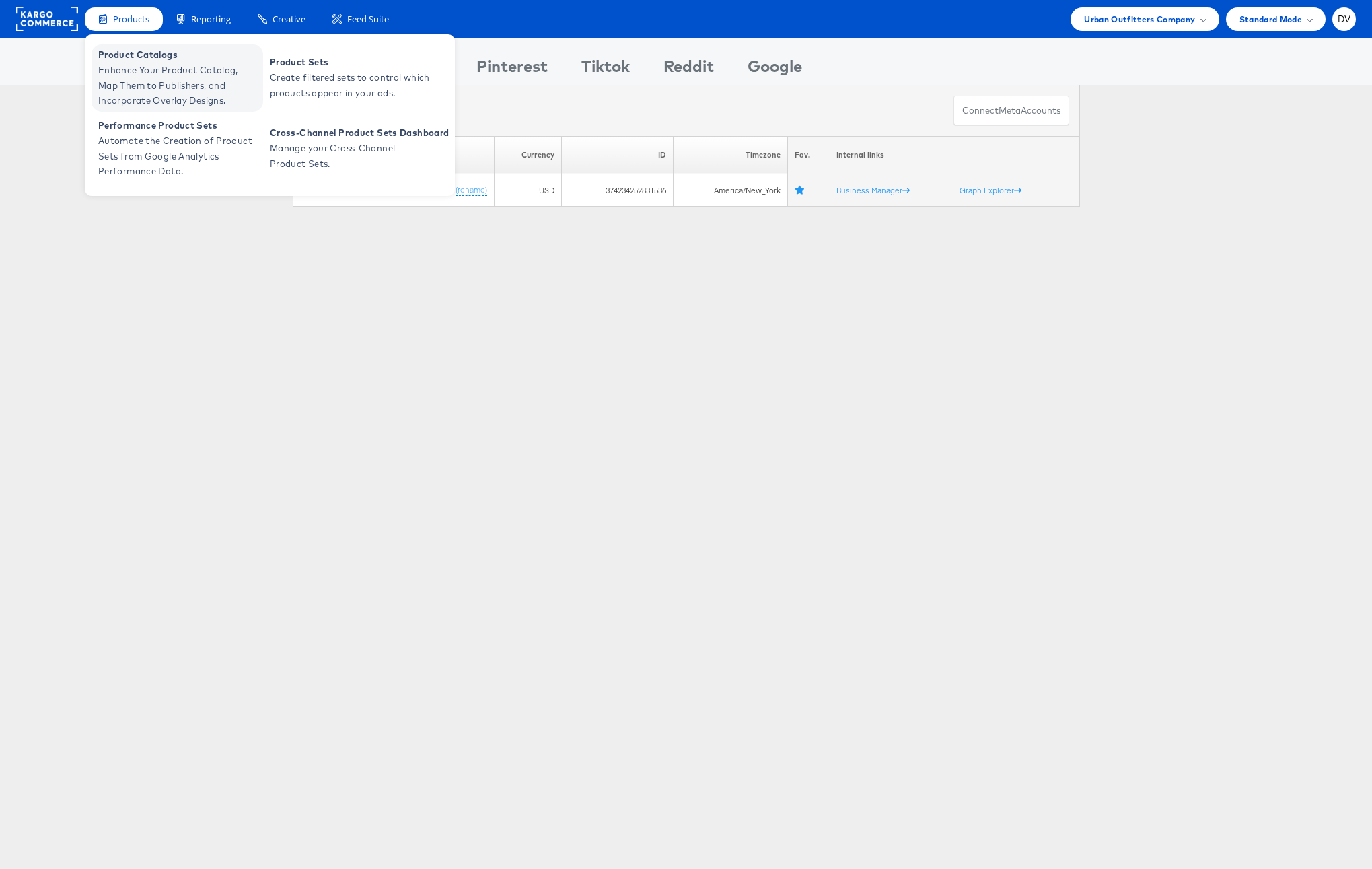
click at [121, 55] on span "Product Catalogs" at bounding box center [178, 55] width 162 height 16
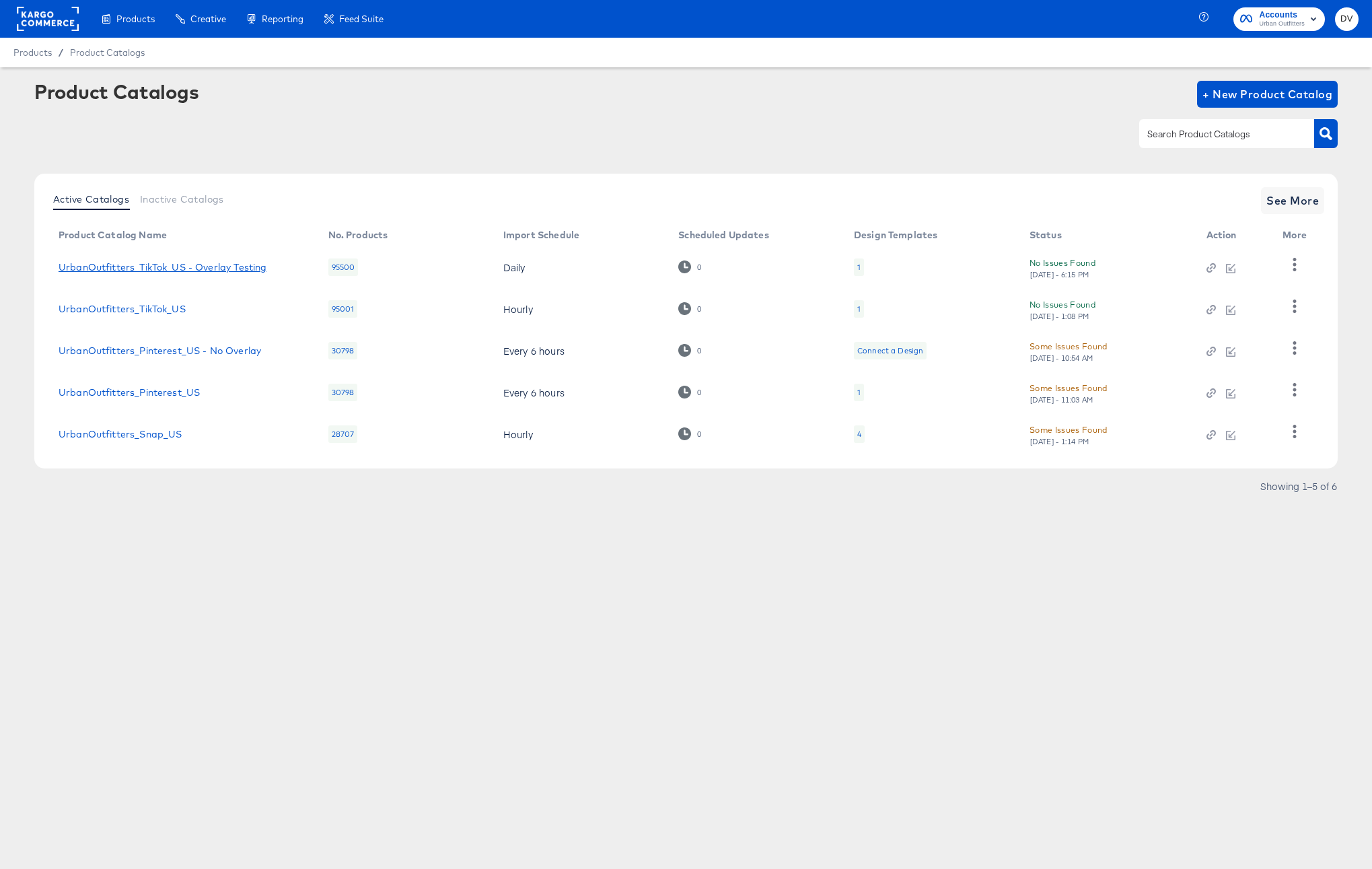
click at [214, 269] on link "UrbanOutfitters_TikTok_US - Overlay Testing" at bounding box center [162, 267] width 208 height 11
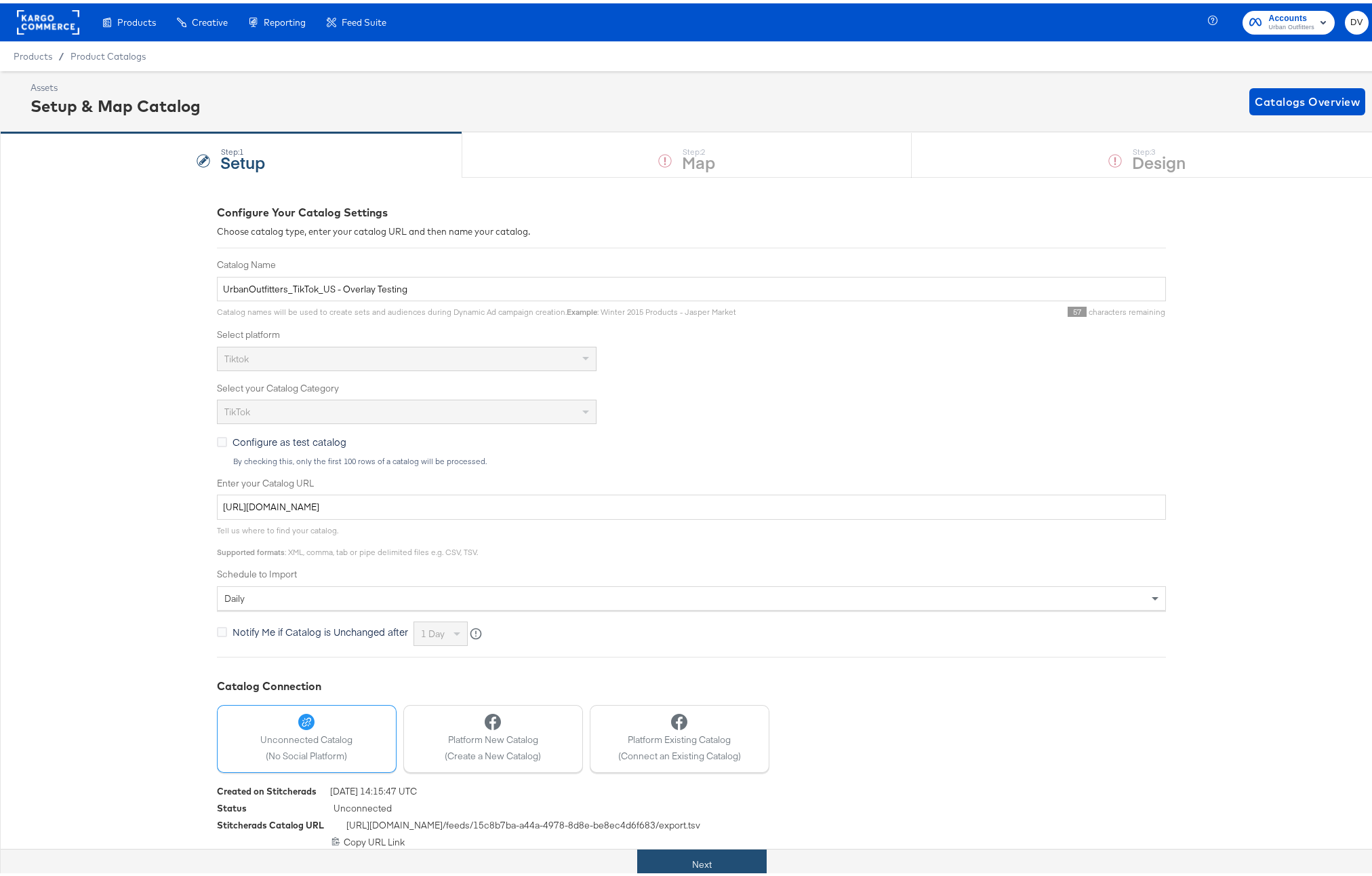
click at [743, 849] on button "Next" at bounding box center [701, 861] width 129 height 31
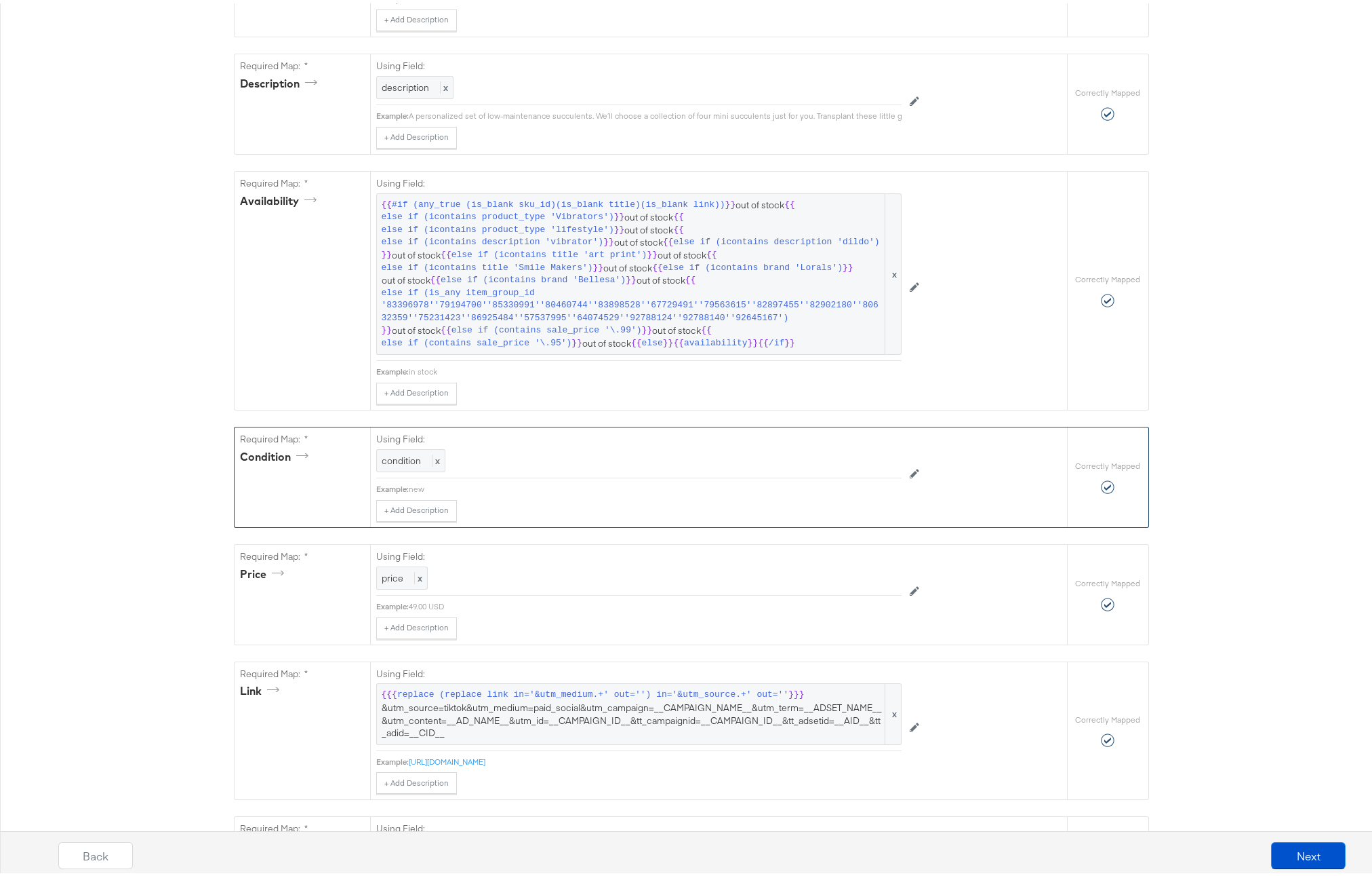
scroll to position [788, 0]
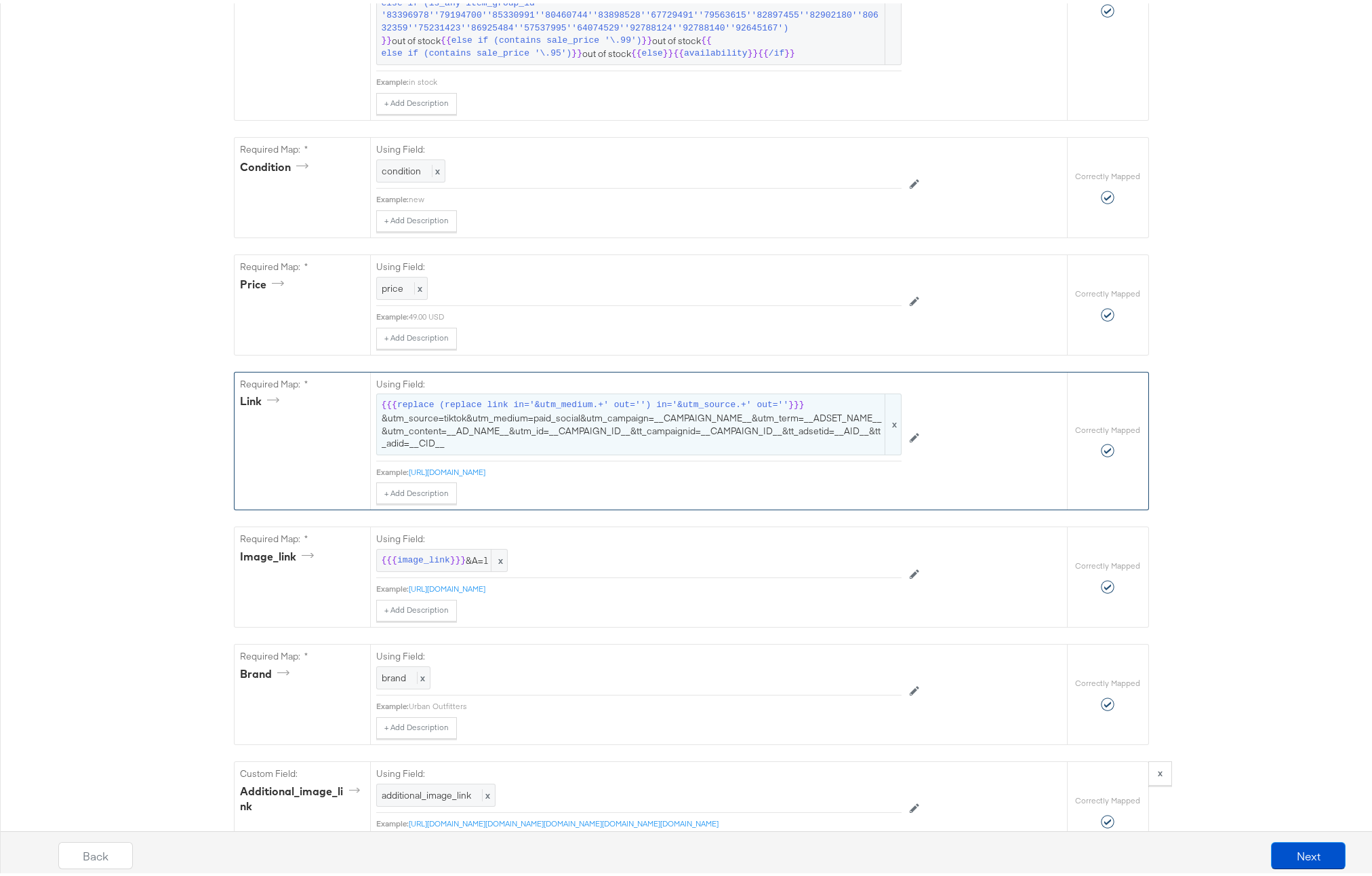
click at [675, 420] on span "{{{ replace (replace link in='&utm_medium.+' out='') in='&utm_source.+' out='' …" at bounding box center [639, 420] width 515 height 50
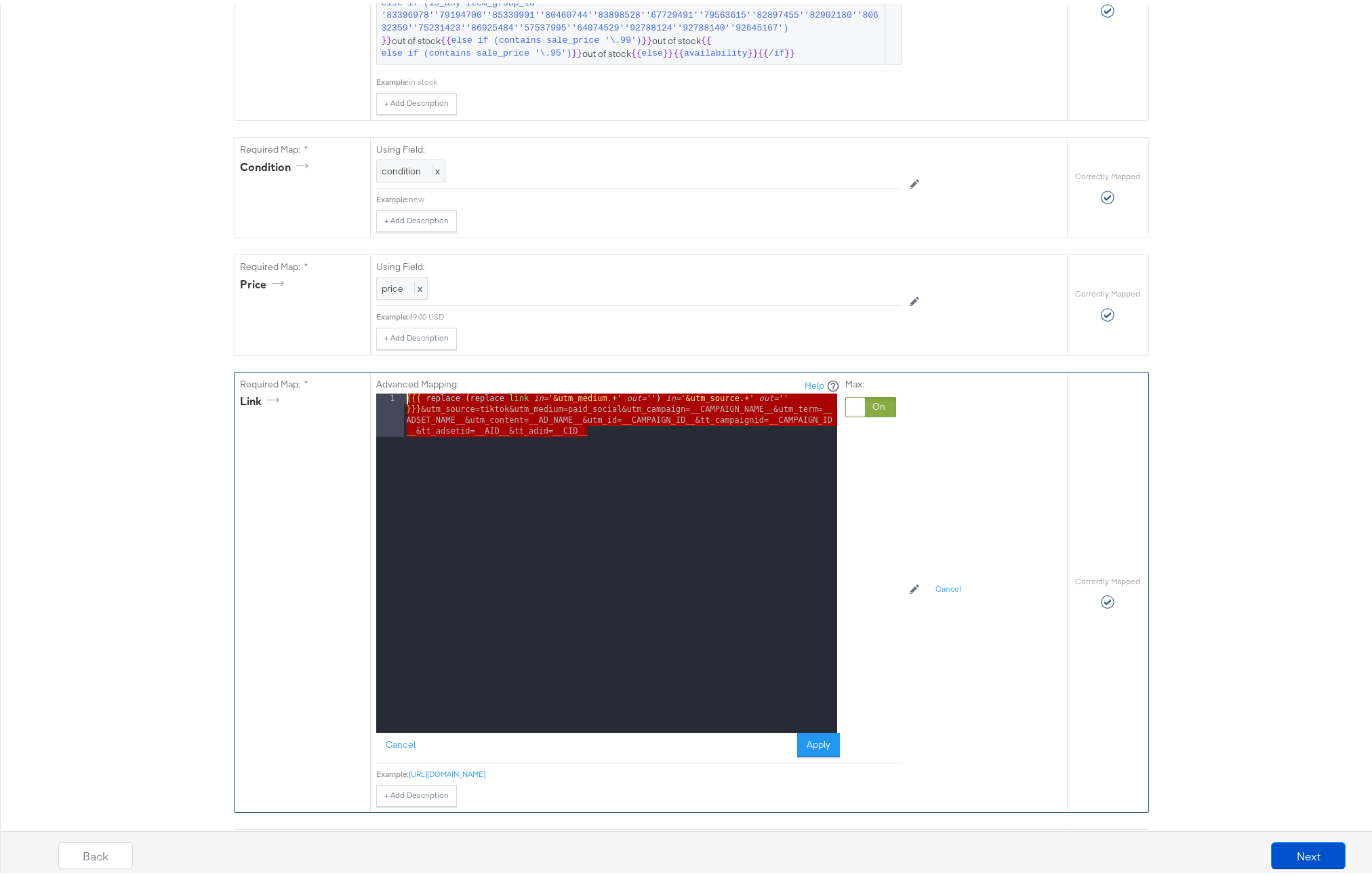
drag, startPoint x: 594, startPoint y: 442, endPoint x: 347, endPoint y: 405, distance: 249.8
click at [347, 405] on div "Required Map: * link Advanced Mapping: Help 1 {{{ replace ( replace link in= '&…" at bounding box center [651, 589] width 833 height 440
click at [399, 754] on button "Cancel" at bounding box center [401, 742] width 48 height 24
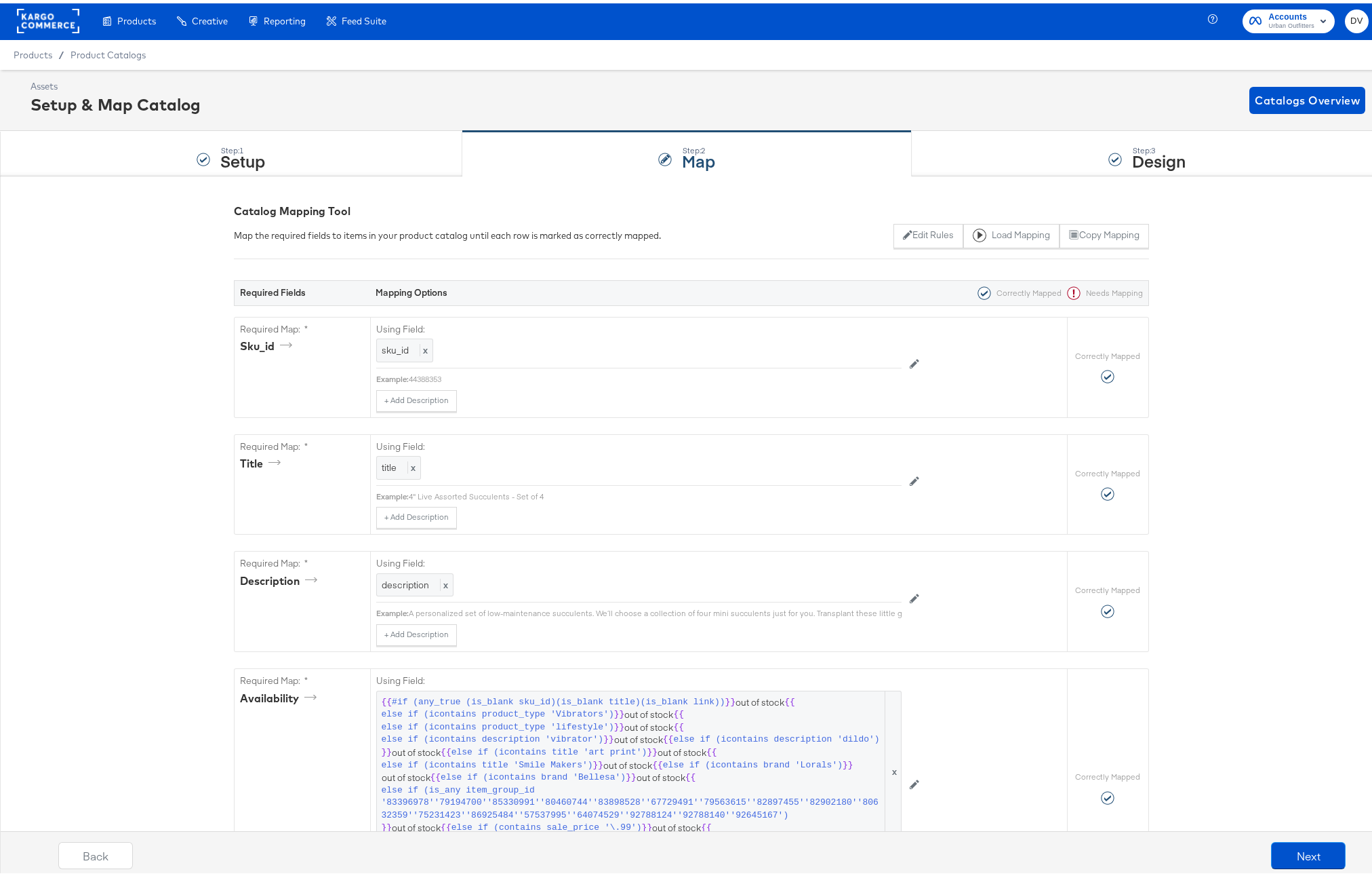
scroll to position [0, 0]
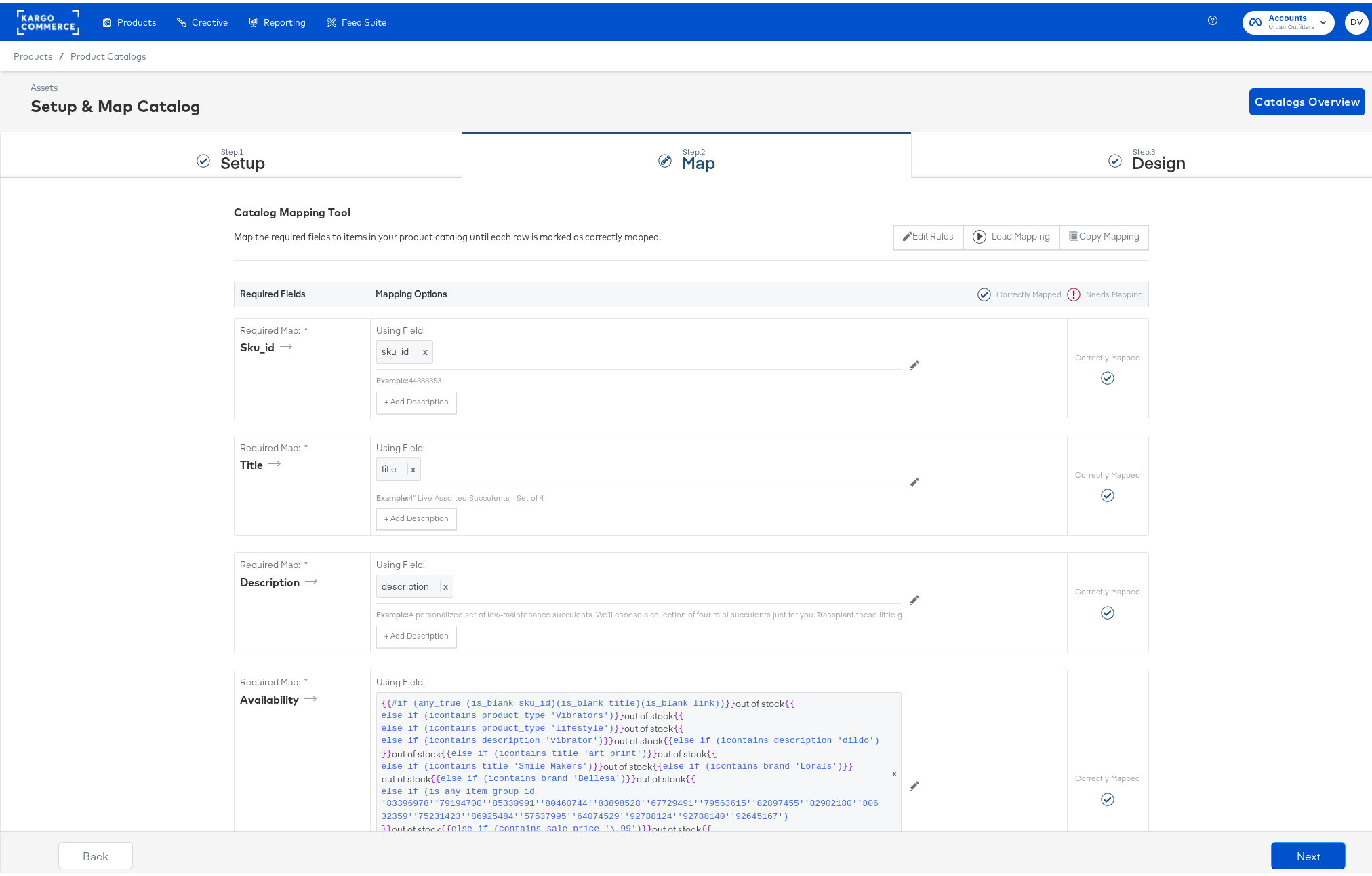
click at [54, 24] on rect at bounding box center [48, 19] width 62 height 24
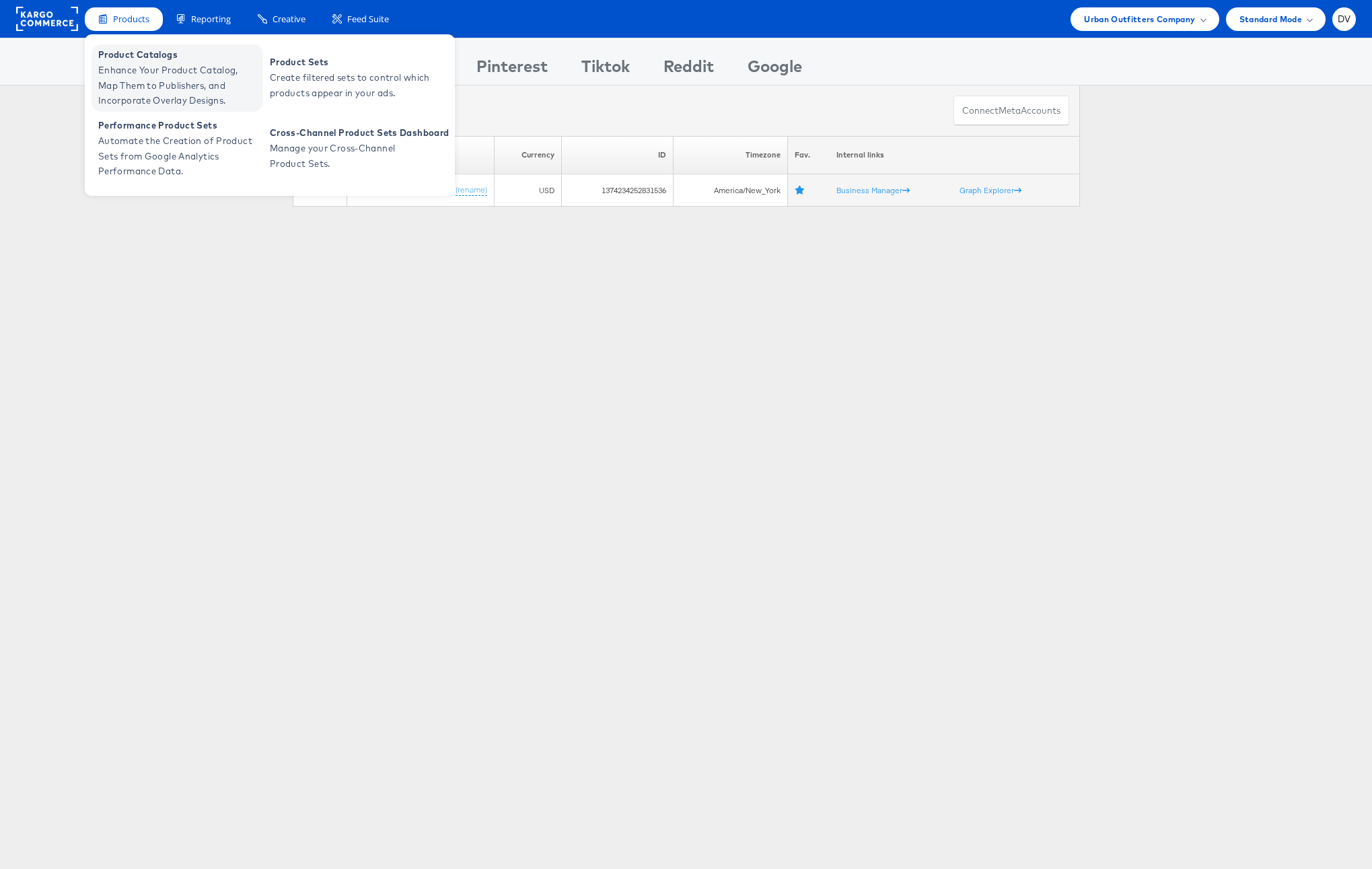
click at [126, 57] on span "Product Catalogs" at bounding box center [178, 55] width 162 height 16
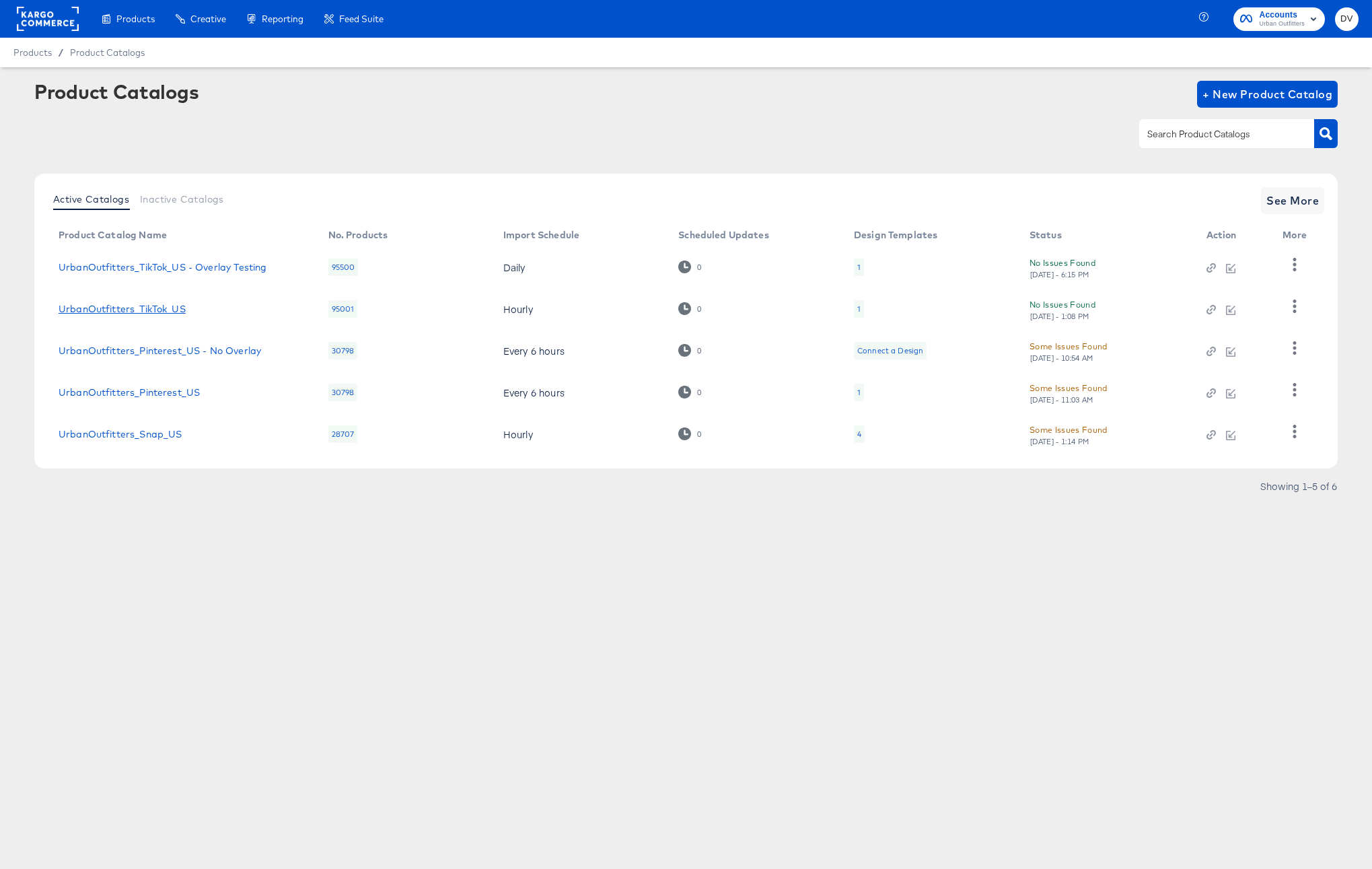
click at [151, 314] on link "UrbanOutfitters_TikTok_US" at bounding box center [122, 309] width 128 height 11
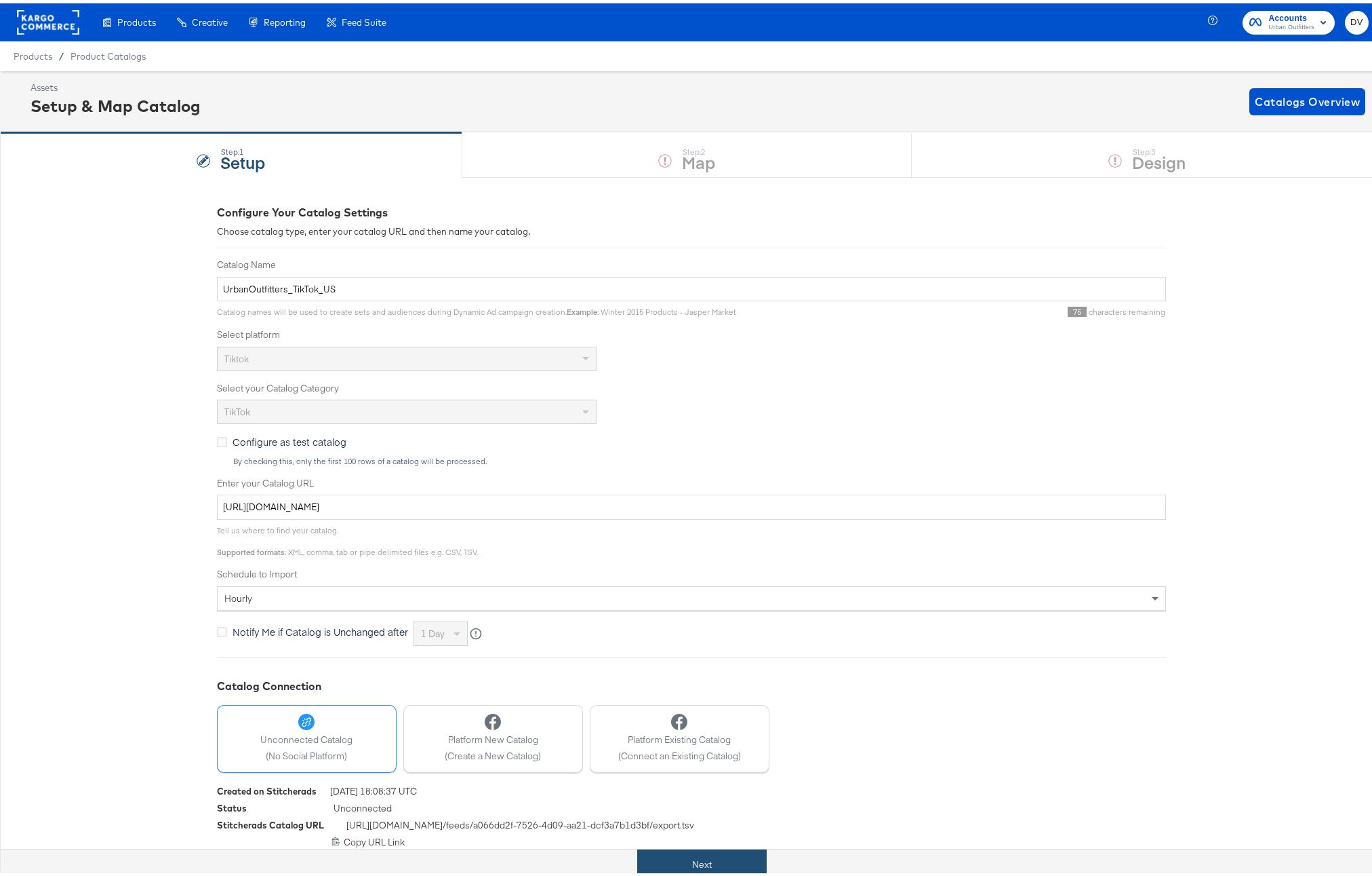
click at [752, 869] on button "Next" at bounding box center [701, 861] width 129 height 31
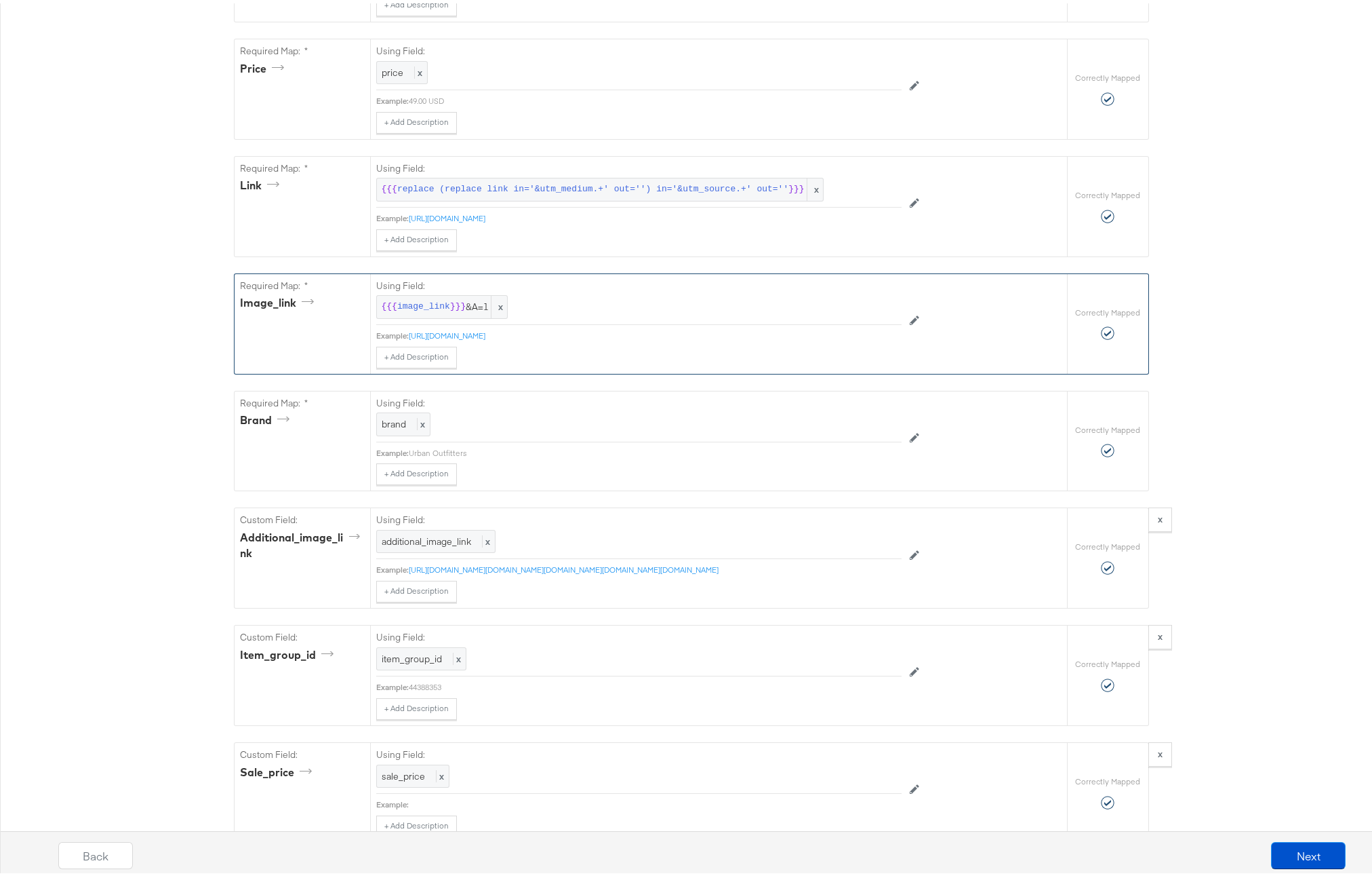
scroll to position [974, 0]
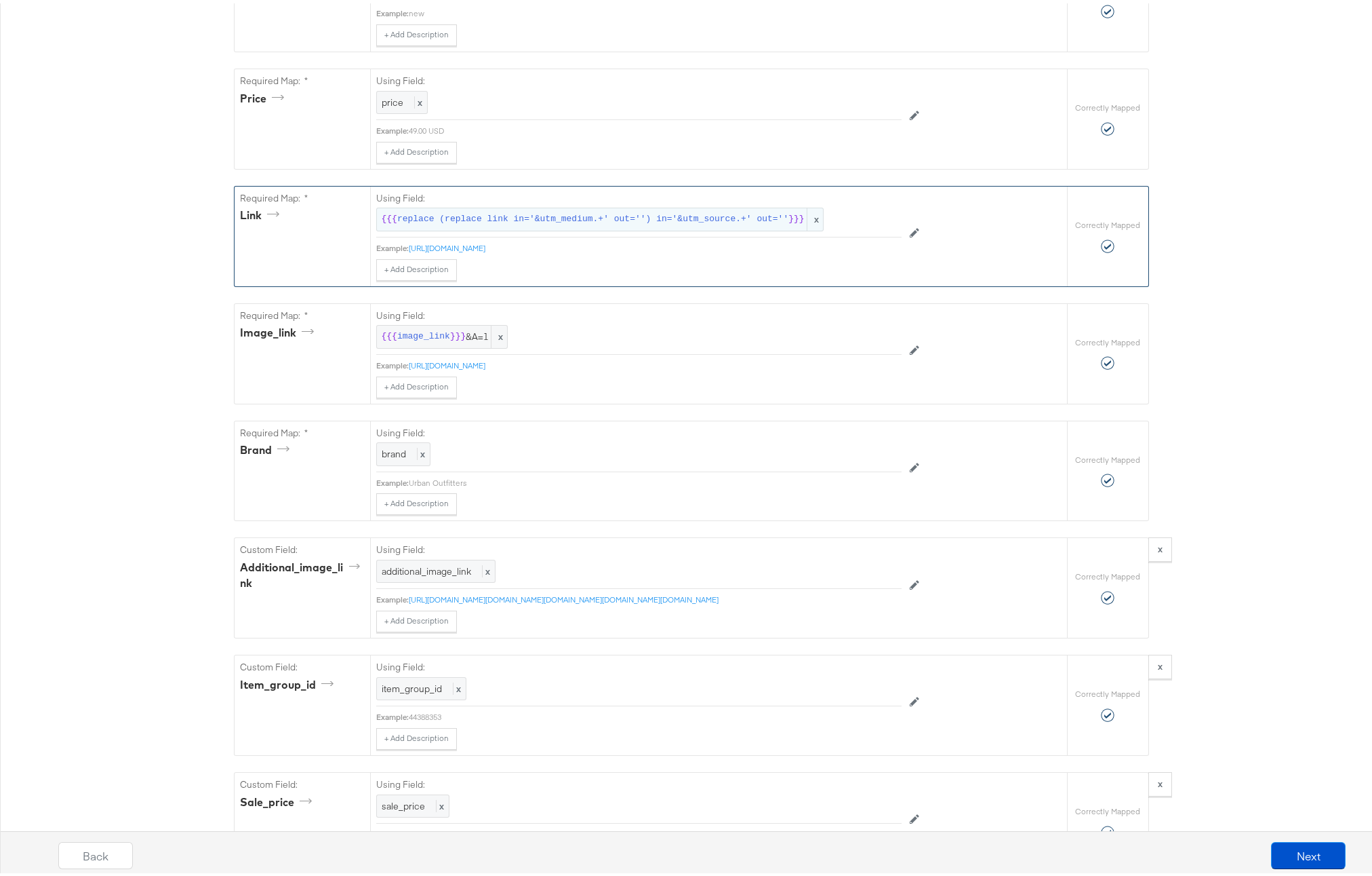
click at [634, 223] on span "replace (replace link in='&utm_medium.+' out='') in='&utm_source.+' out=''" at bounding box center [593, 216] width 391 height 13
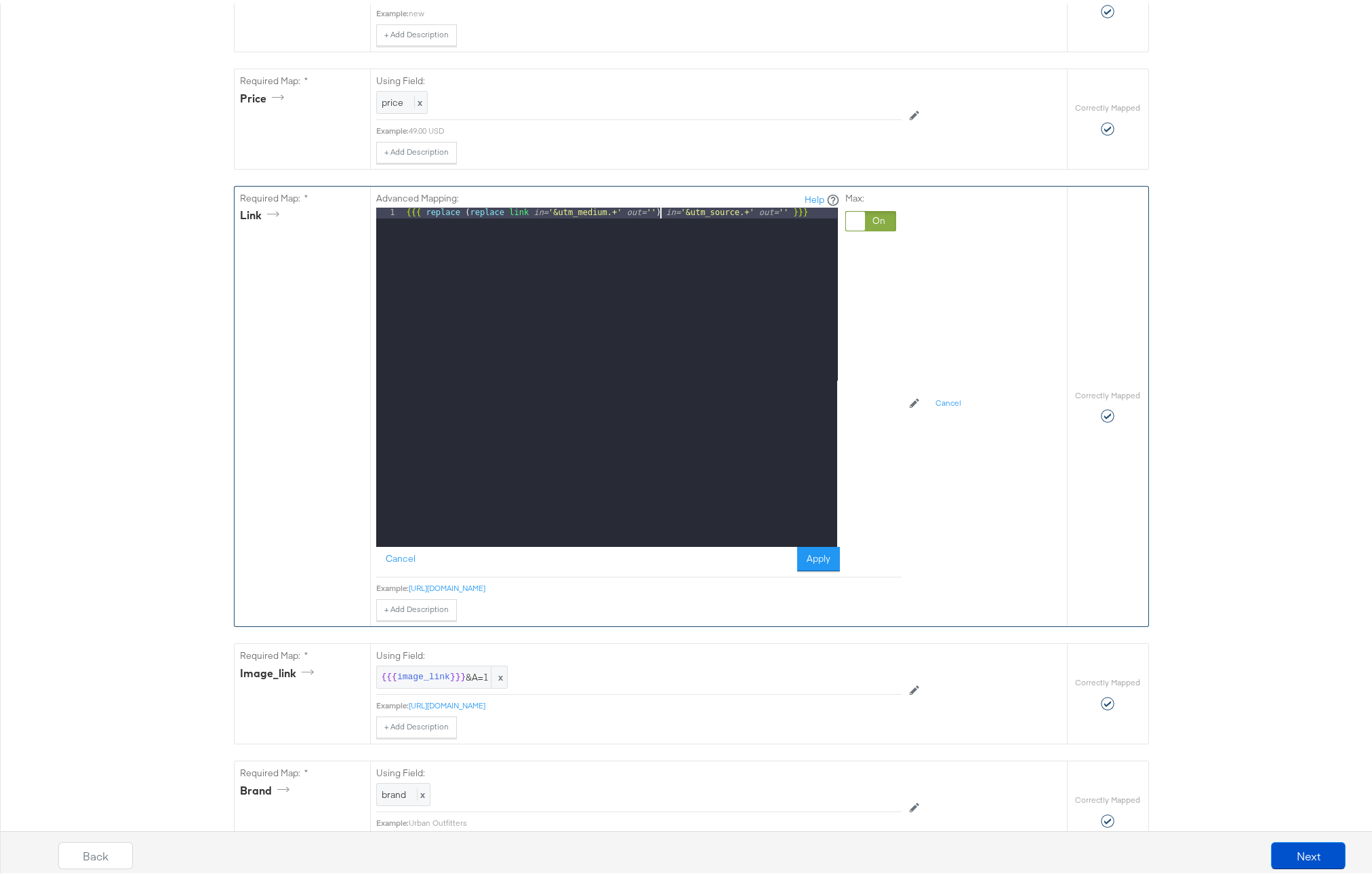
click at [653, 221] on div "{{{ replace ( replace link in= '&utm_medium.+' out= '' ) in= '&utm_source.+' ou…" at bounding box center [620, 384] width 433 height 361
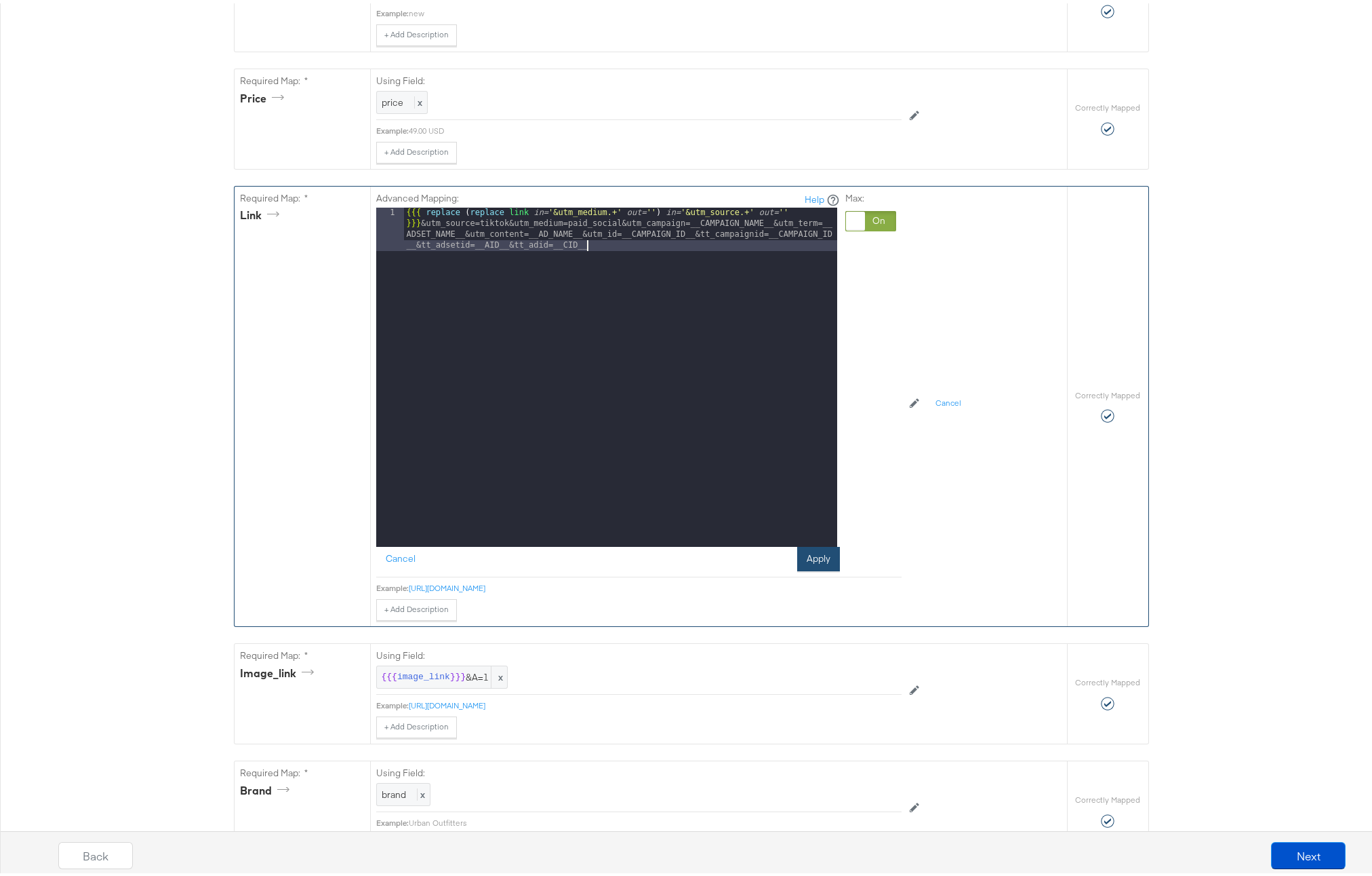
click at [819, 568] on button "Apply" at bounding box center [819, 555] width 43 height 24
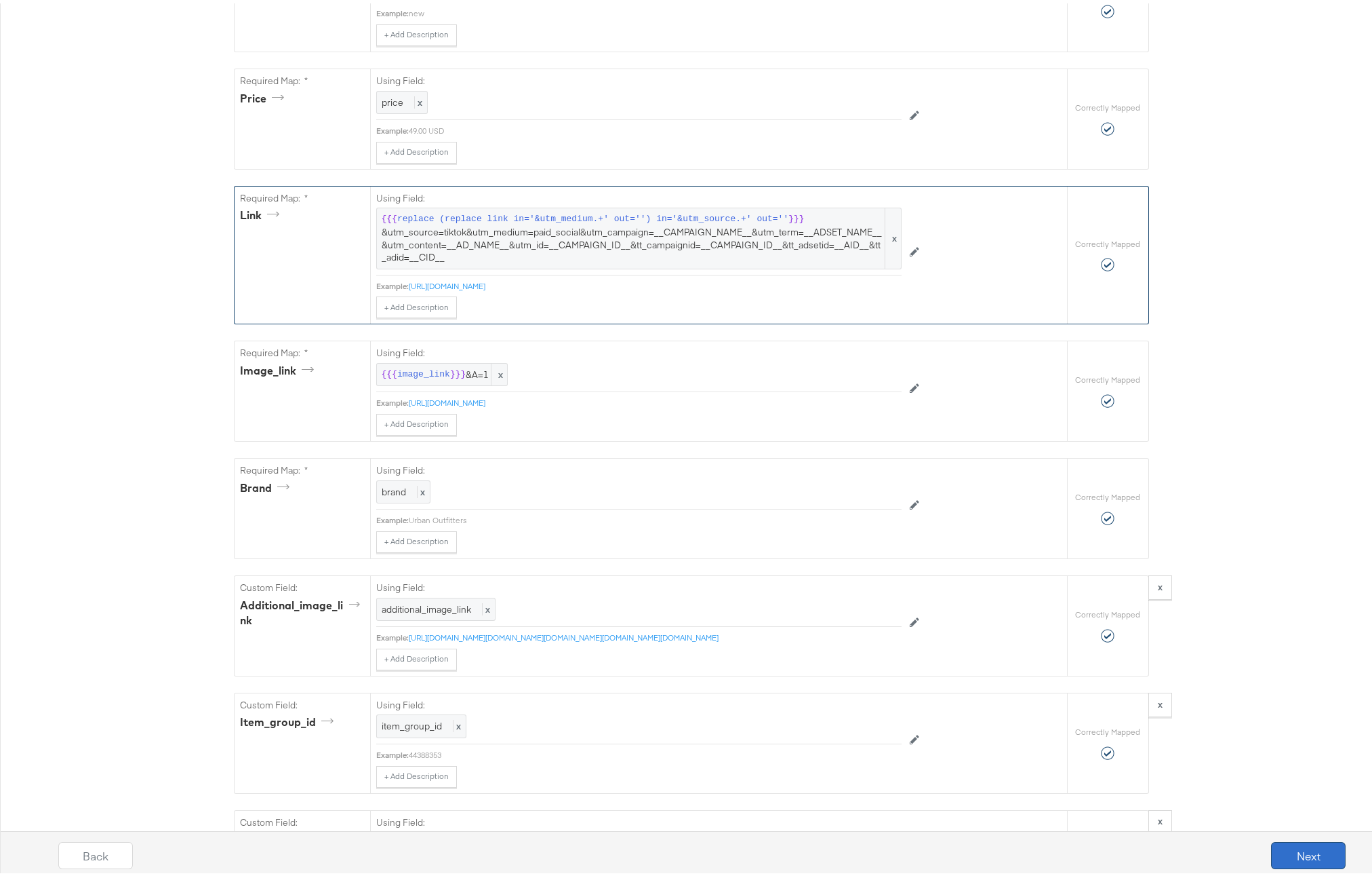
click at [1287, 854] on button "Next" at bounding box center [1309, 852] width 75 height 27
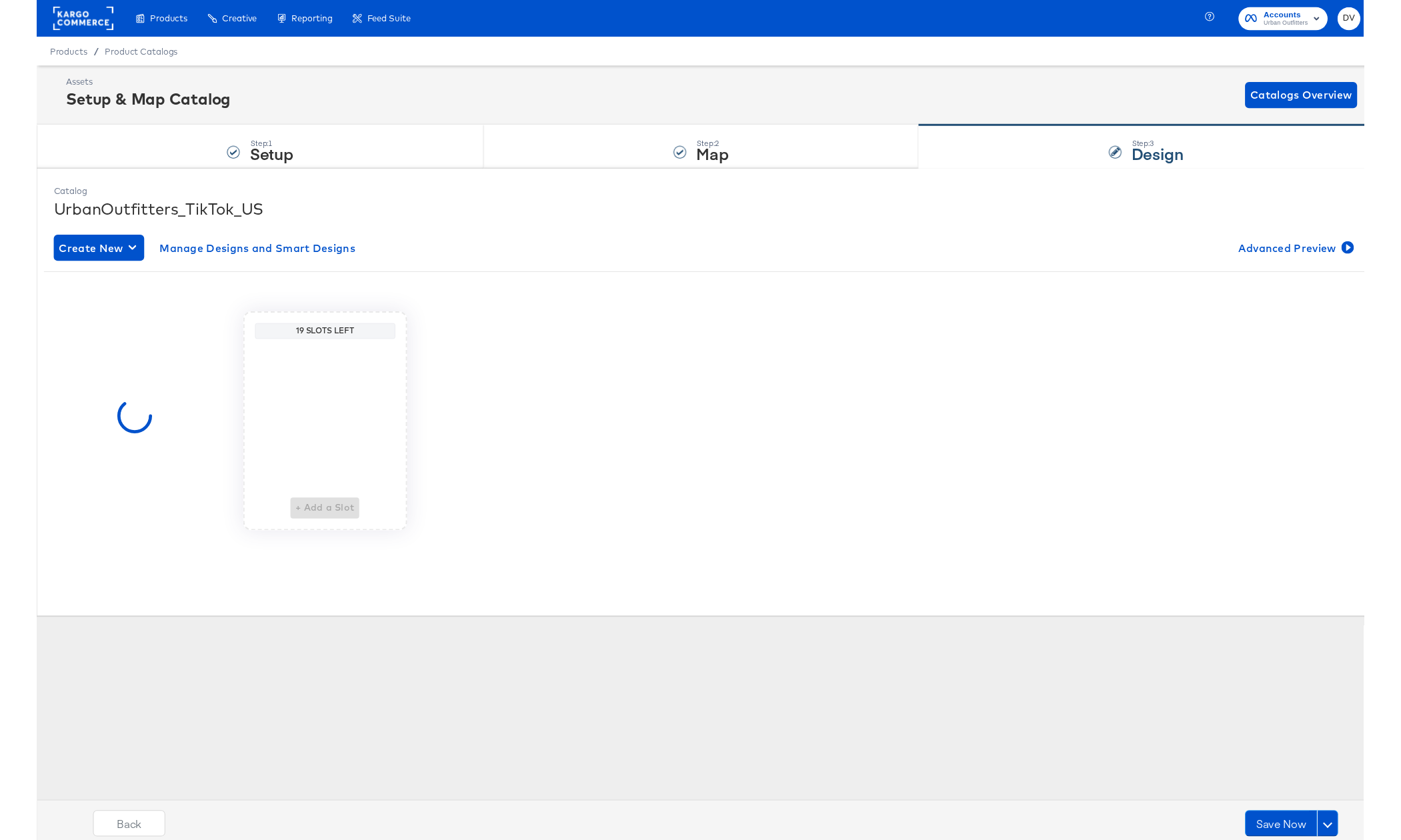
scroll to position [0, 0]
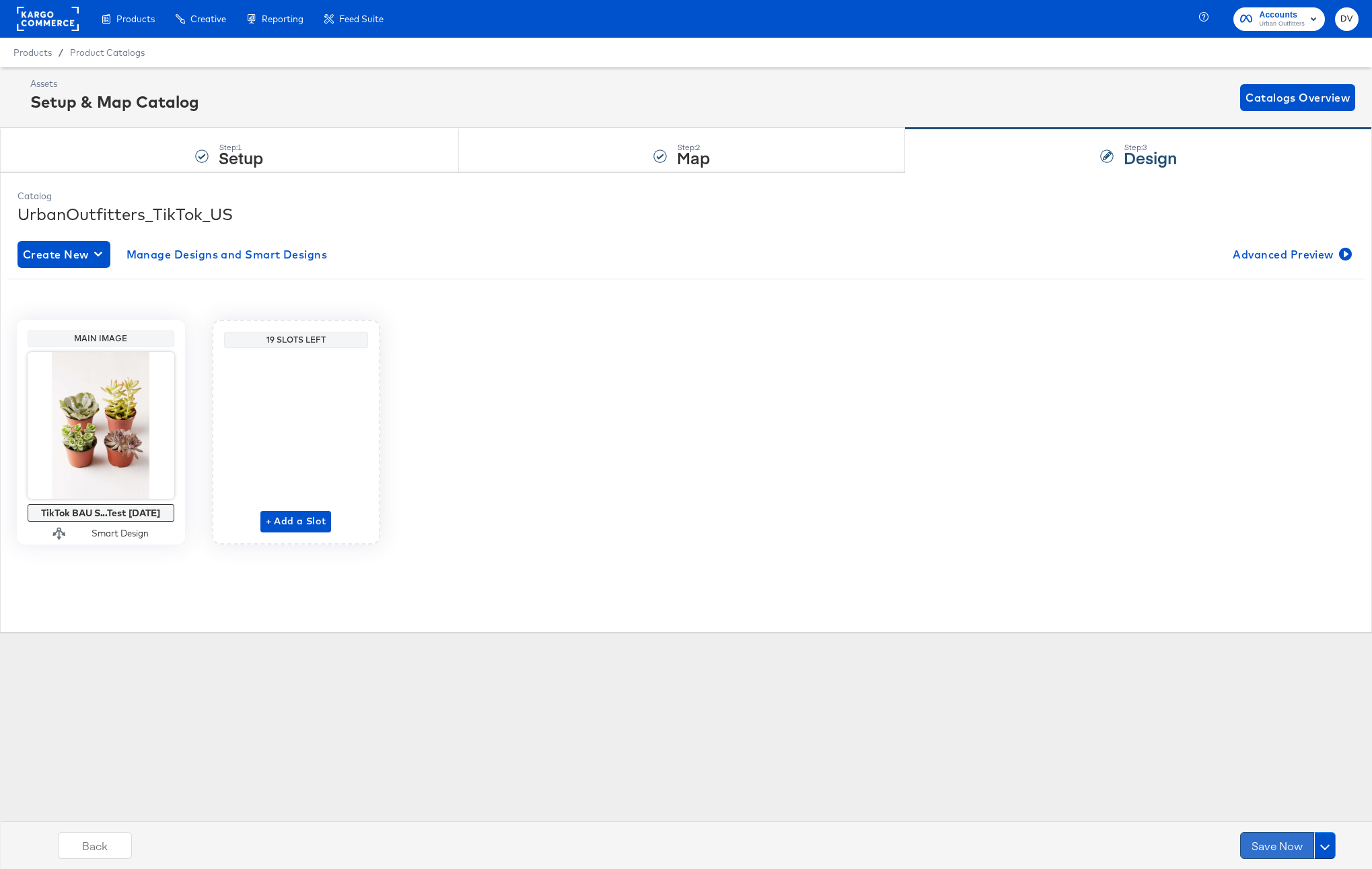
click at [1273, 838] on button "Save Now" at bounding box center [1278, 845] width 74 height 27
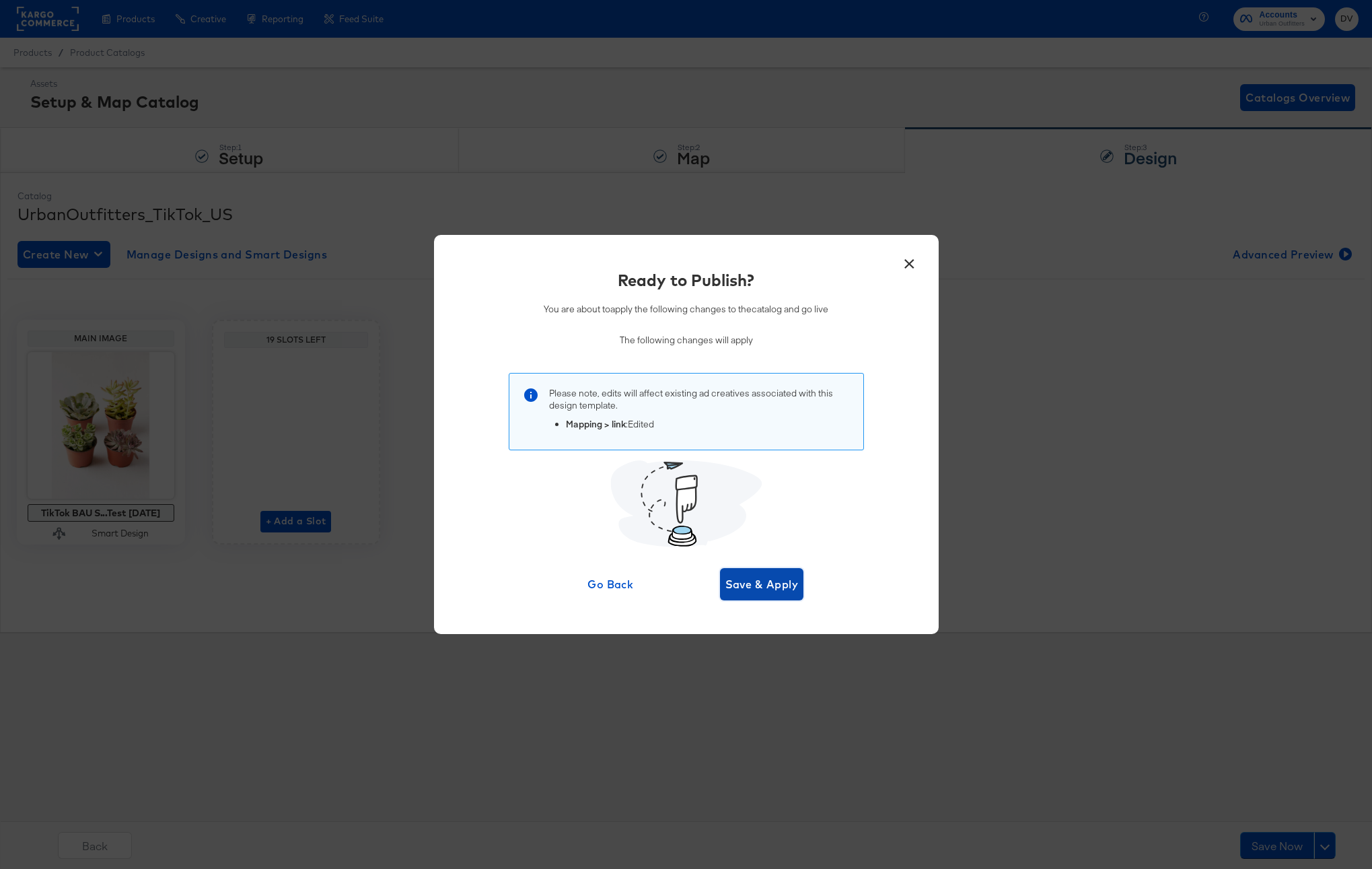
click at [785, 576] on span "Save & Apply" at bounding box center [762, 584] width 73 height 18
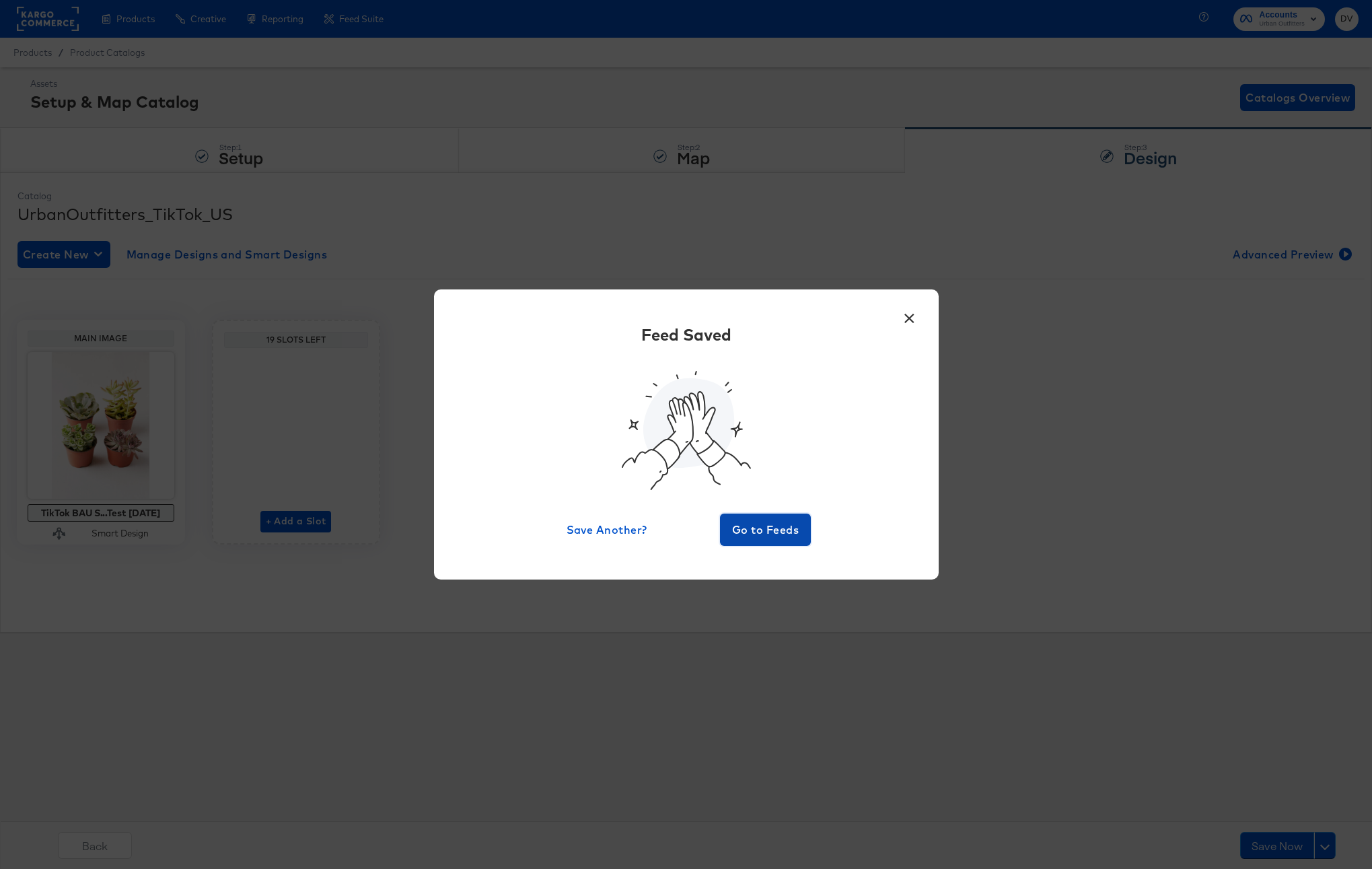
click at [767, 536] on span "Go to Feeds" at bounding box center [766, 530] width 80 height 18
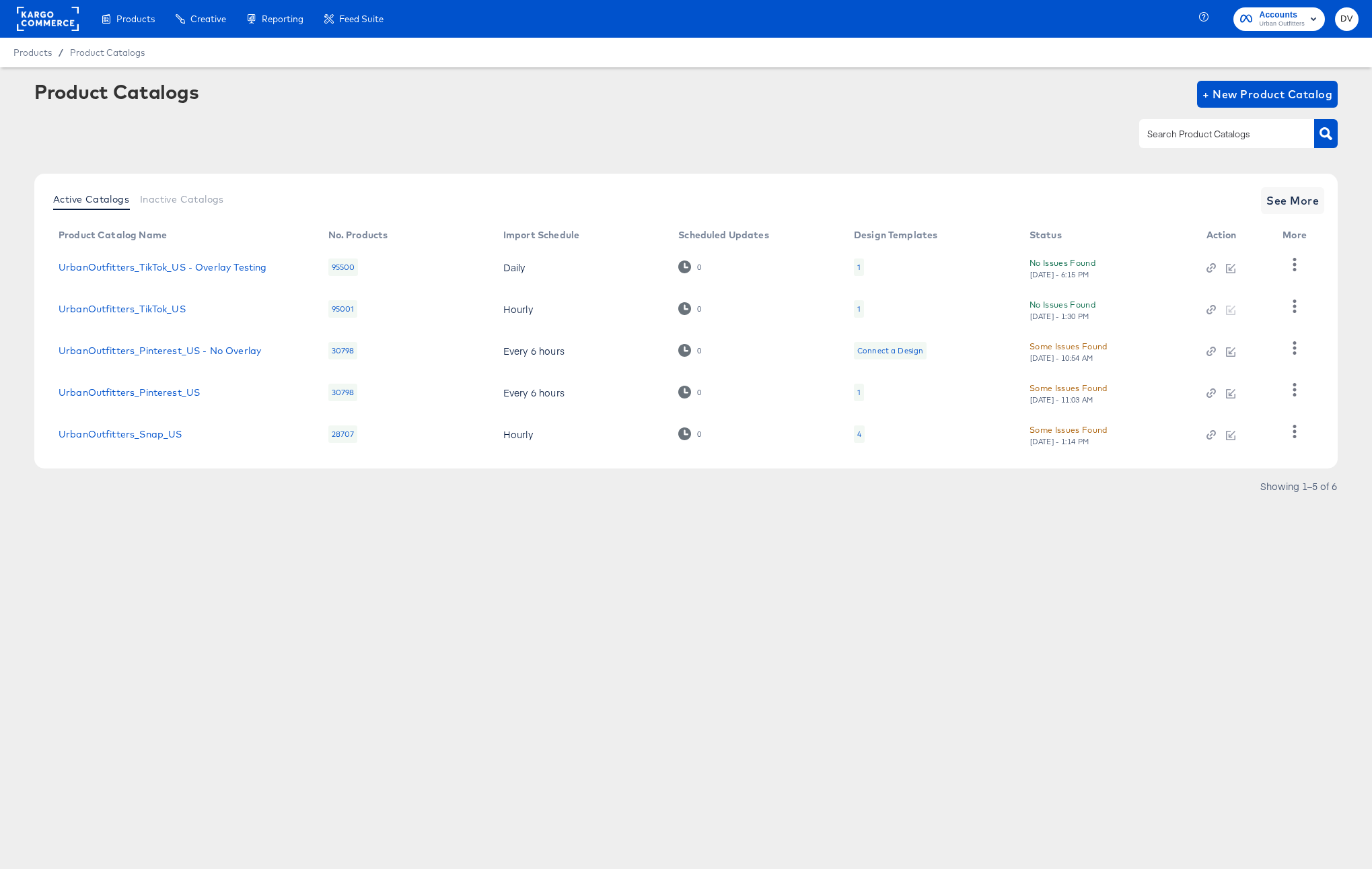
click at [767, 536] on article "Product Catalogs + New Product Catalog Active Catalogs Inactive Catalogs See Mo…" at bounding box center [686, 305] width 1372 height 476
click at [1298, 310] on icon "button" at bounding box center [1294, 306] width 13 height 13
click at [1222, 349] on div "HUD Checks (Internal)" at bounding box center [1240, 355] width 135 height 21
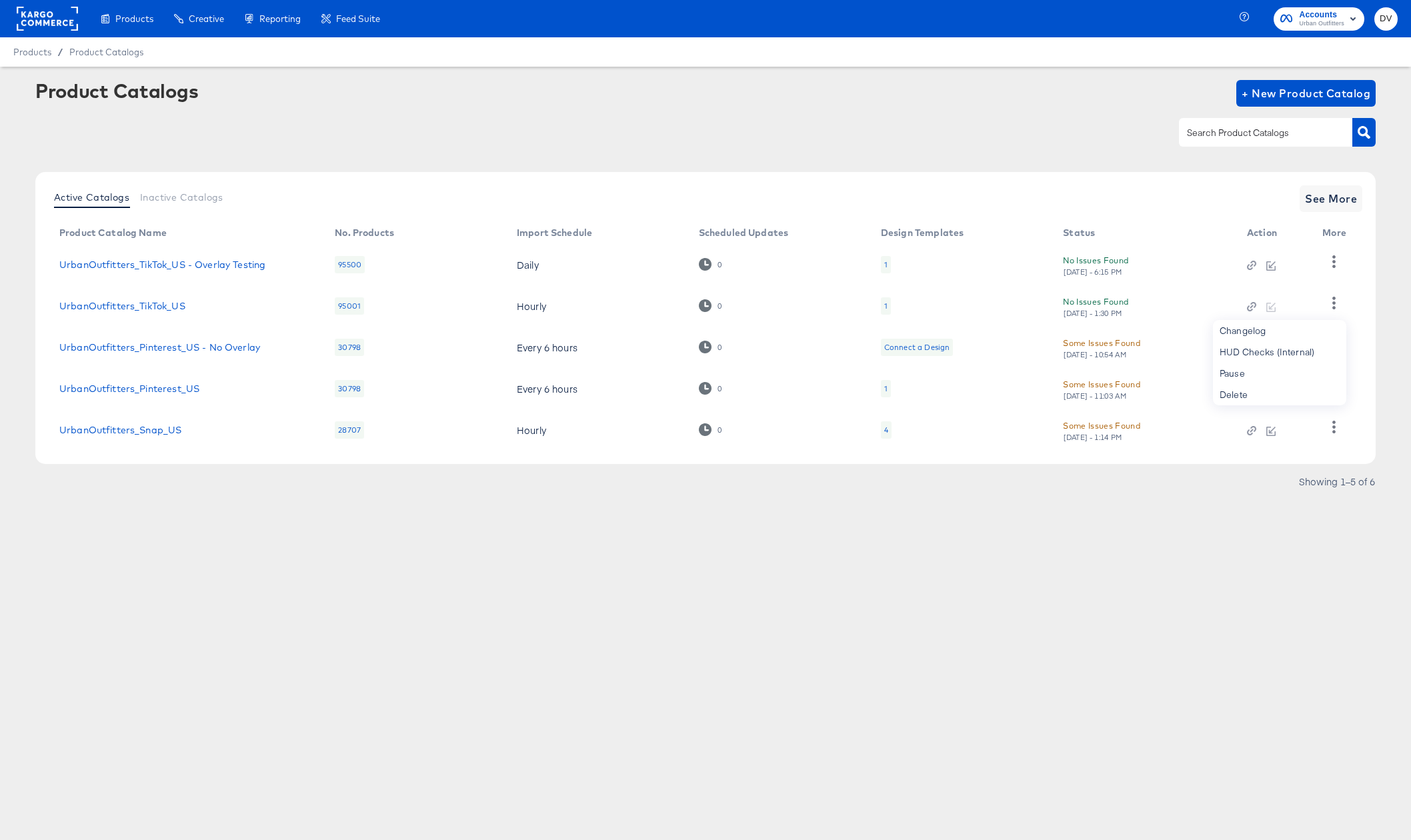
click at [438, 545] on div "Products Creative Reporting Feed Suite Accounts Urban Outfitters DV Products / …" at bounding box center [706, 420] width 1411 height 840
click at [135, 305] on link "UrbanOutfitters_TikTok_US" at bounding box center [123, 306] width 126 height 11
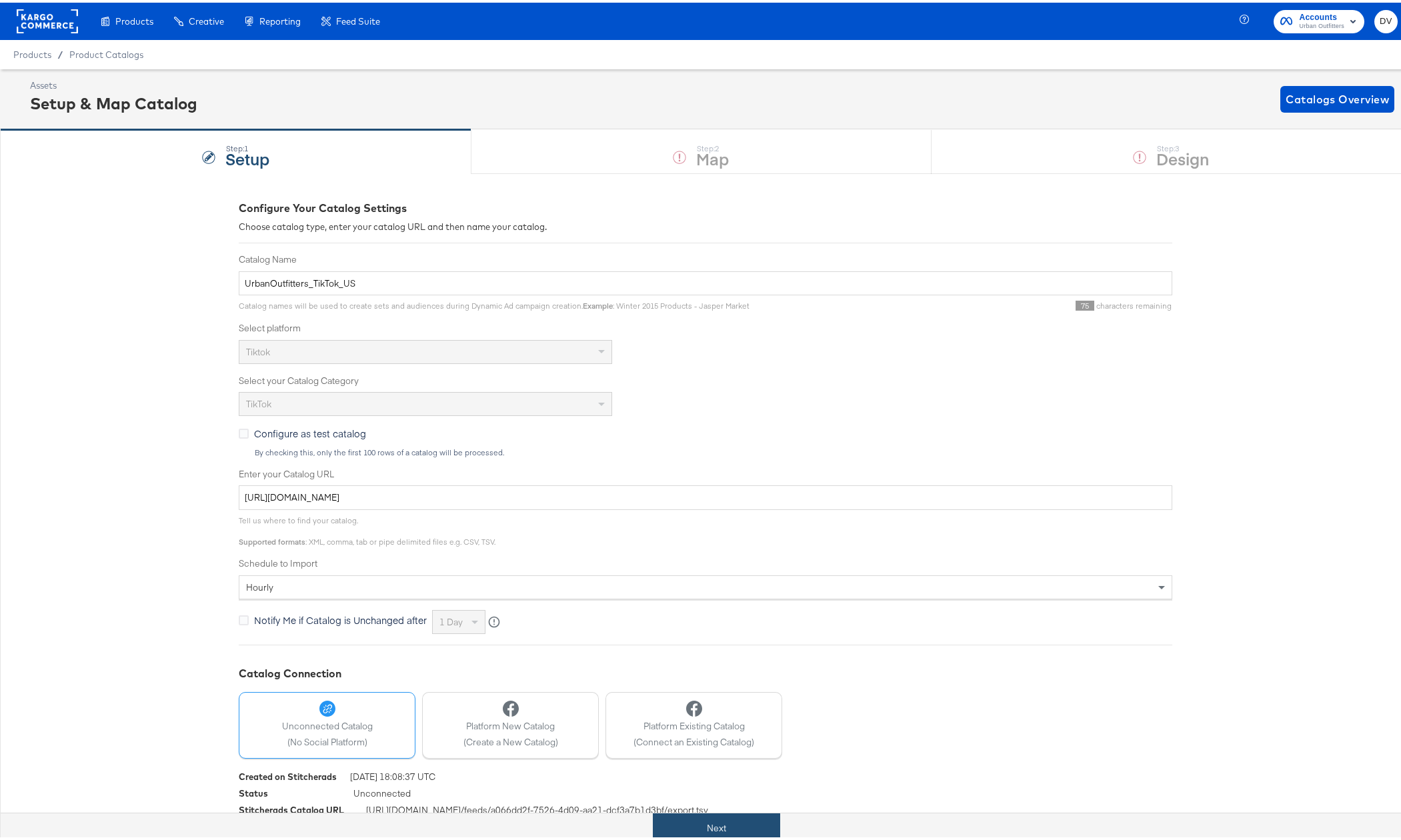
click at [750, 823] on button "Next" at bounding box center [717, 825] width 127 height 30
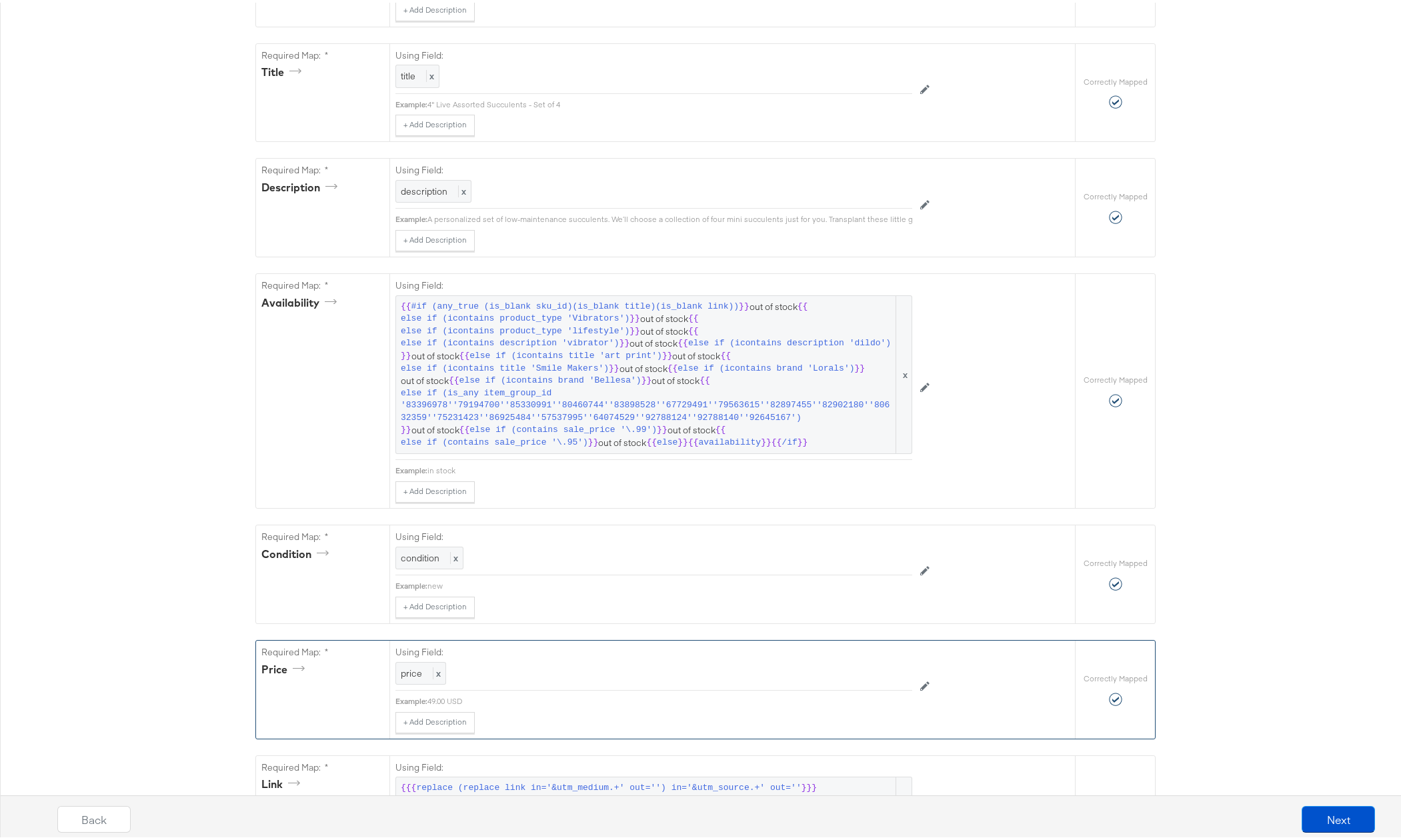
scroll to position [641, 0]
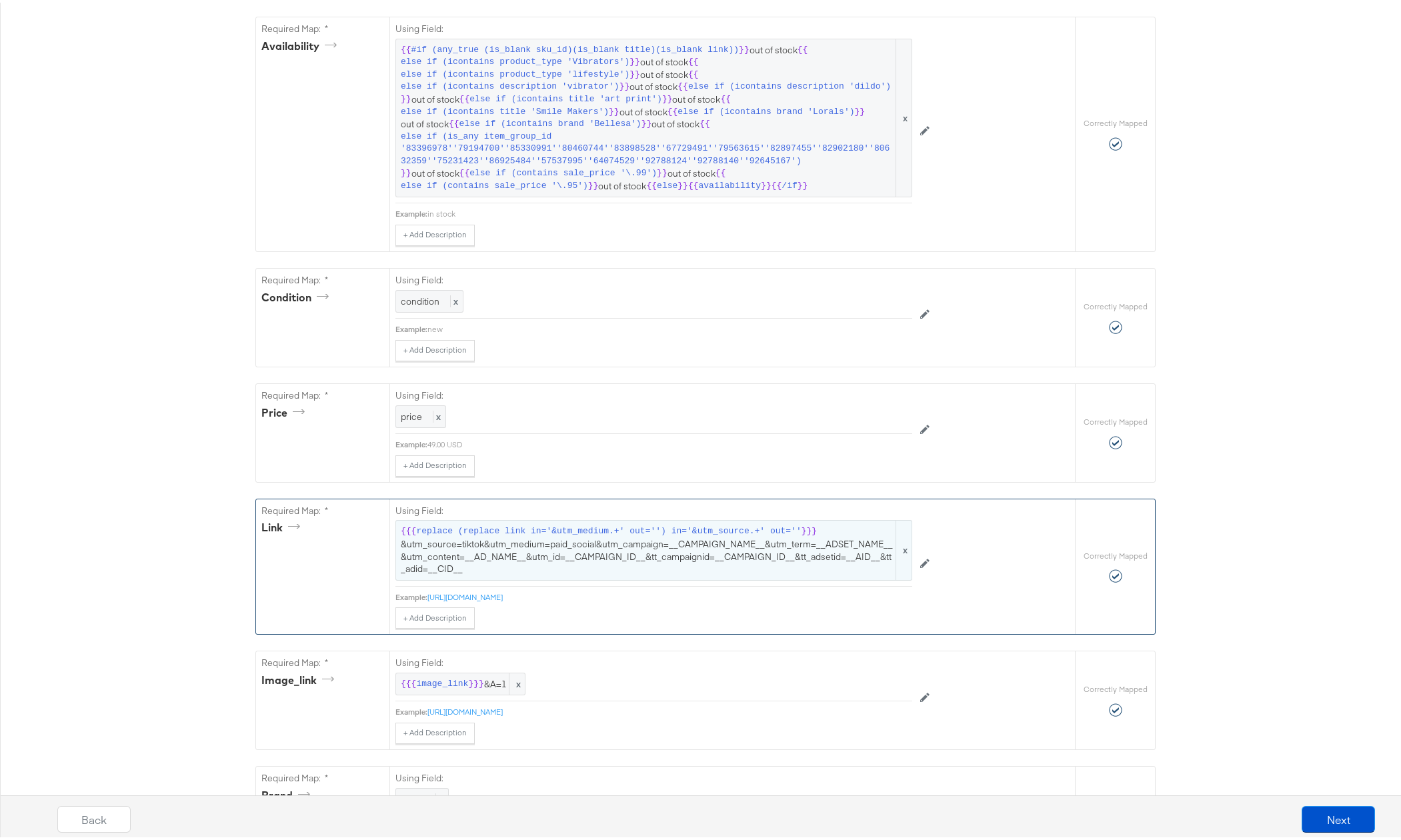
click at [607, 565] on span "{{{ replace (replace link in='&utm_medium.+' out='') in='&utm_source.+' out='' …" at bounding box center [653, 548] width 507 height 49
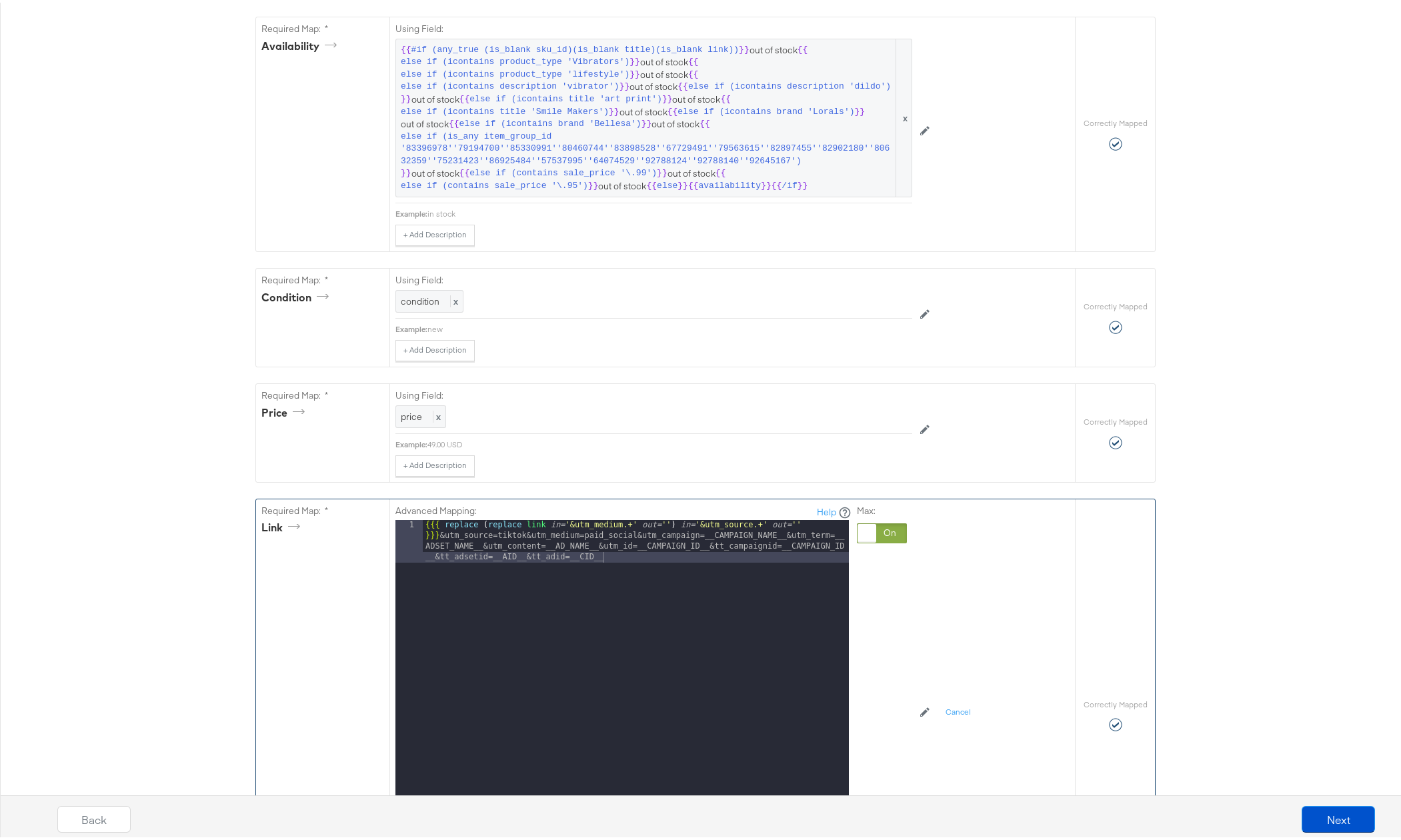
click at [609, 557] on div "{{{ replace ( replace link in= '&utm_medium.+' out= '' ) in= '&utm_source.+' ou…" at bounding box center [636, 726] width 426 height 419
click at [883, 540] on div at bounding box center [881, 531] width 50 height 20
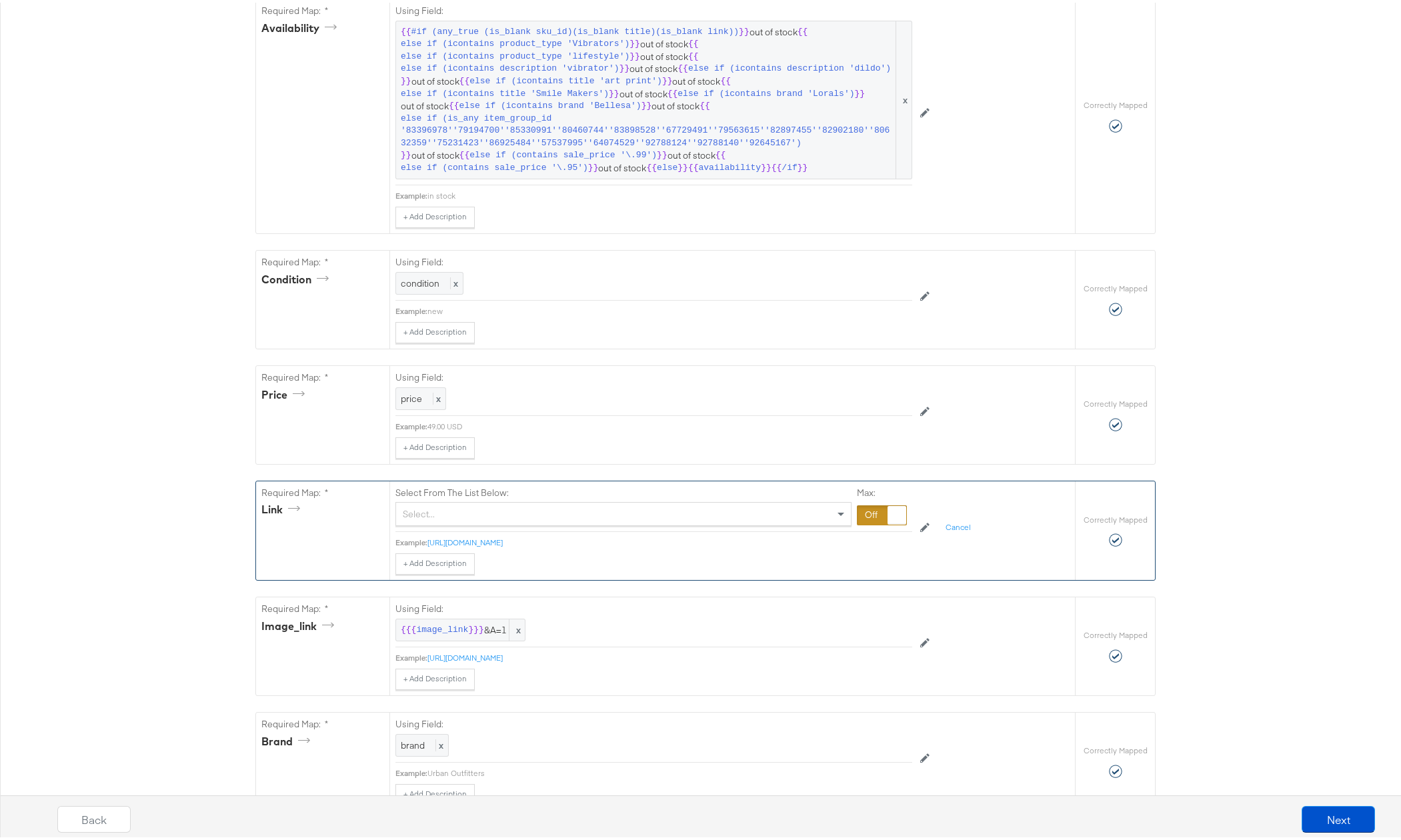
scroll to position [677, 0]
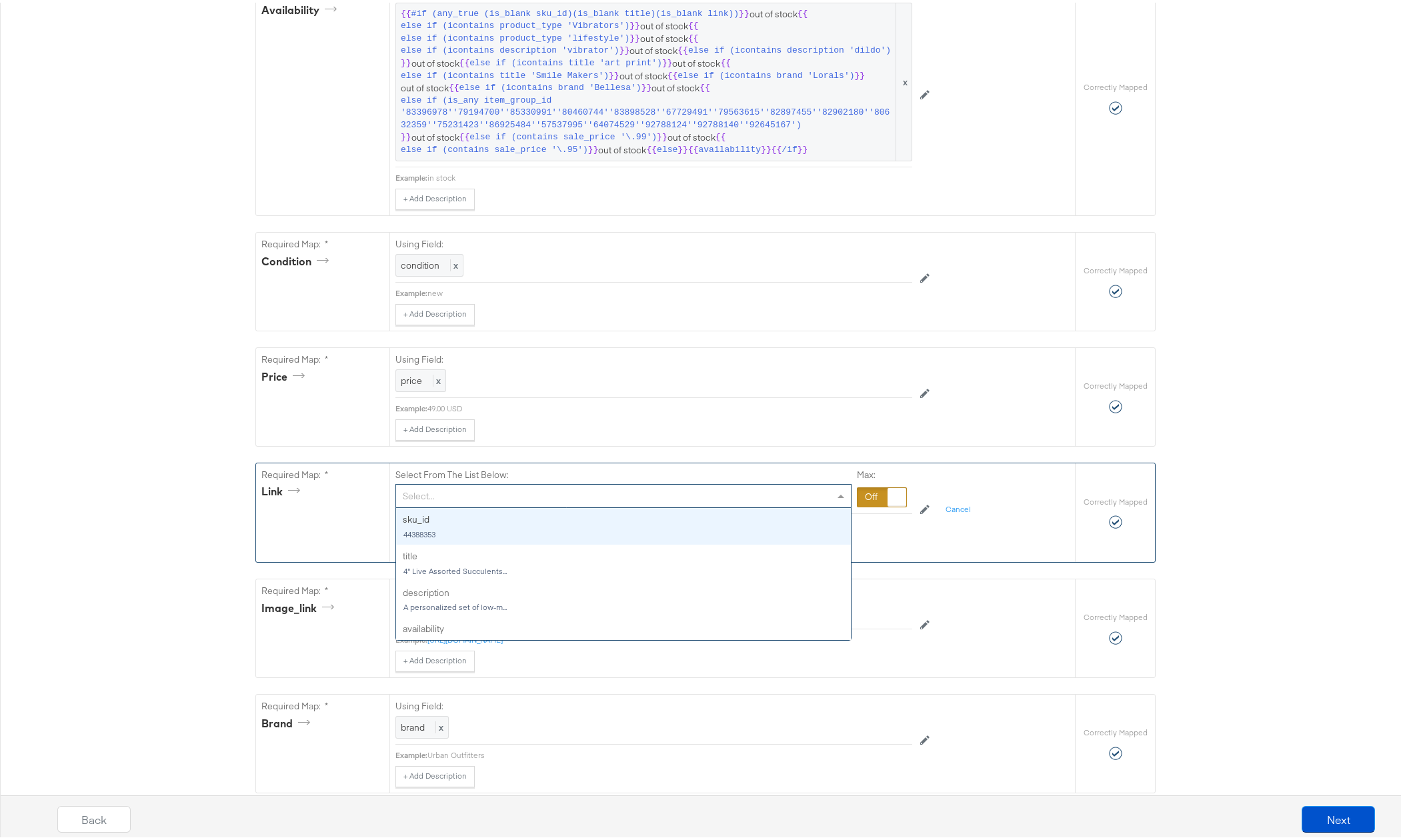
click at [583, 505] on div "Select..." at bounding box center [623, 493] width 454 height 23
type input "i"
type input "link"
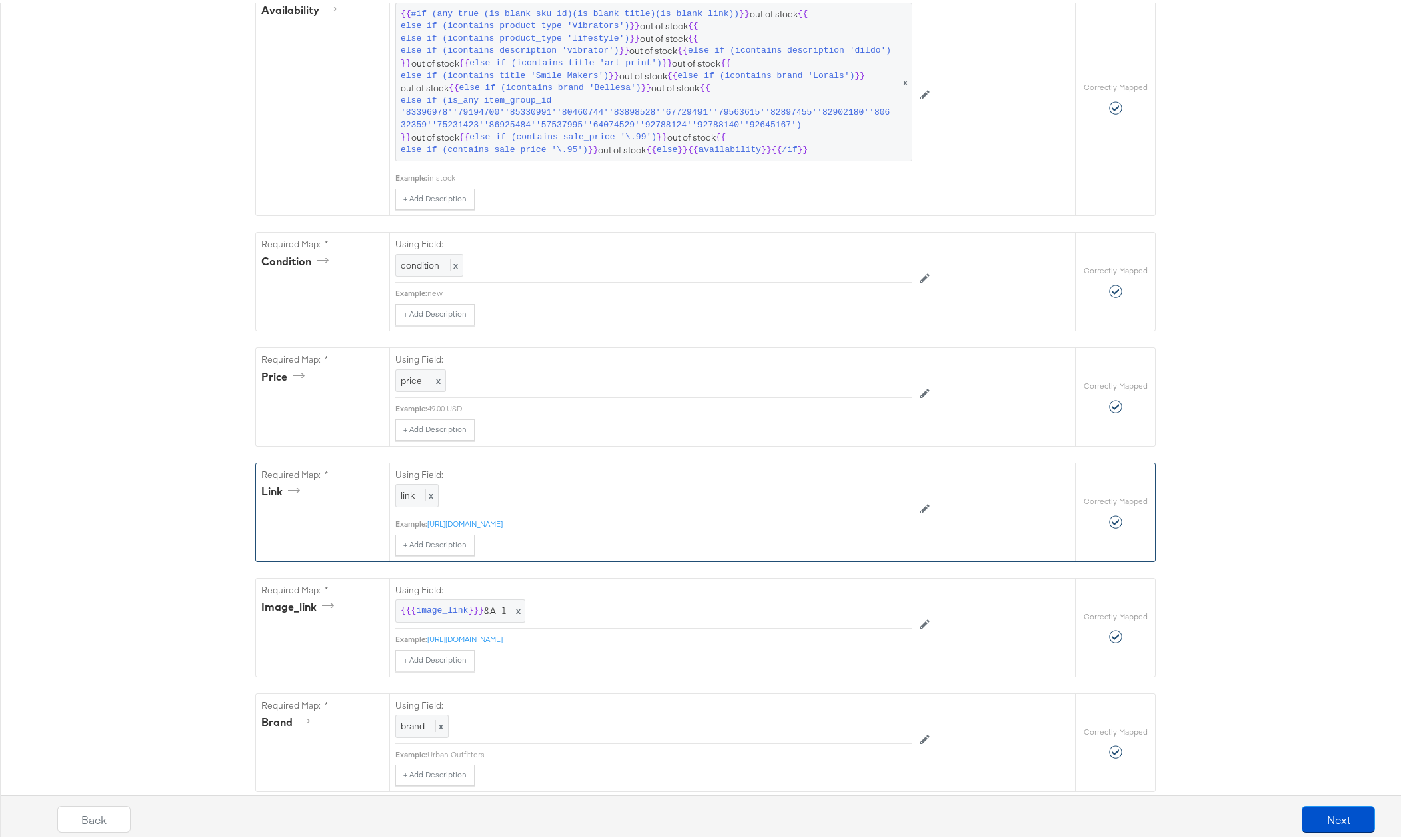
click at [95, 482] on div "Catalog Mapping Tool Map the required fields to items in your product catalog u…" at bounding box center [706, 647] width 1411 height 2307
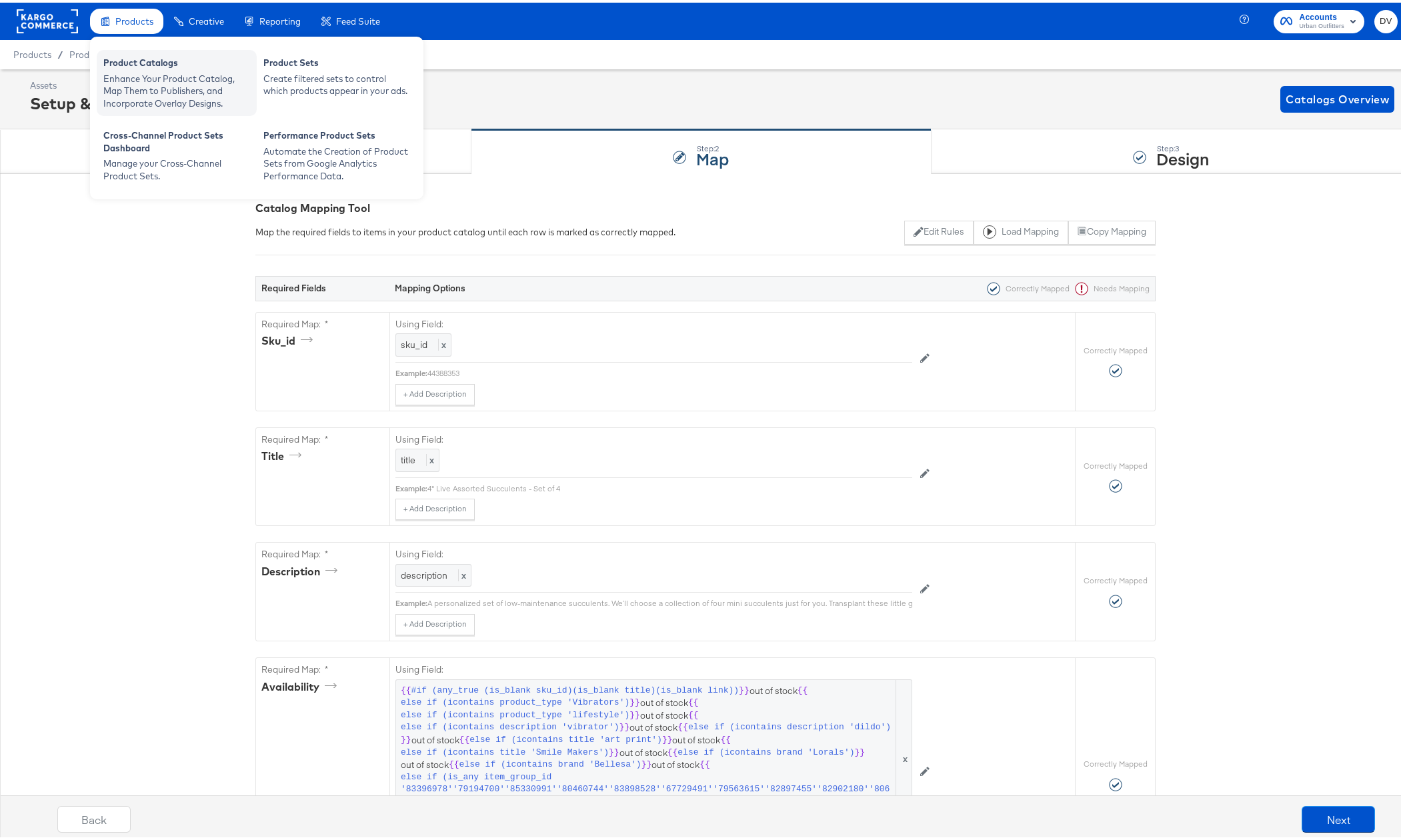
click at [143, 63] on div "Product Catalogs" at bounding box center [177, 61] width 147 height 16
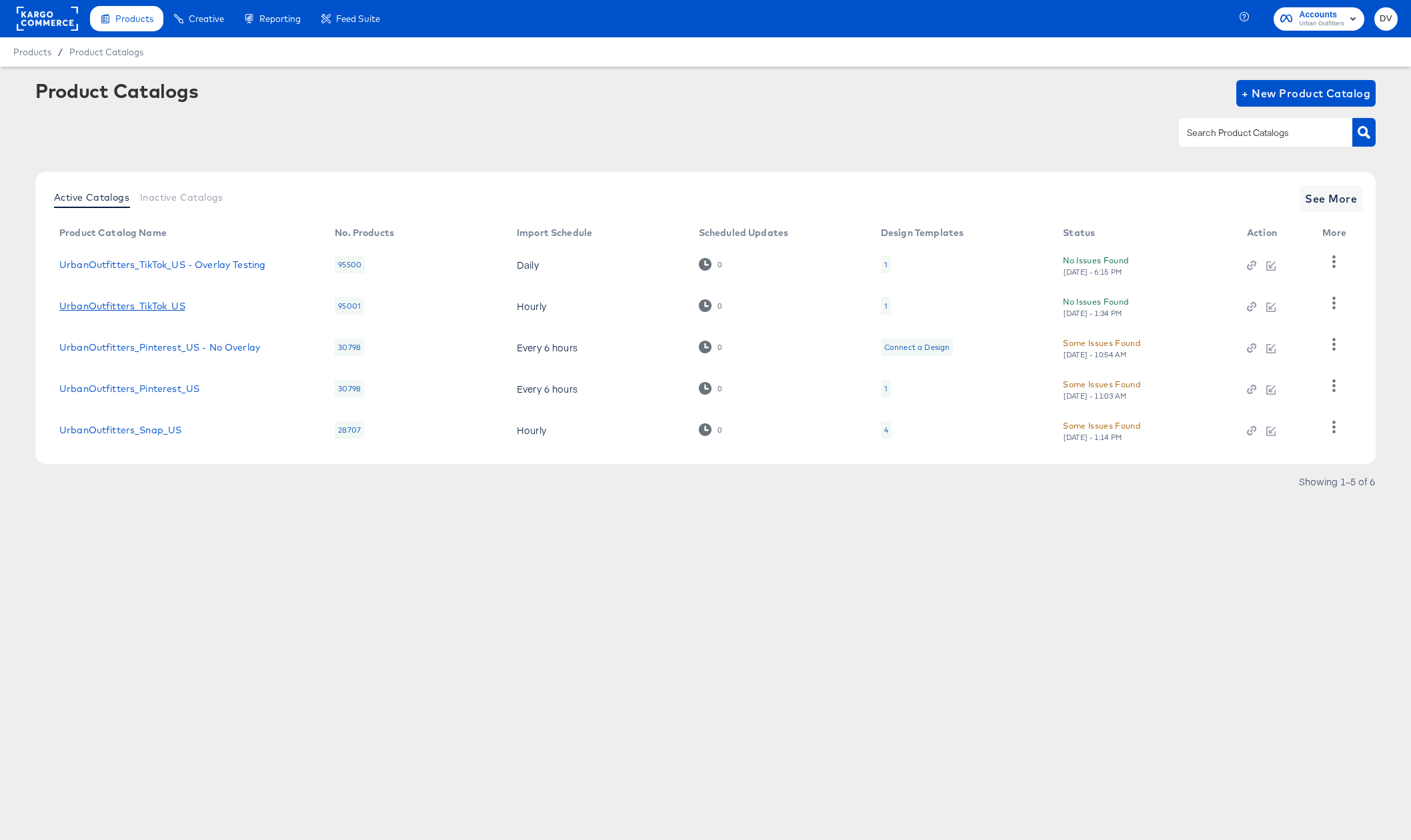
click at [173, 309] on link "UrbanOutfitters_TikTok_US" at bounding box center [123, 306] width 126 height 11
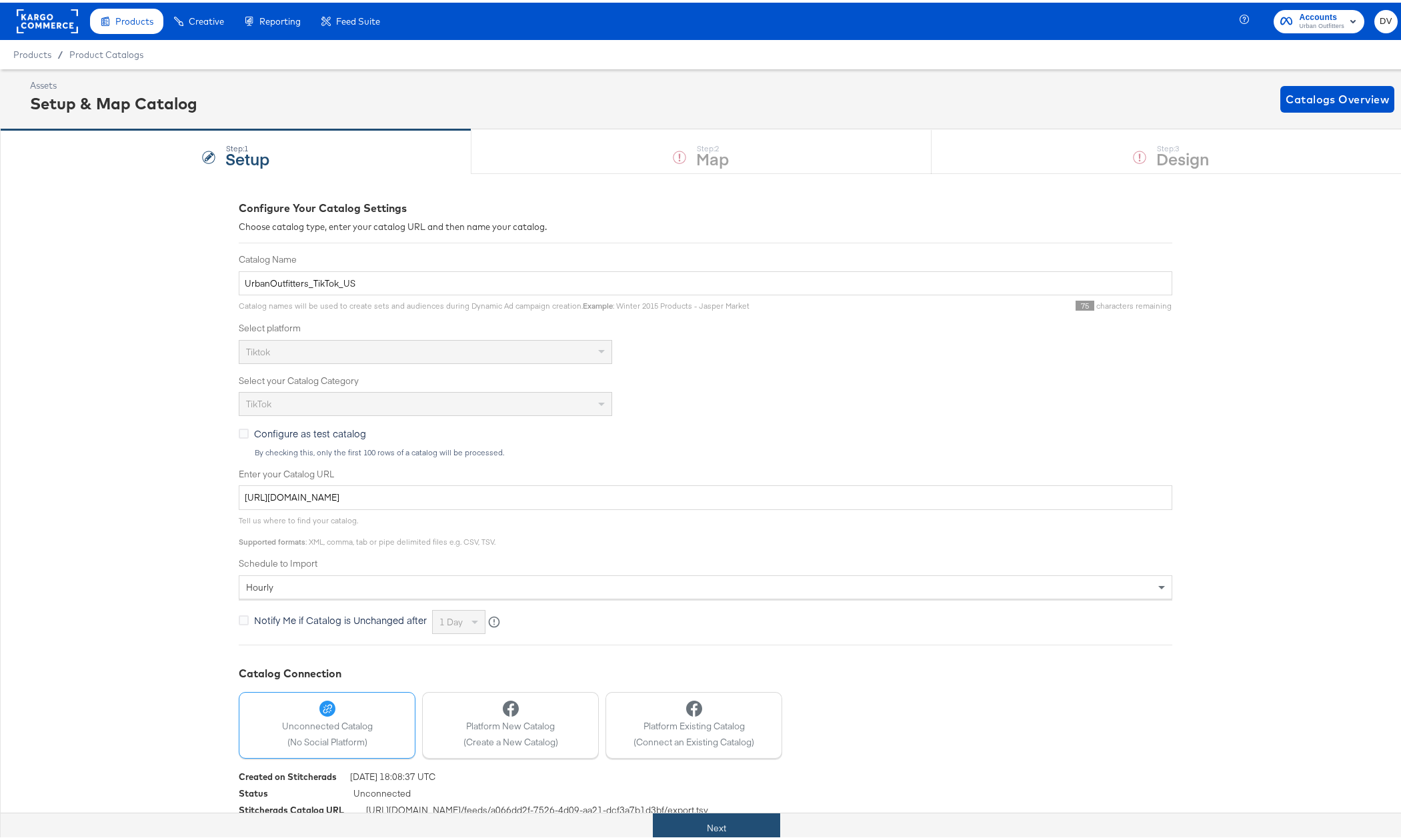
click at [769, 827] on button "Next" at bounding box center [717, 825] width 127 height 30
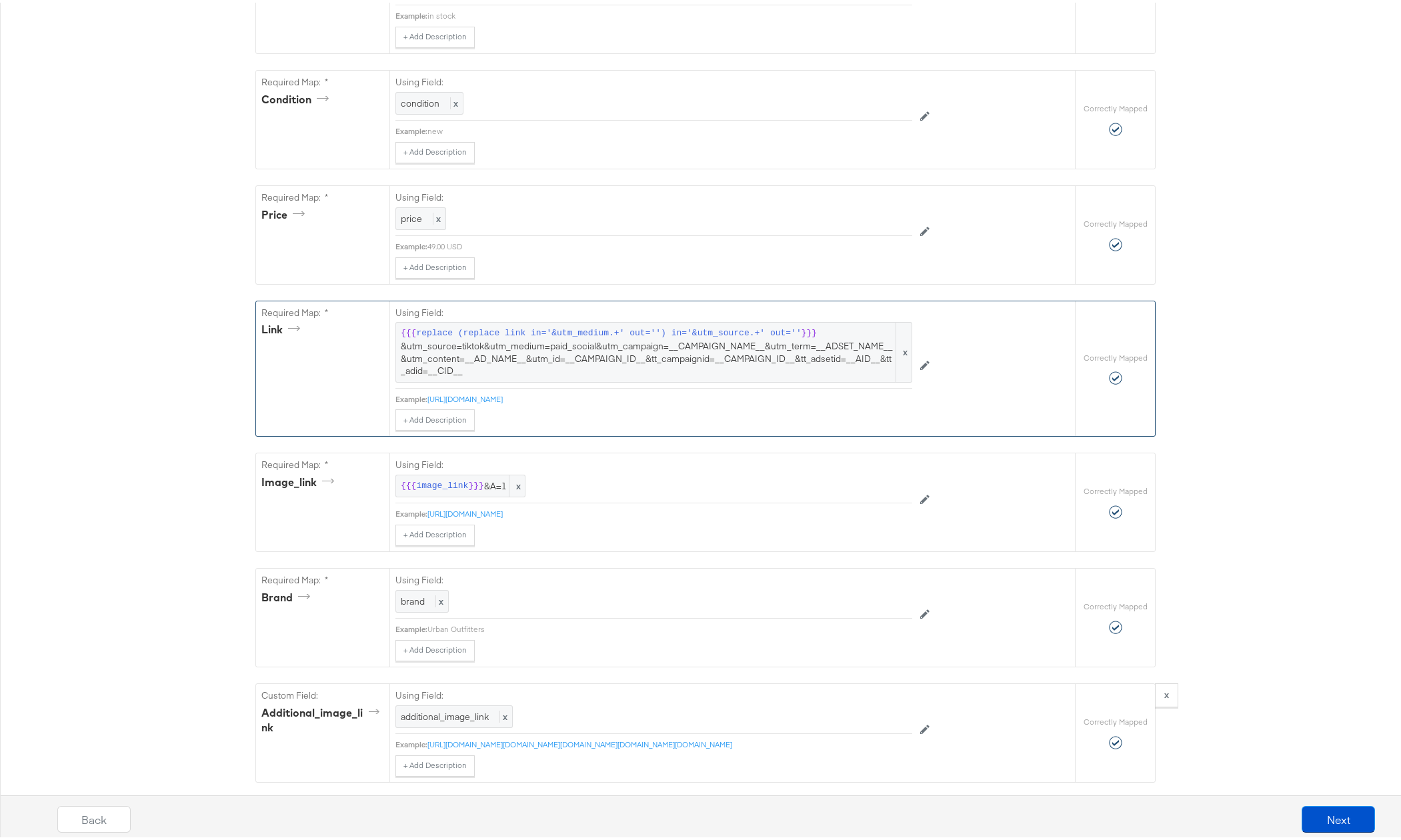
scroll to position [837, 0]
click at [609, 349] on span "{{{ replace (replace link in='&utm_medium.+' out='') in='&utm_source.+' out='' …" at bounding box center [653, 352] width 507 height 49
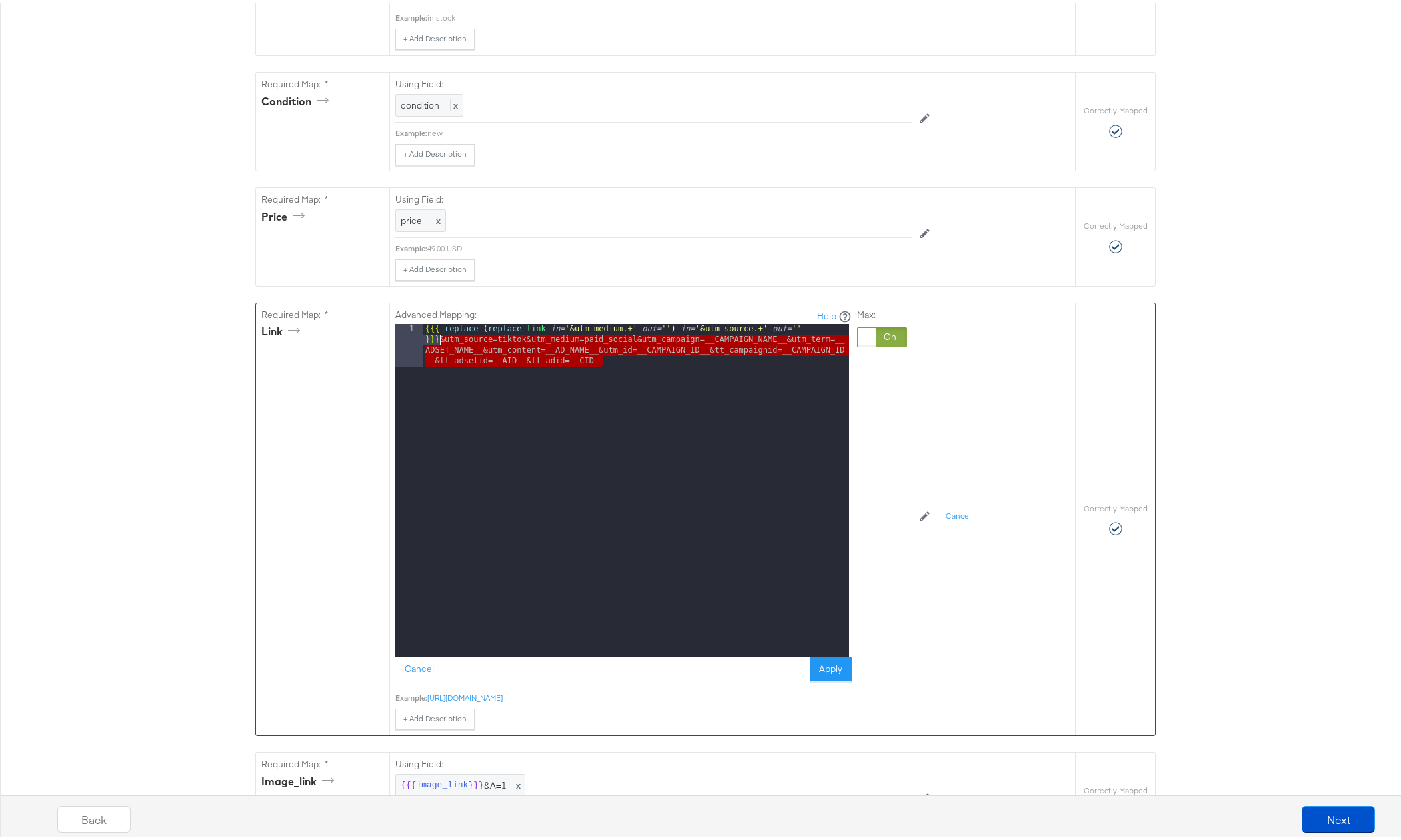
drag, startPoint x: 608, startPoint y: 367, endPoint x: 433, endPoint y: 348, distance: 176.0
click at [433, 348] on div "{{{ replace ( replace link in= '&utm_medium.+' out= '' ) in= '&utm_source.+' ou…" at bounding box center [636, 530] width 426 height 419
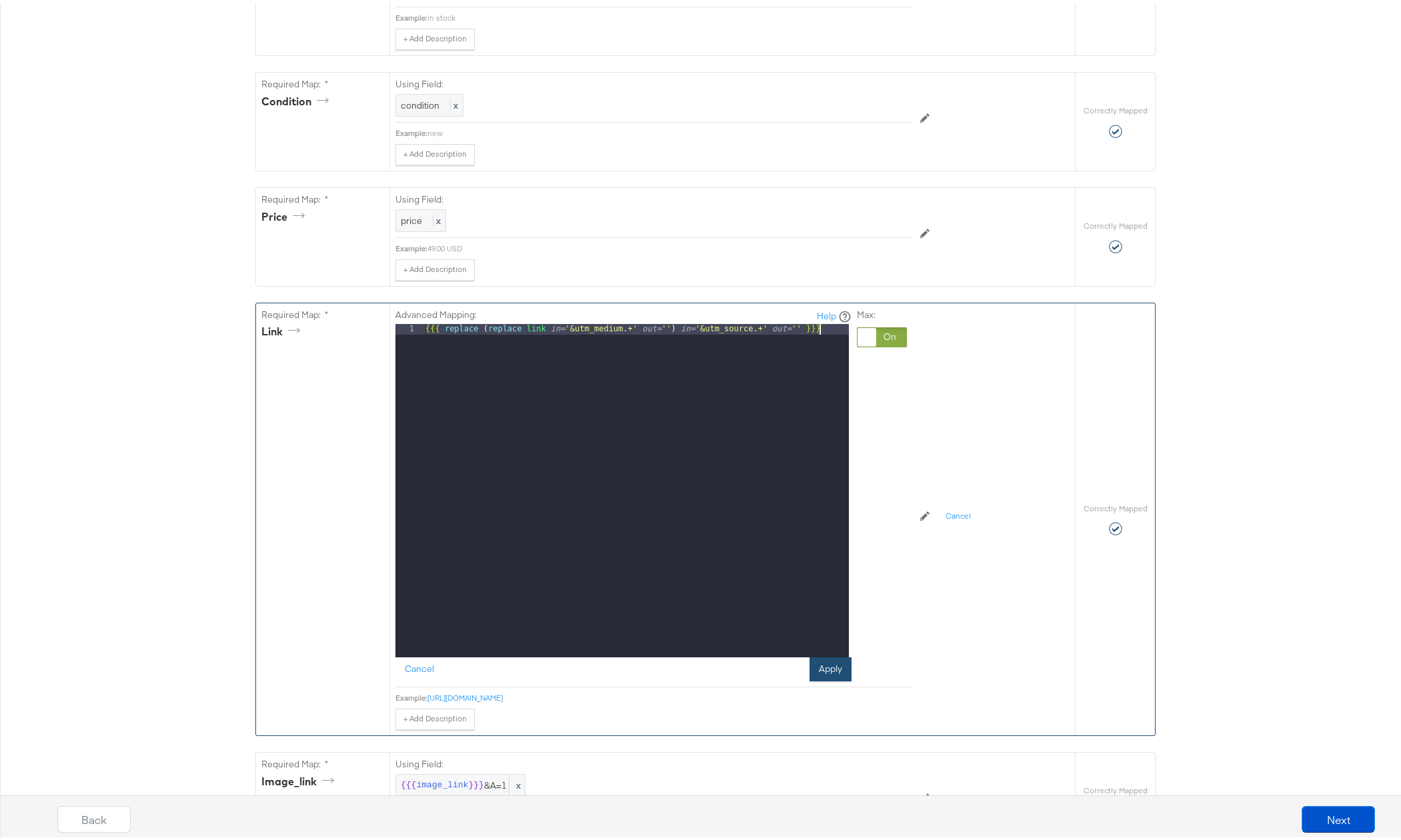
click at [815, 677] on button "Apply" at bounding box center [831, 667] width 42 height 24
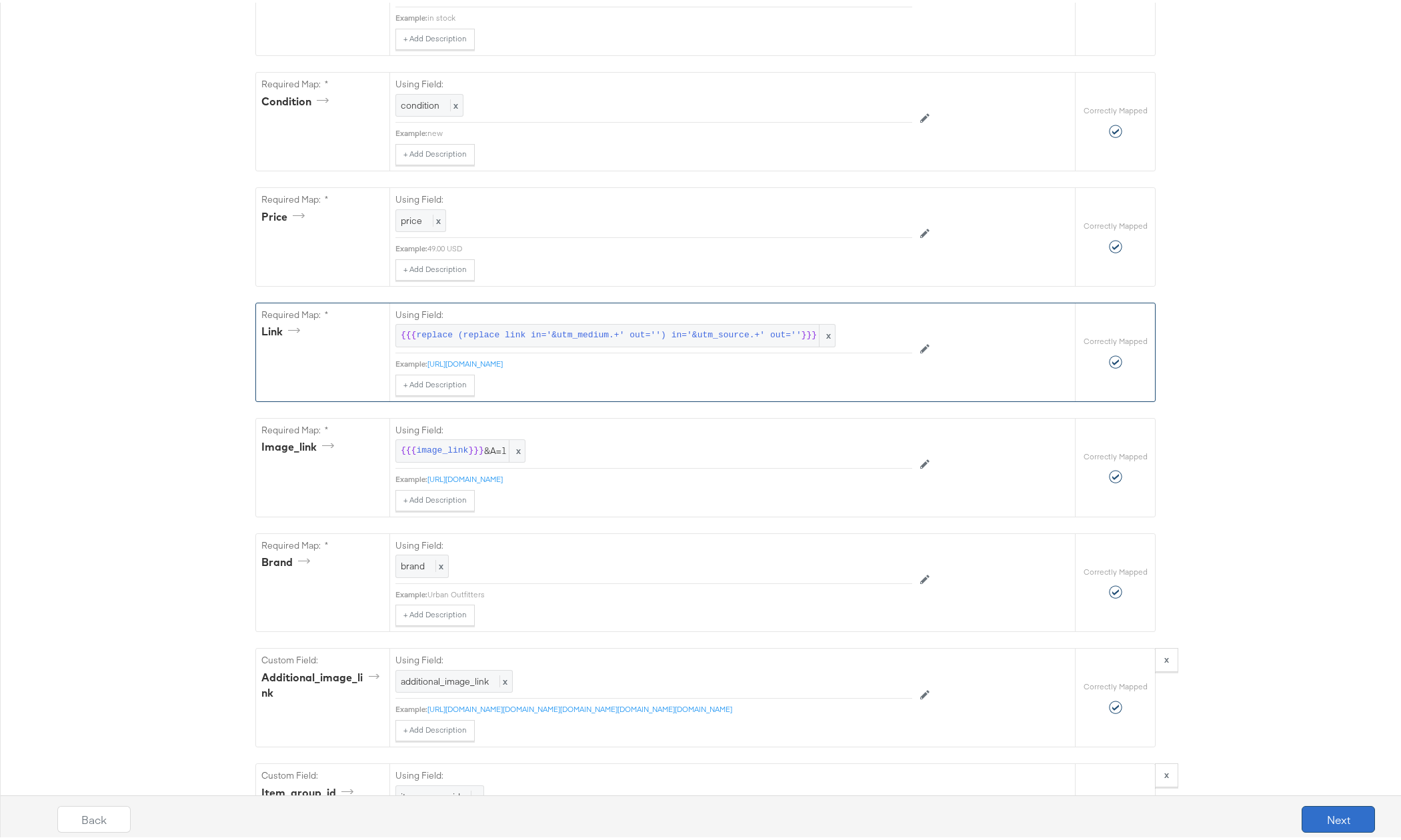
click at [1318, 821] on button "Next" at bounding box center [1339, 816] width 73 height 27
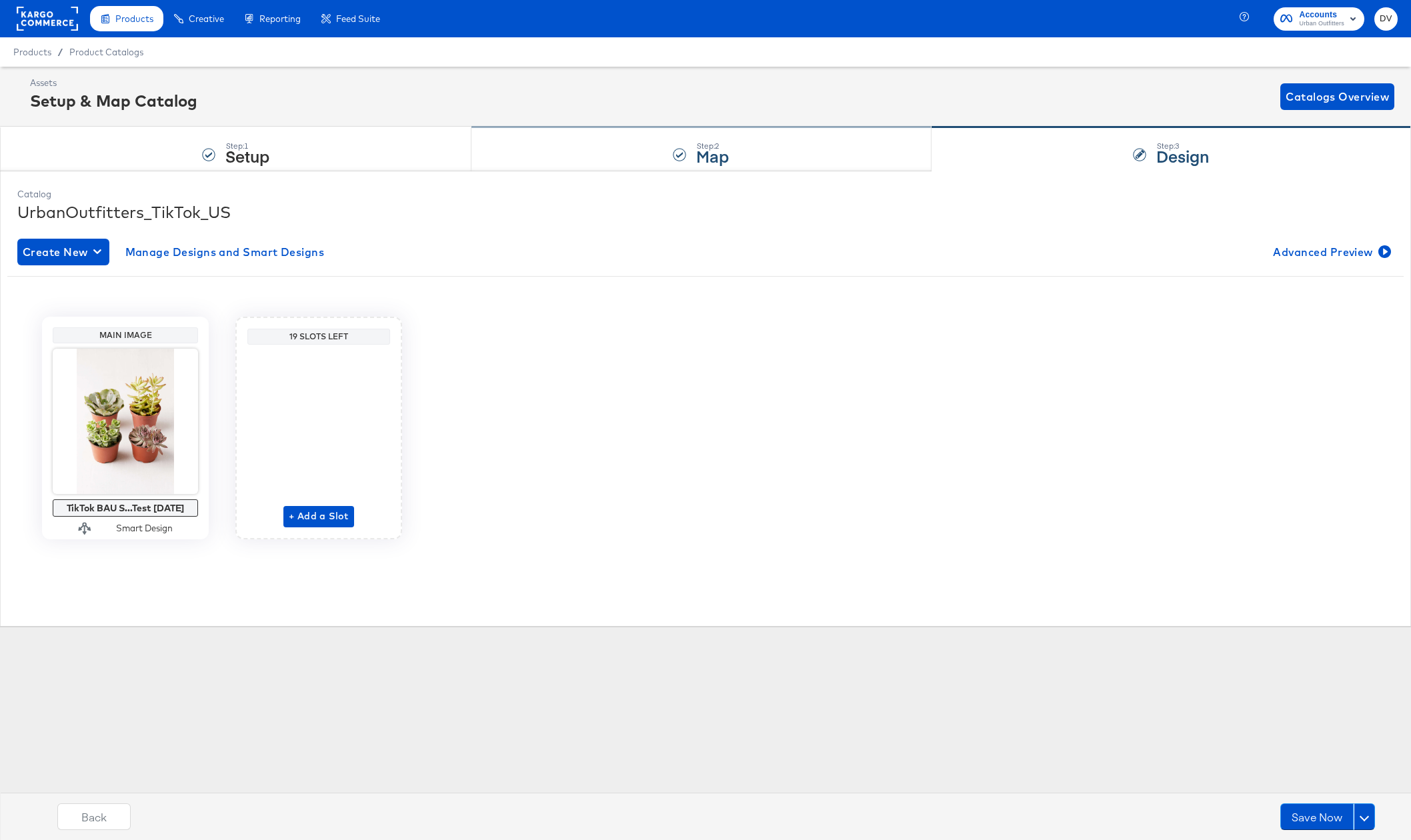
click at [628, 138] on div "Step: 2 Map" at bounding box center [702, 149] width 460 height 44
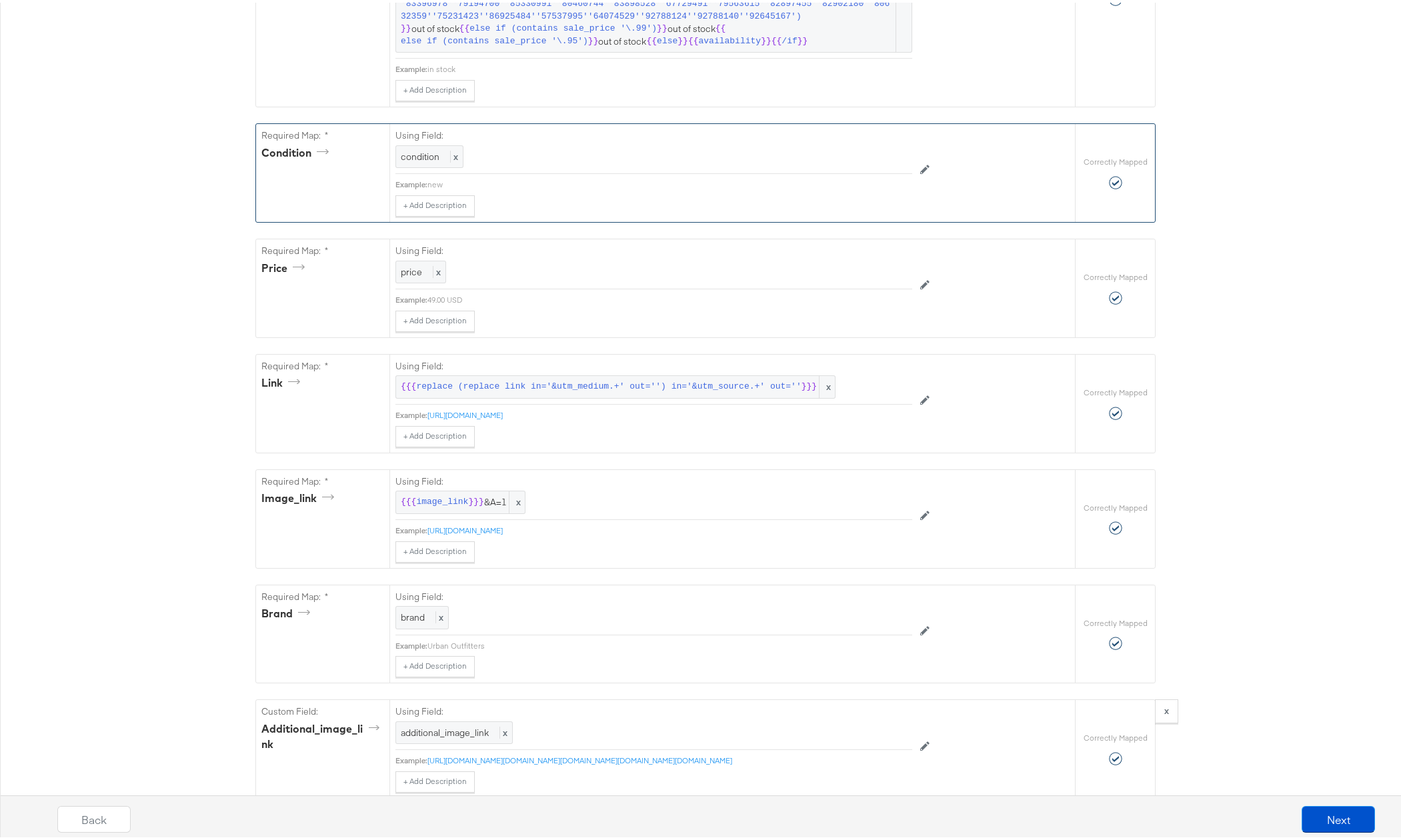
scroll to position [799, 0]
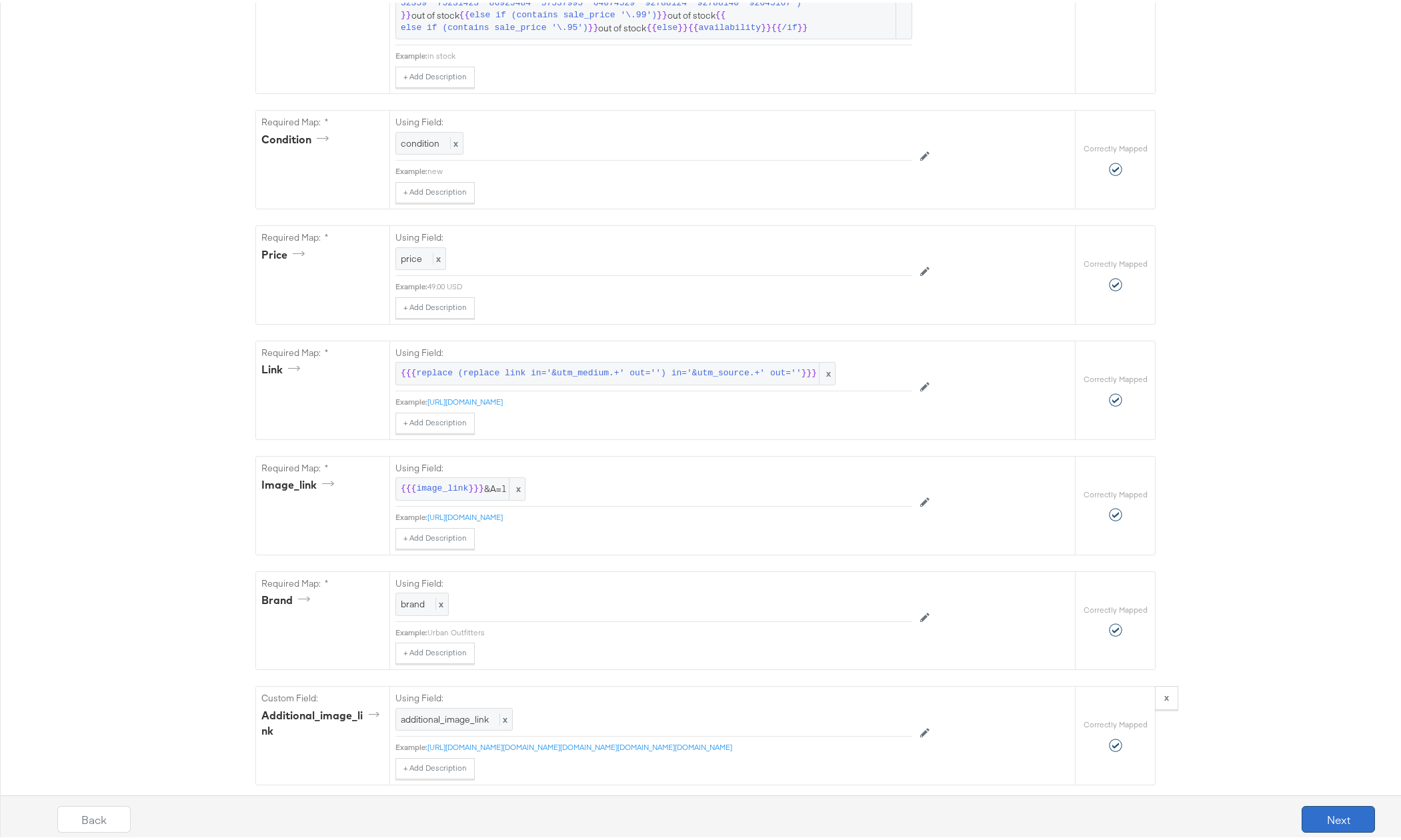
click at [1352, 823] on button "Next" at bounding box center [1339, 816] width 73 height 27
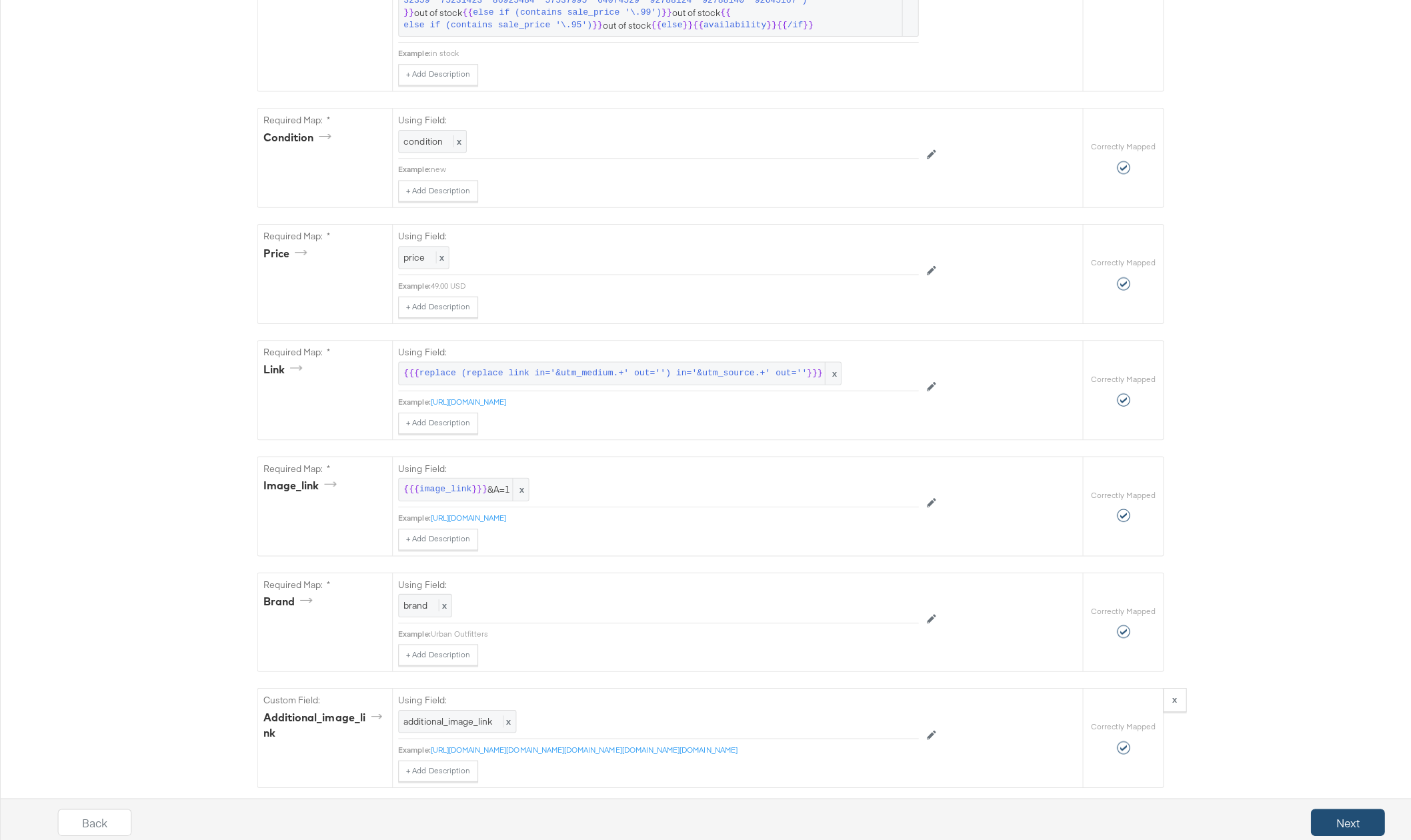
scroll to position [0, 0]
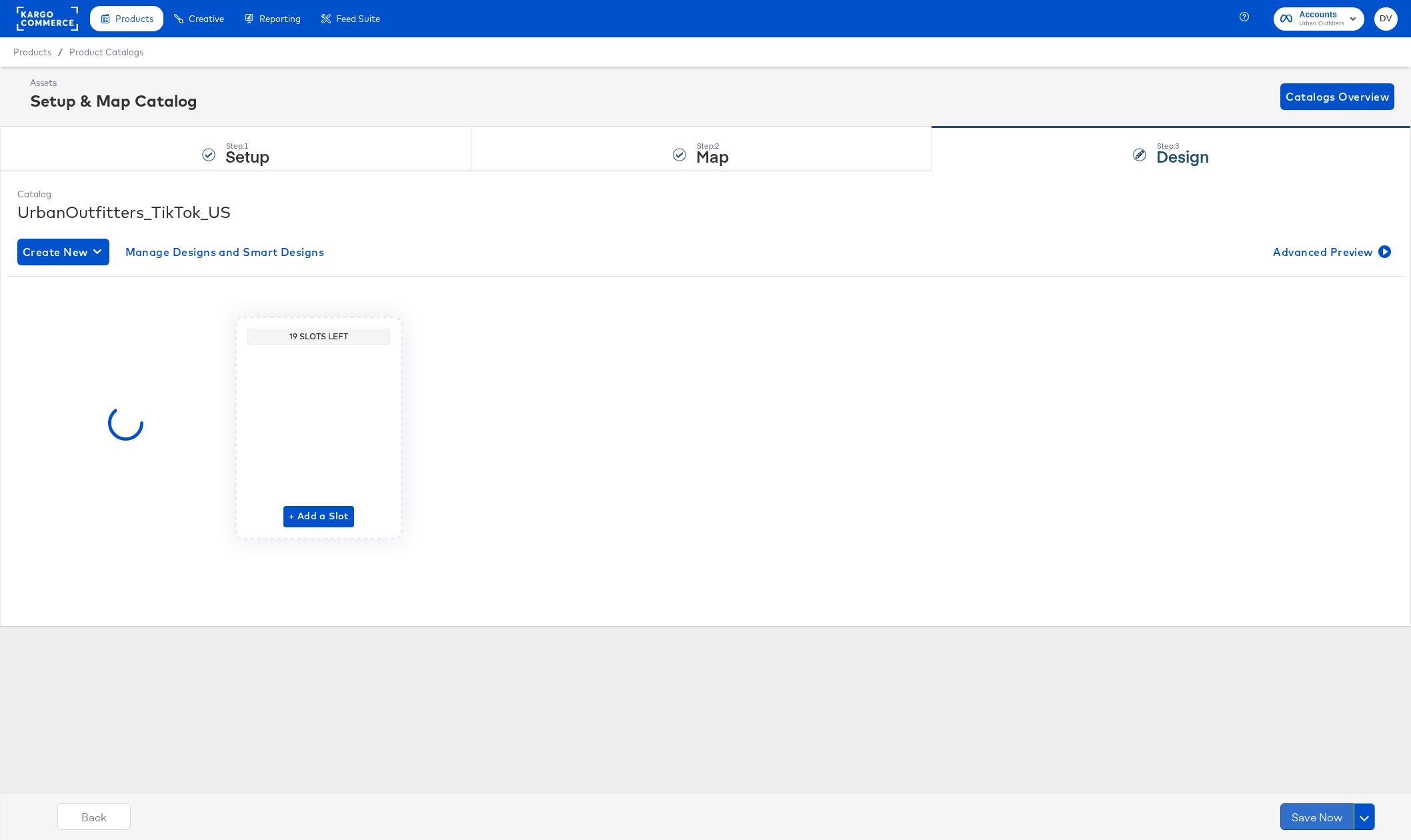
click at [1295, 818] on button "Save Now" at bounding box center [1318, 816] width 73 height 27
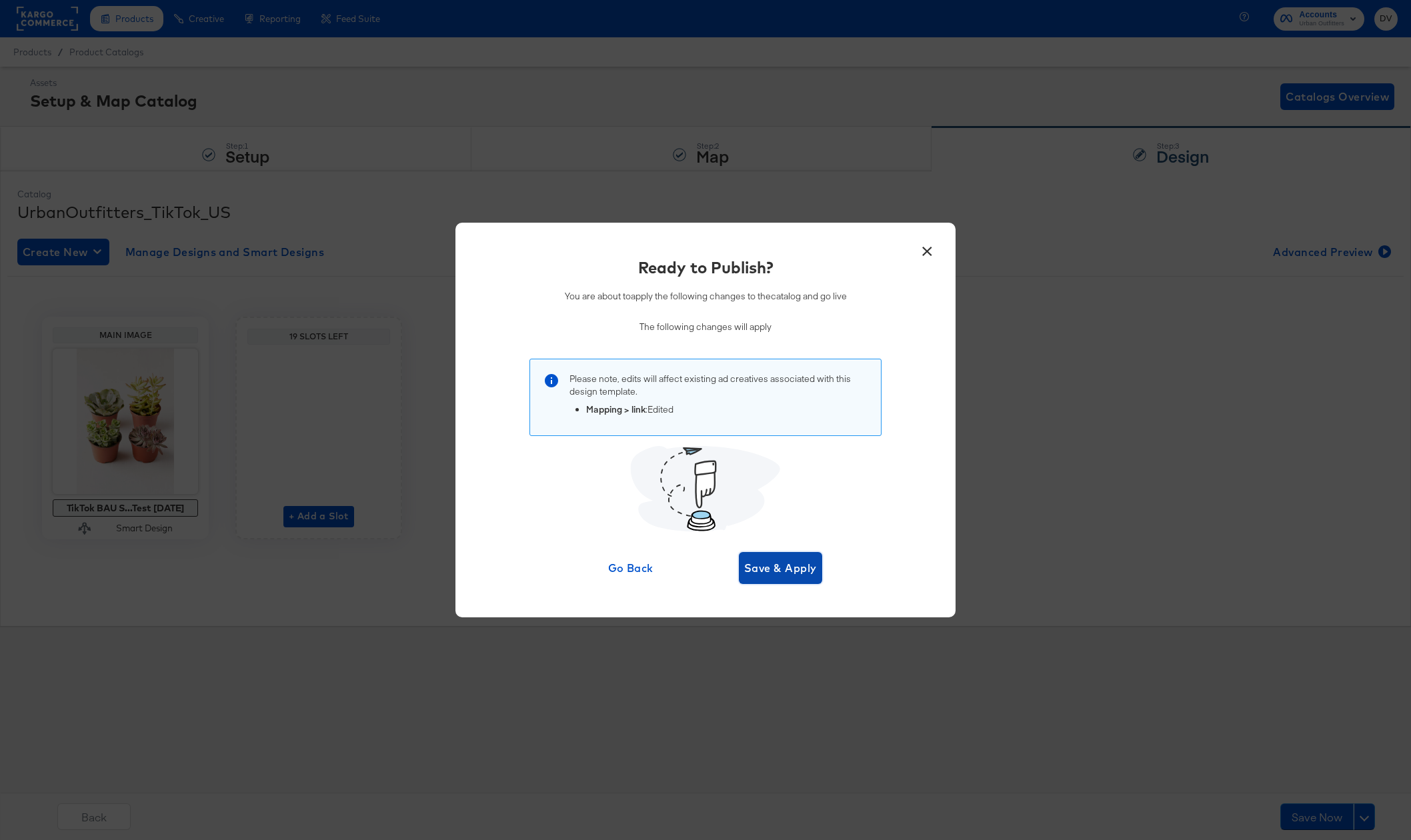
click at [786, 562] on span "Save & Apply" at bounding box center [780, 568] width 72 height 18
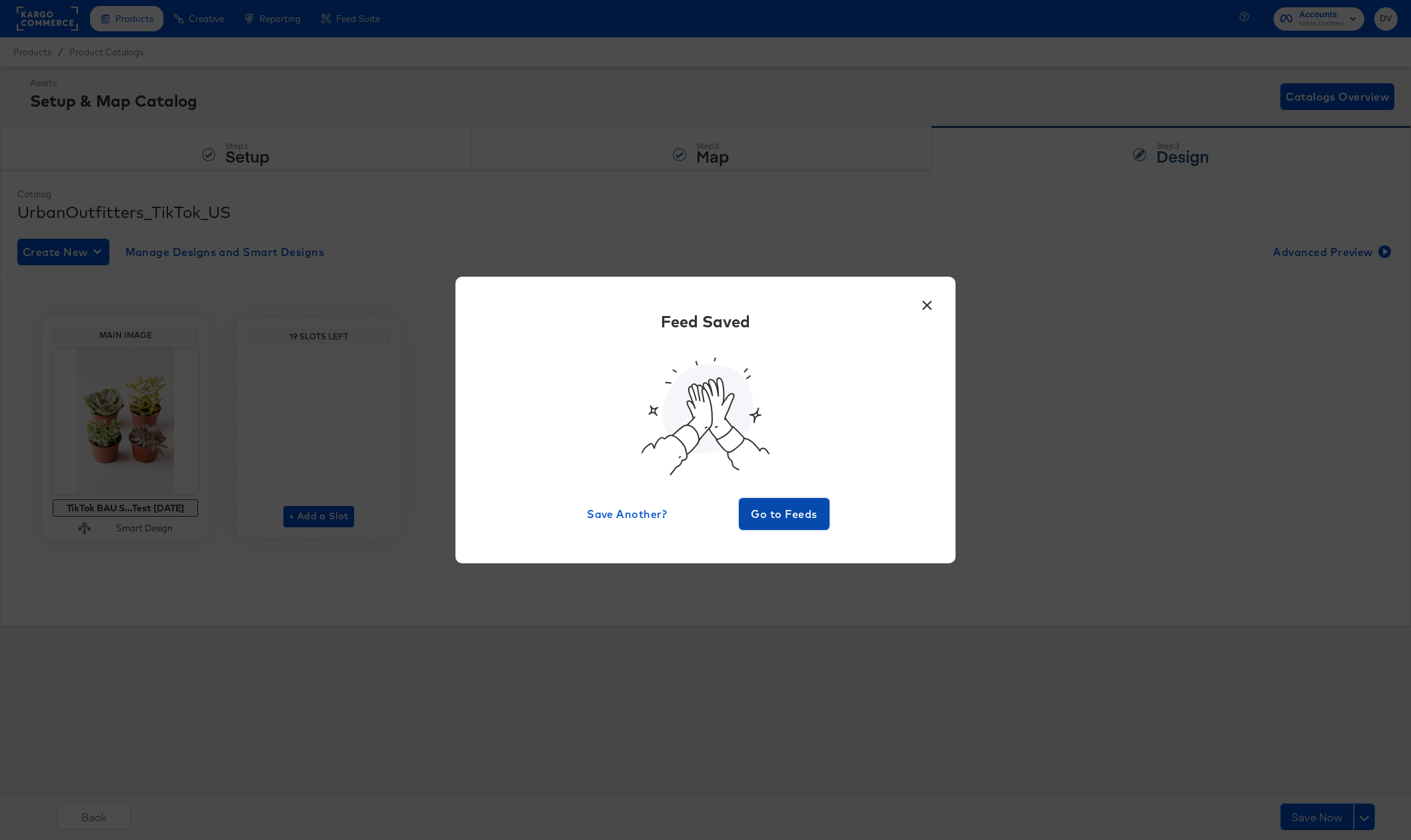
click at [782, 519] on span "Go to Feeds" at bounding box center [783, 514] width 80 height 18
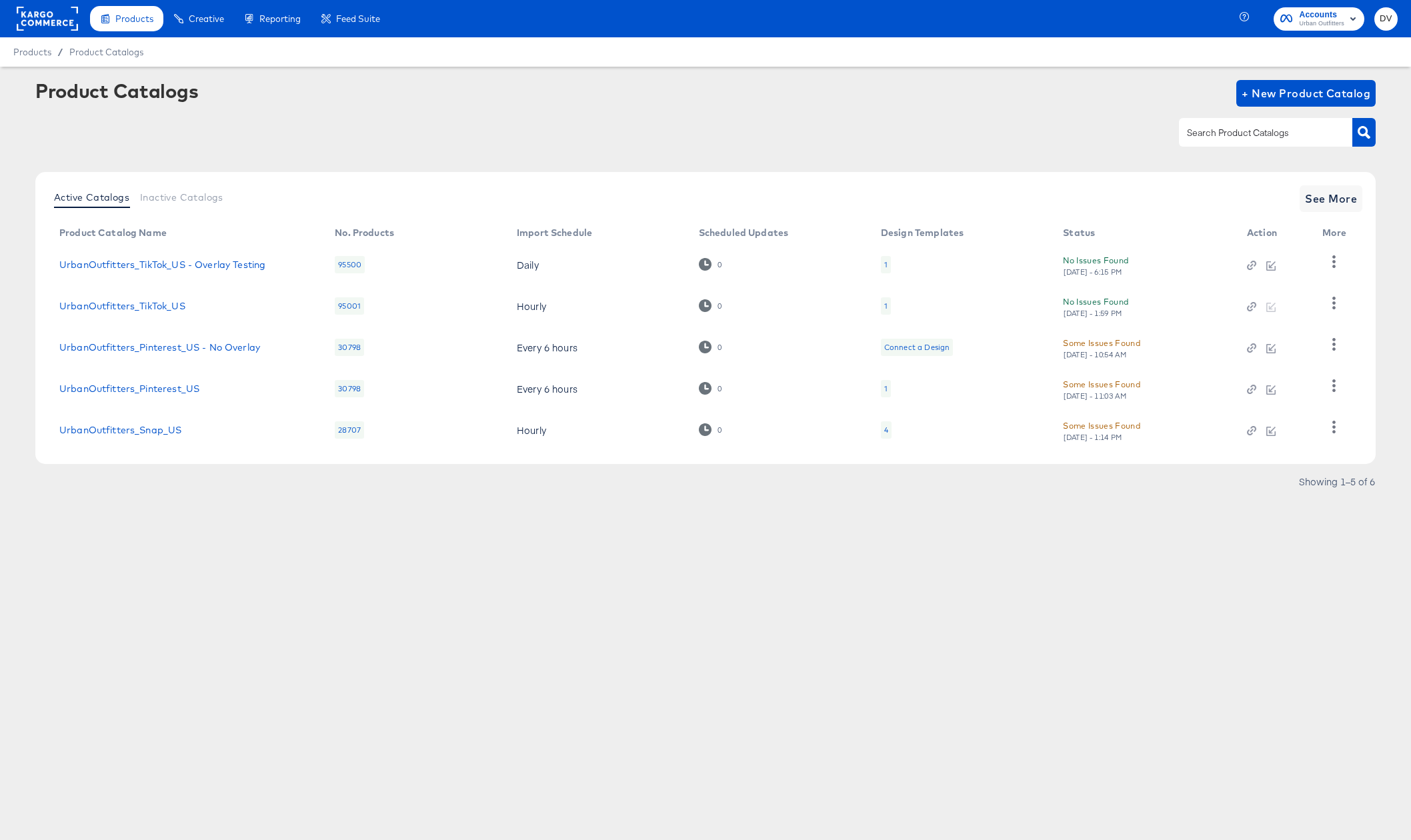
click at [996, 529] on article "Product Catalogs + New Product Catalog Active Catalogs Inactive Catalogs See Mo…" at bounding box center [706, 302] width 1411 height 472
click at [1340, 308] on icon "button" at bounding box center [1334, 303] width 13 height 13
click at [1265, 351] on div "HUD Checks (Internal)" at bounding box center [1280, 352] width 134 height 21
click at [1165, 559] on div "Products Creative Reporting Feed Suite Accounts Urban Outfitters DV Products / …" at bounding box center [706, 420] width 1411 height 840
click at [49, 27] on rect at bounding box center [47, 18] width 61 height 24
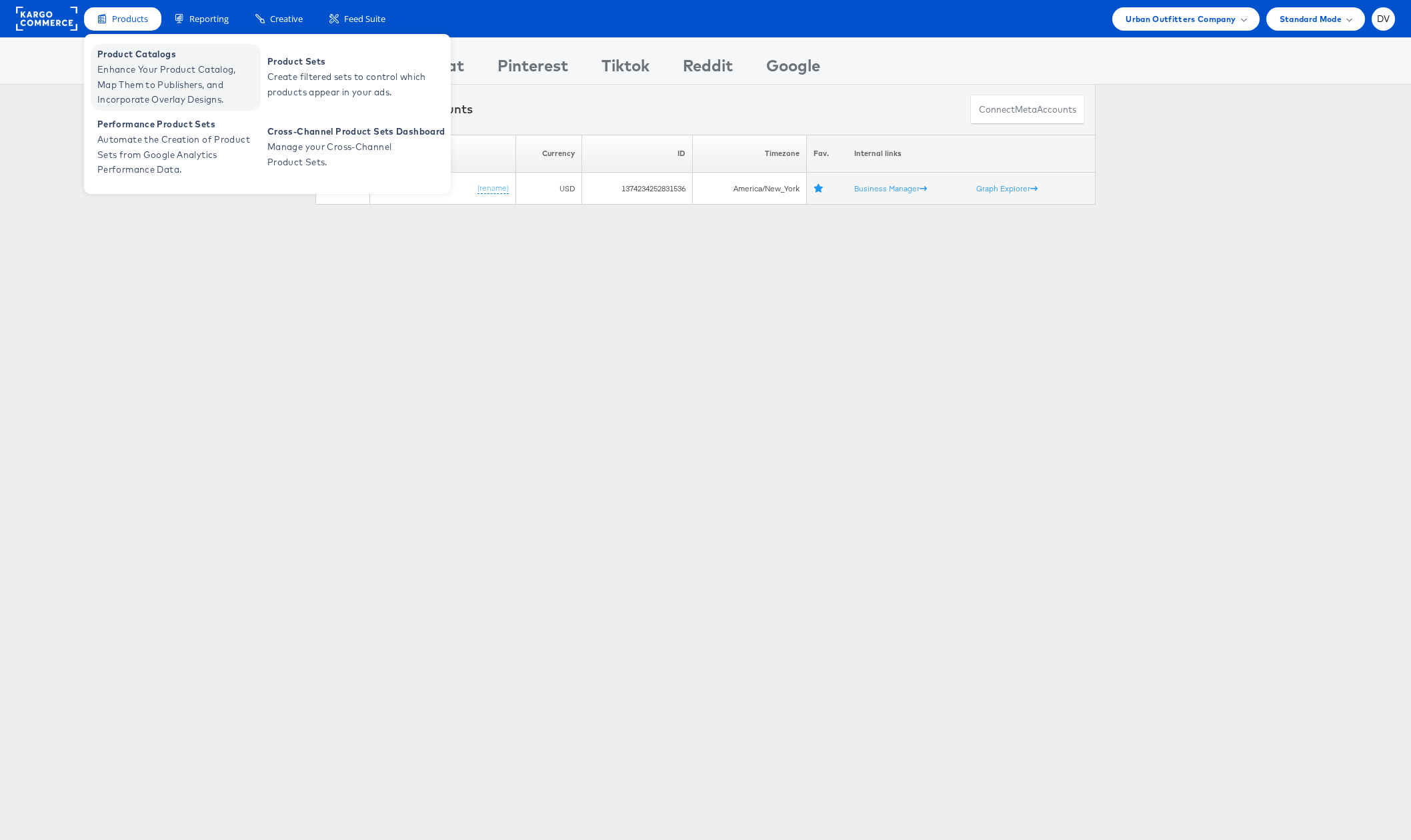
click at [121, 49] on span "Product Catalogs" at bounding box center [177, 54] width 160 height 16
